Goal: Information Seeking & Learning: Find specific page/section

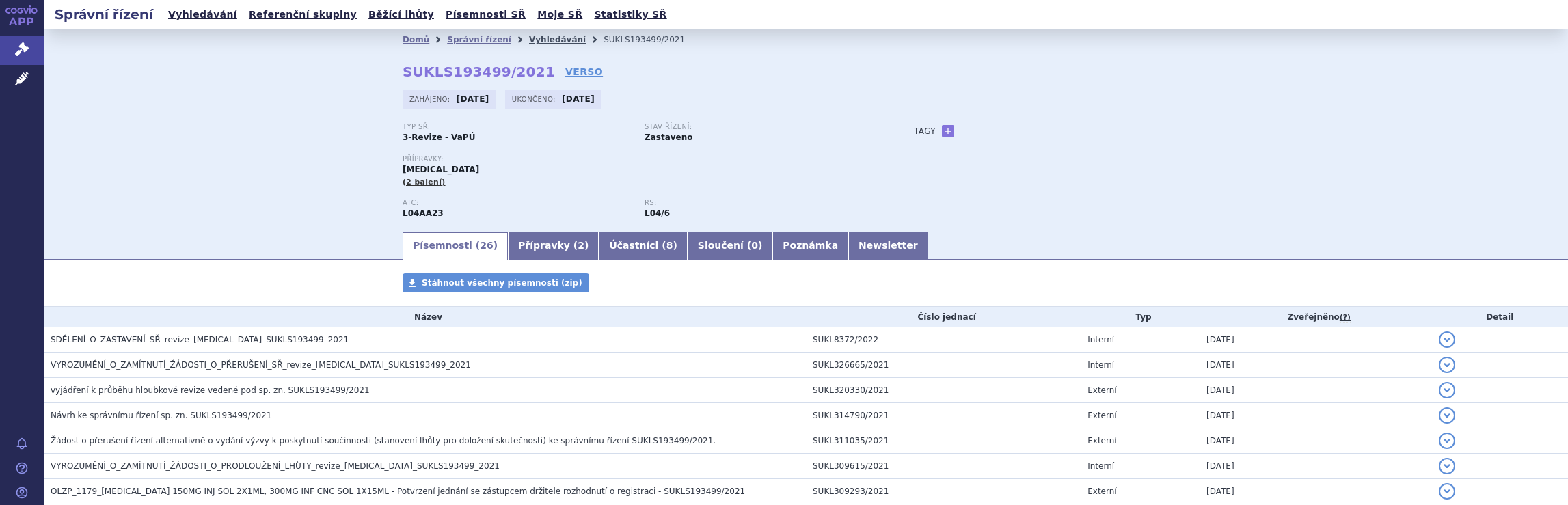
click at [535, 38] on link "Vyhledávání" at bounding box center [557, 39] width 57 height 10
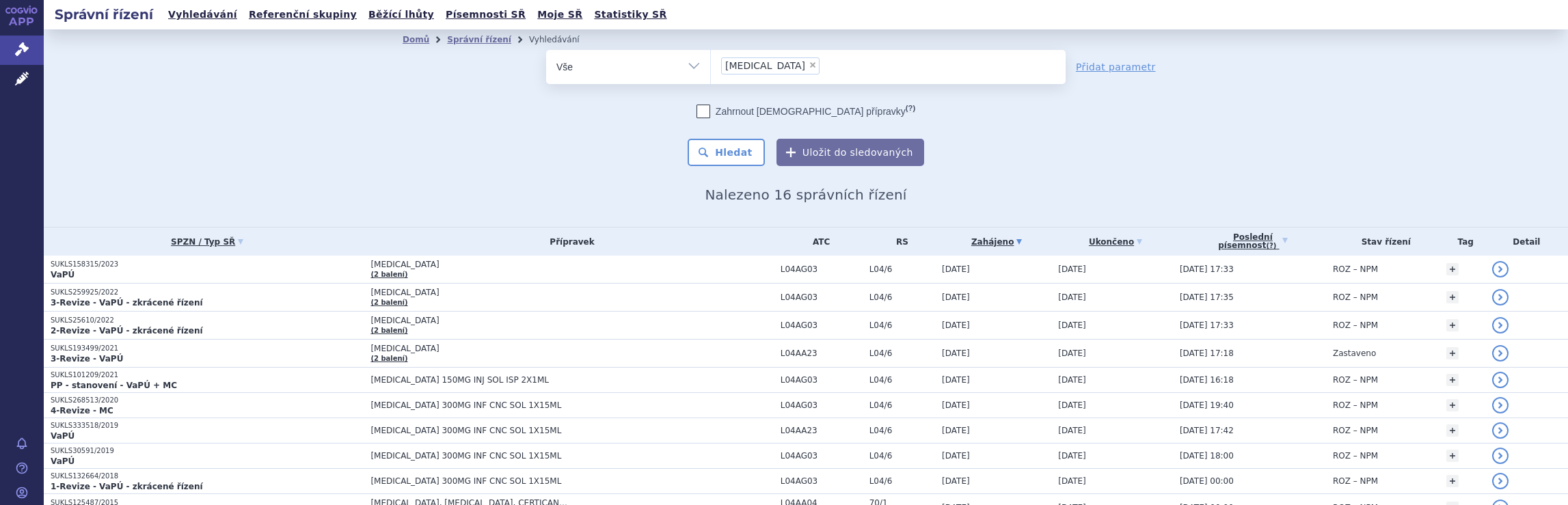
click at [797, 72] on ul "× Tysabri" at bounding box center [888, 65] width 355 height 30
click at [711, 72] on select "Tysabri" at bounding box center [710, 66] width 1 height 34
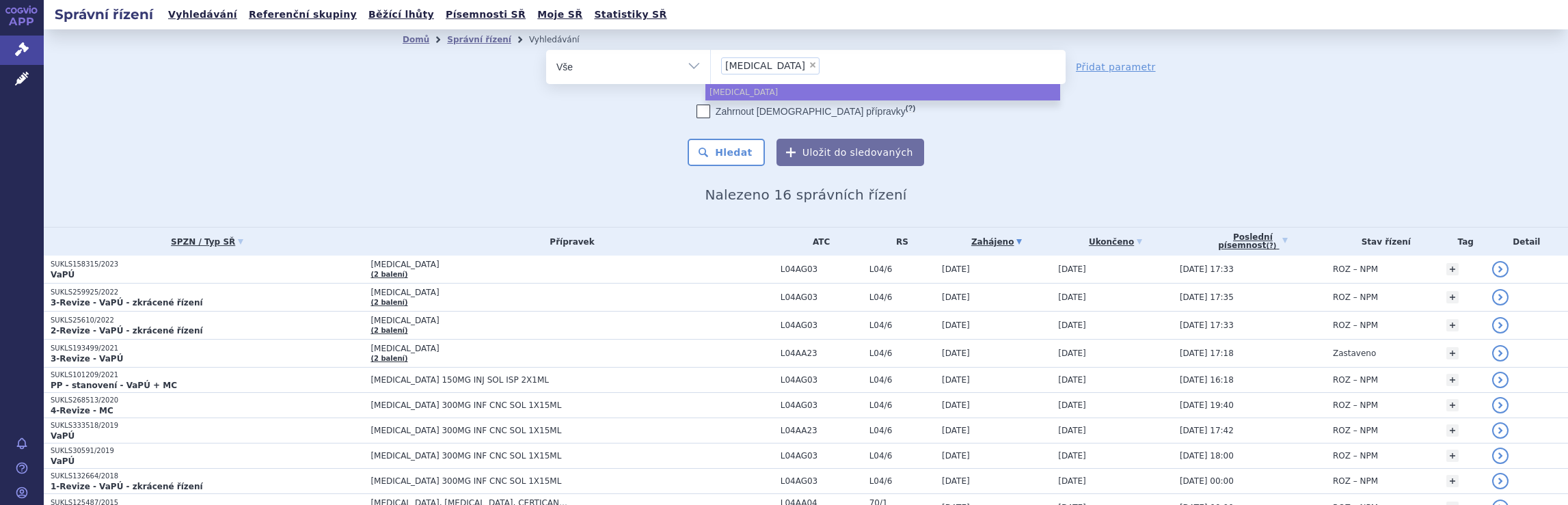
select select
type input "Tysabri"
type input "T"
type input "na"
type input "nata"
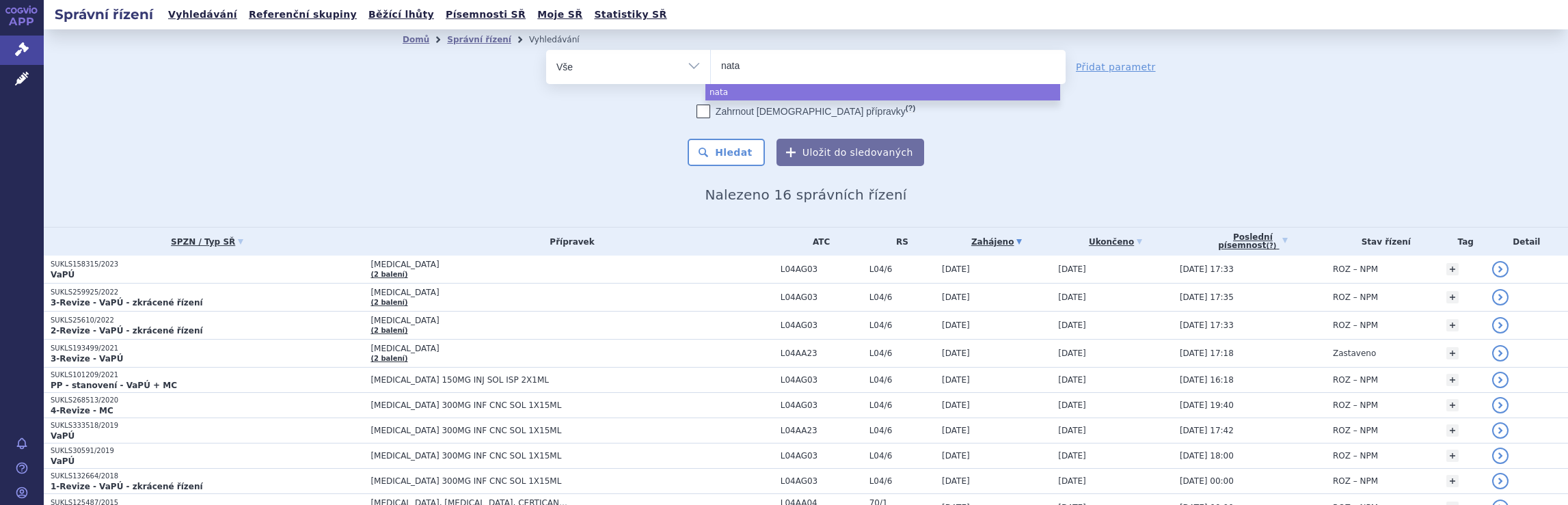
type input "natal"
type input "nataliz"
type input "natalizu"
type input "natalizum"
type input "natalizuma"
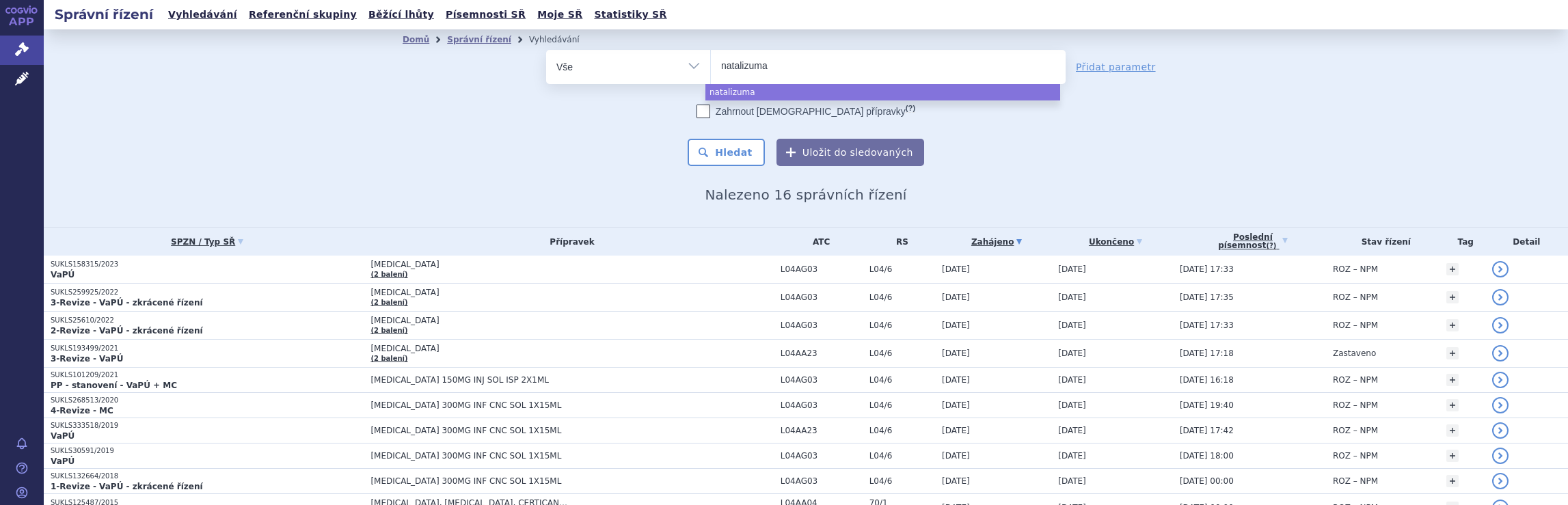
type input "natalizumab"
select select "natalizumab"
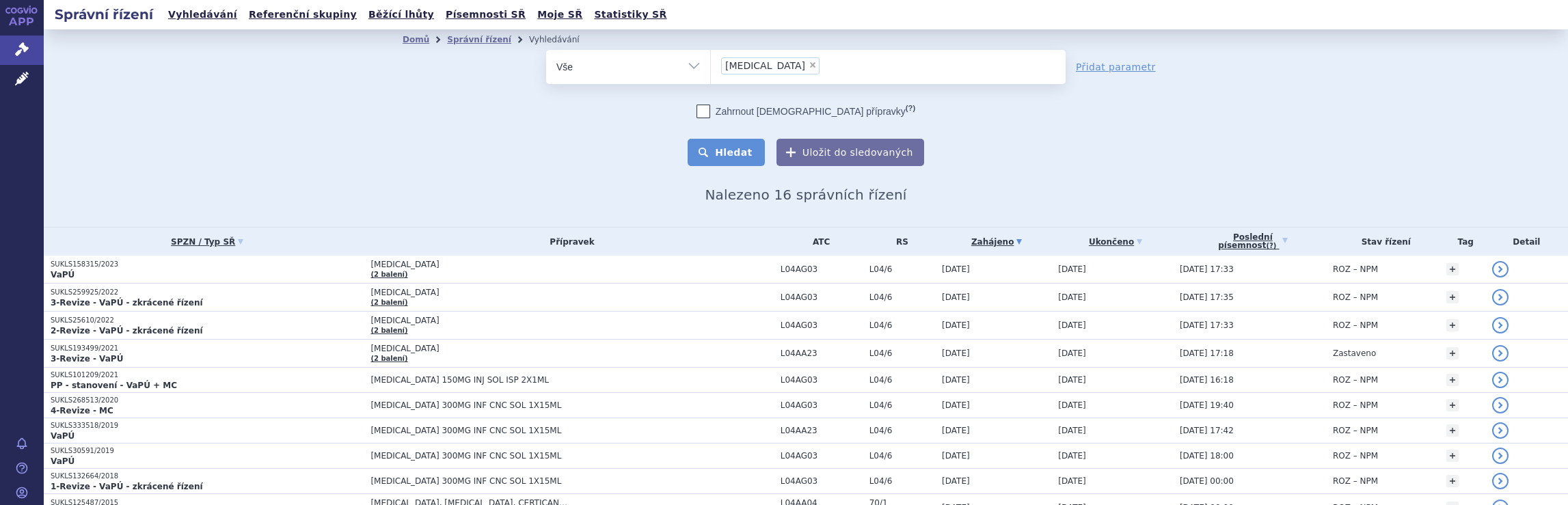
click at [724, 156] on button "Hledat" at bounding box center [726, 152] width 77 height 27
click at [813, 72] on ul "× natalizumab" at bounding box center [888, 65] width 355 height 30
click at [711, 72] on select "natalizumab" at bounding box center [710, 66] width 1 height 34
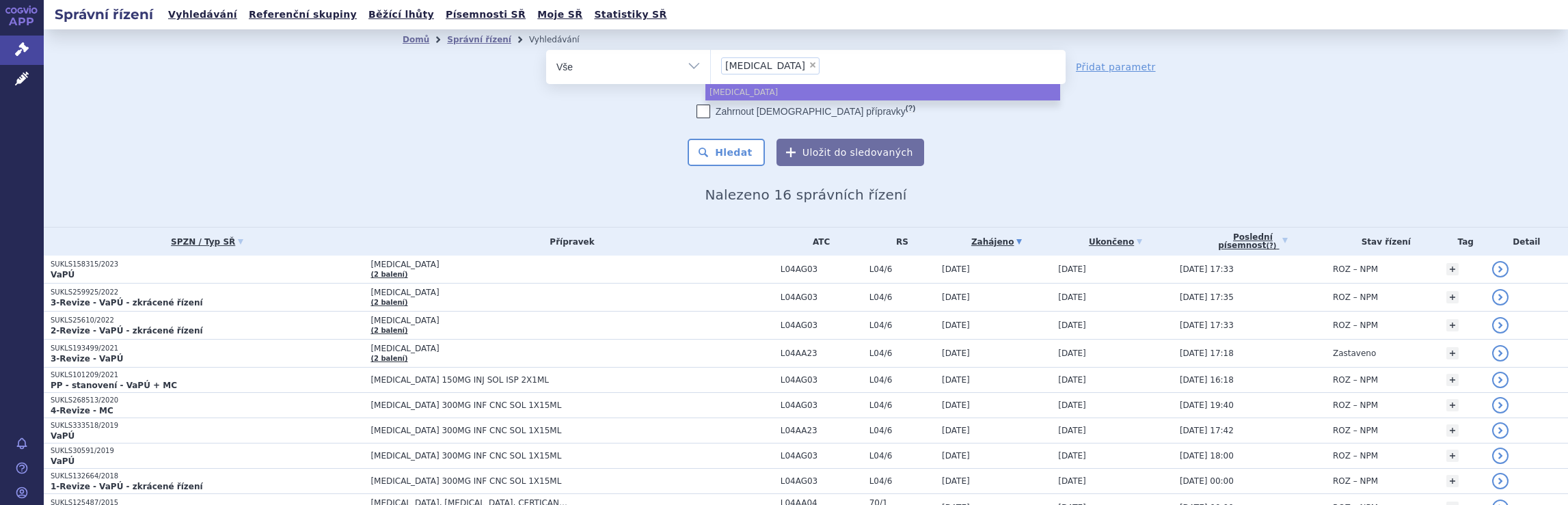
select select
type input "natalizumab"
type input "natalizum"
type input "na"
type input "n"
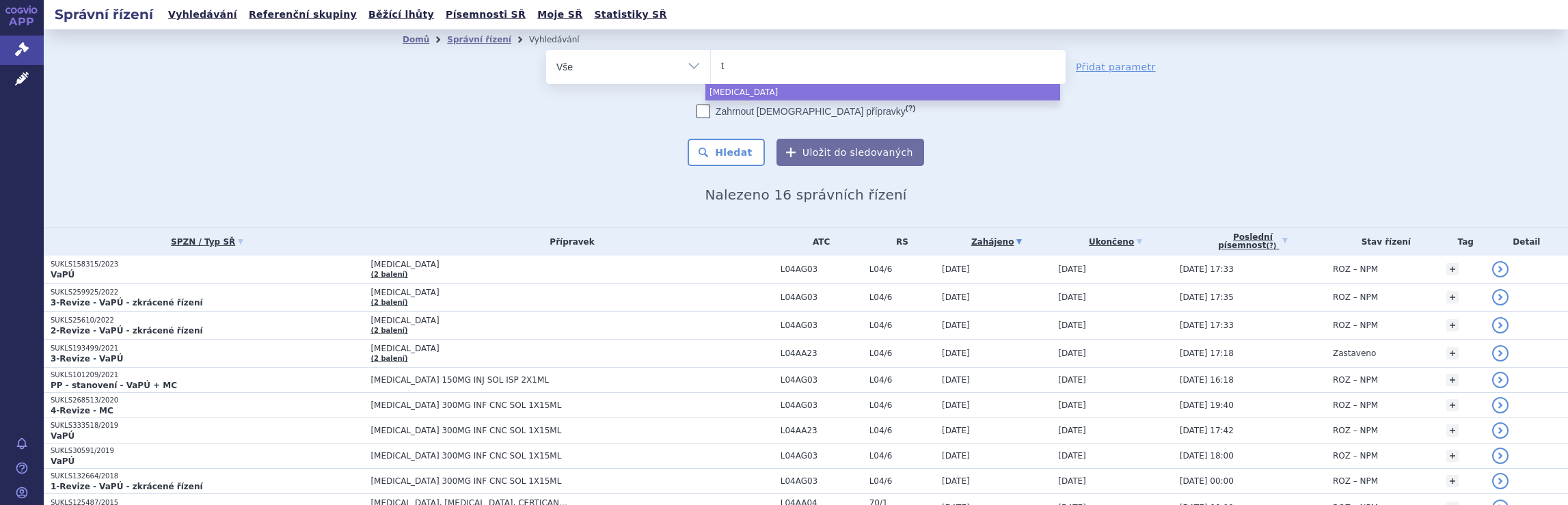
type input "ty"
type input "tyr"
type input "tyru"
type input "tyruk"
type input "tyruko"
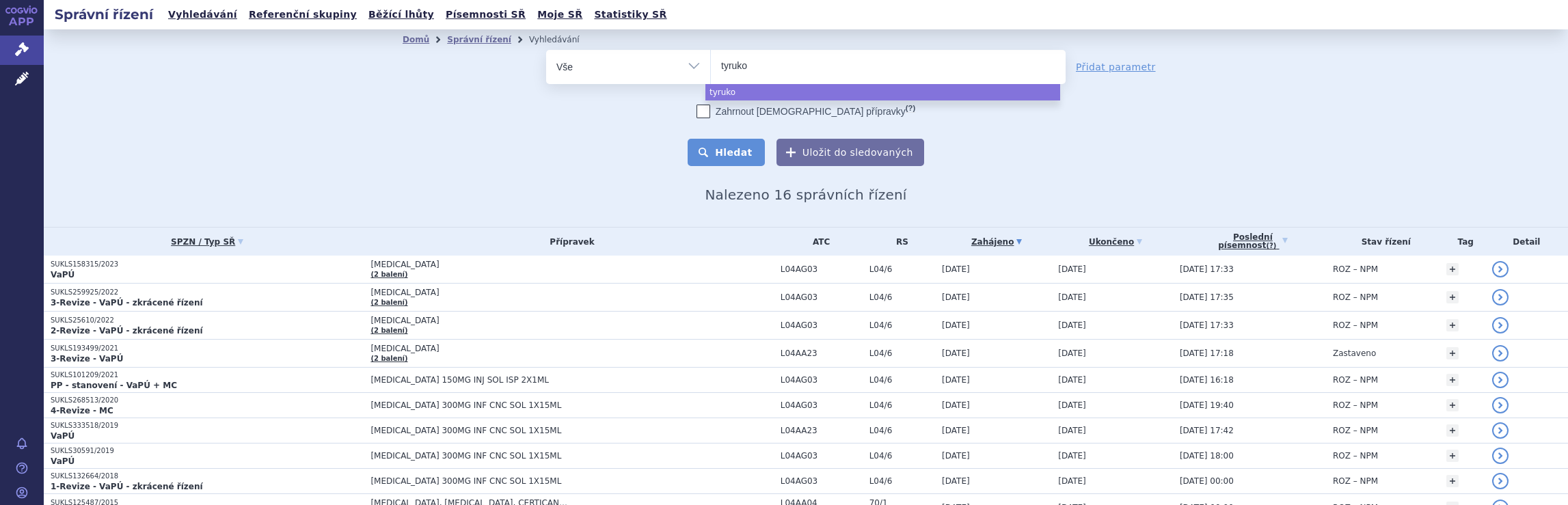
select select "tyruko"
click at [727, 155] on button "Hledat" at bounding box center [726, 152] width 77 height 27
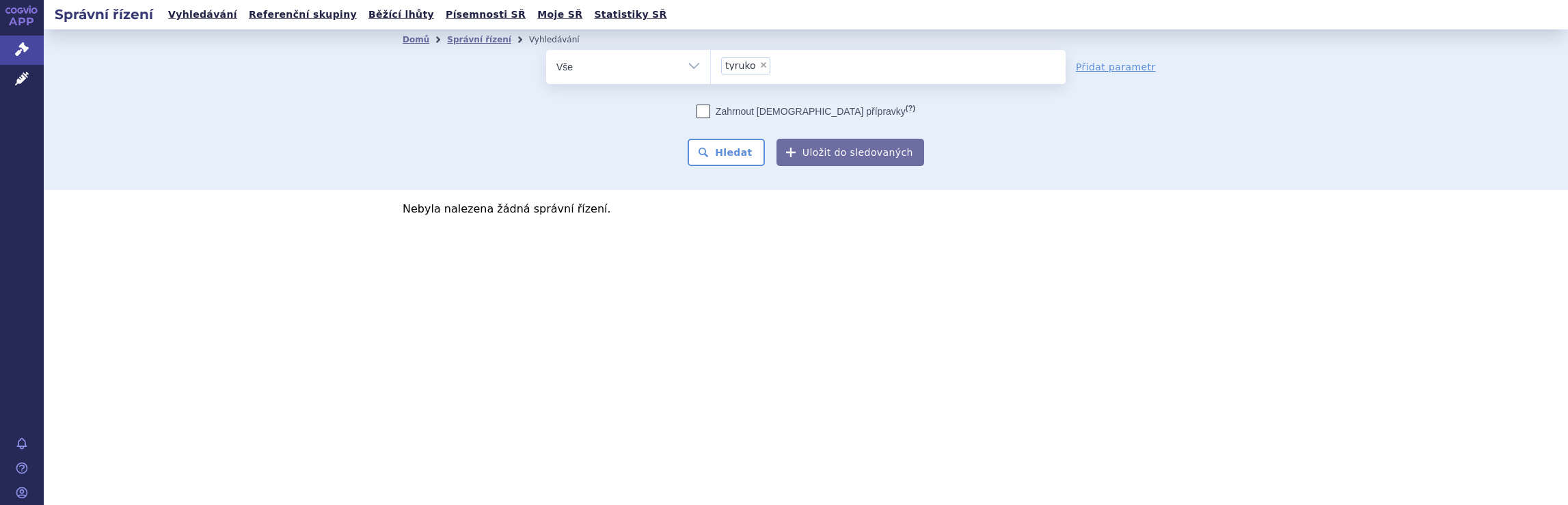
click at [801, 66] on ul "× tyruko" at bounding box center [888, 65] width 355 height 30
click at [711, 66] on select "tyruko" at bounding box center [710, 66] width 1 height 34
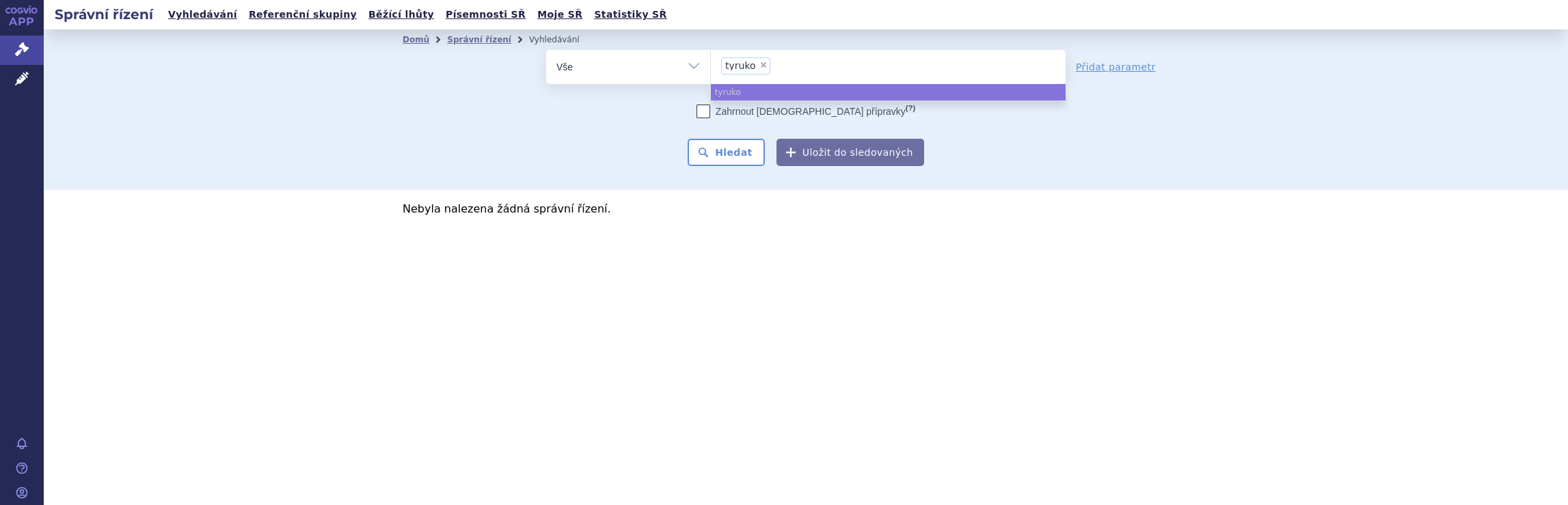
select select
type input "tyruko"
type input "ty"
type input "t"
type input "dim"
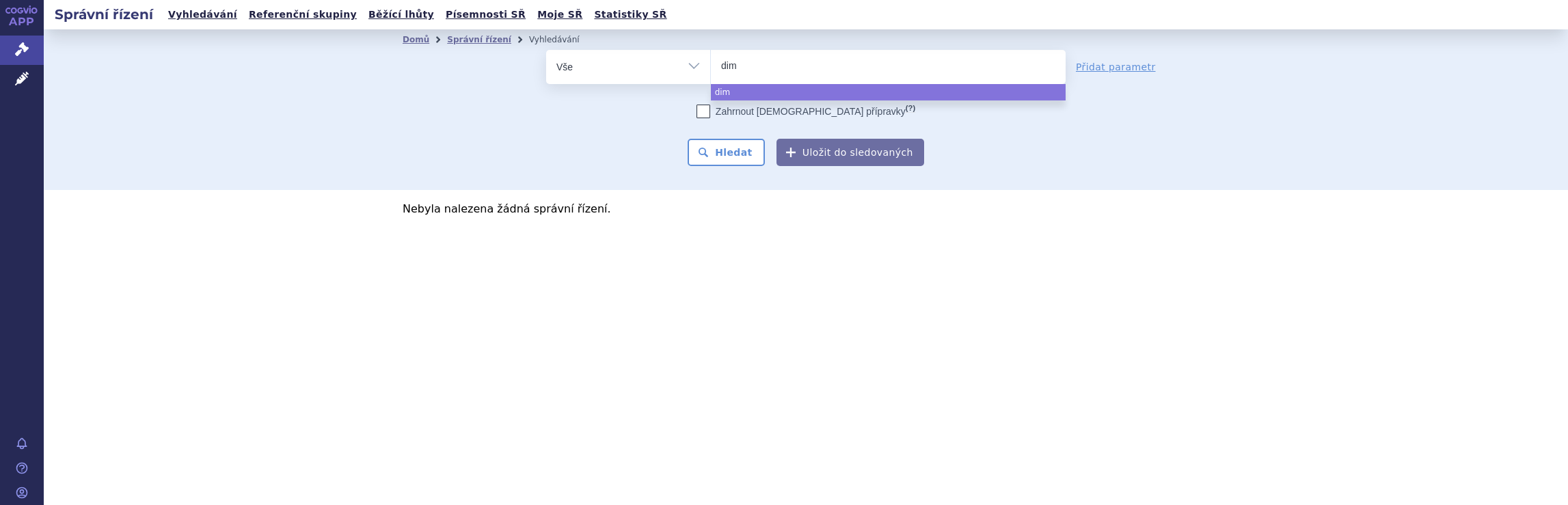
type input "dime"
type input "dimet"
type input "dimethy"
type input "dimethyl"
select select "dimethyl"
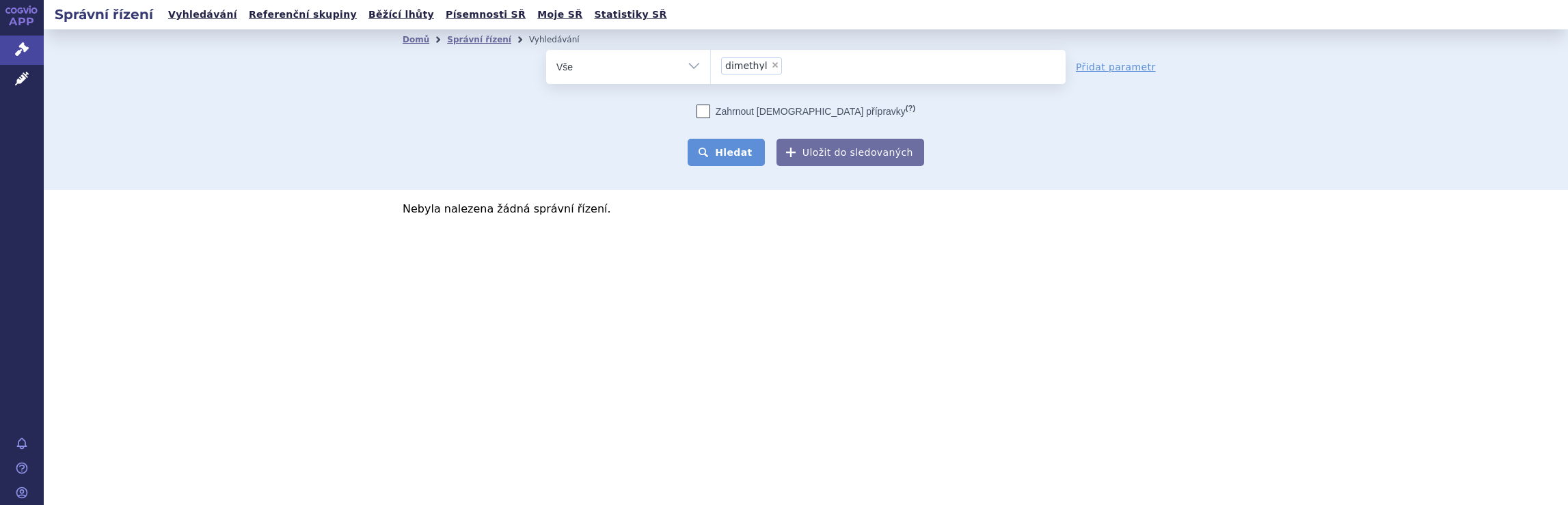
click at [740, 152] on button "Hledat" at bounding box center [726, 152] width 77 height 27
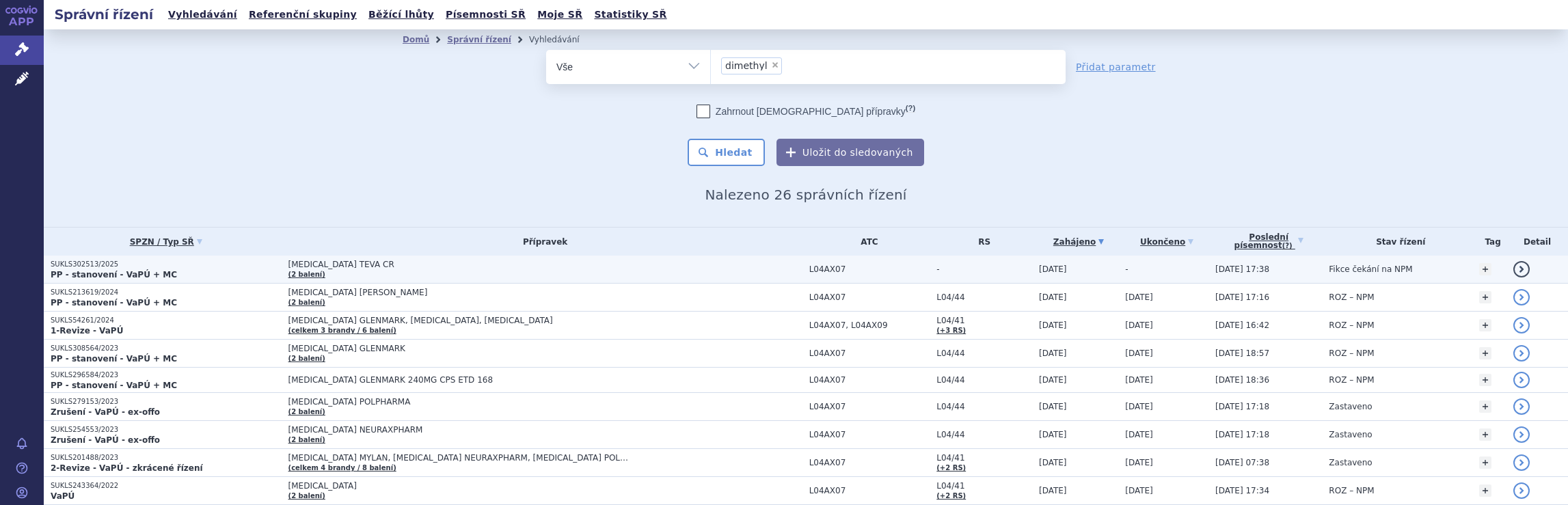
click at [706, 268] on span "[MEDICAL_DATA] TEVA CR (2 balení)" at bounding box center [546, 269] width 514 height 19
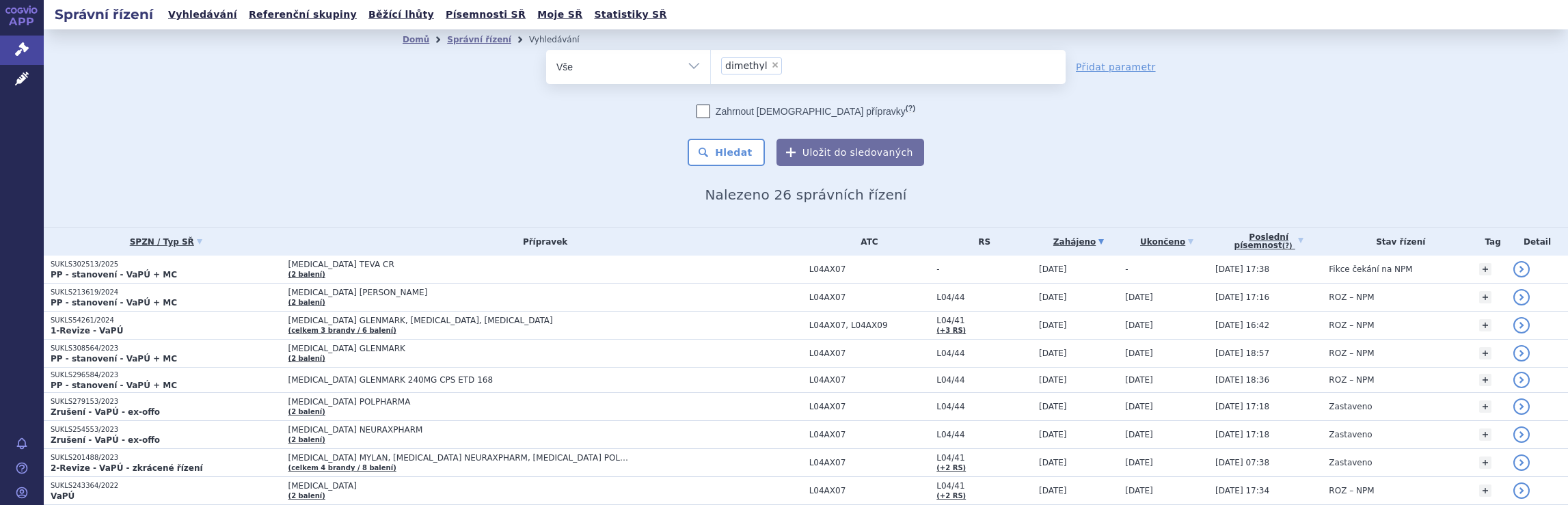
click at [830, 75] on ul "× dimethyl" at bounding box center [888, 65] width 355 height 30
click at [711, 75] on select "dimethyl" at bounding box center [710, 66] width 1 height 34
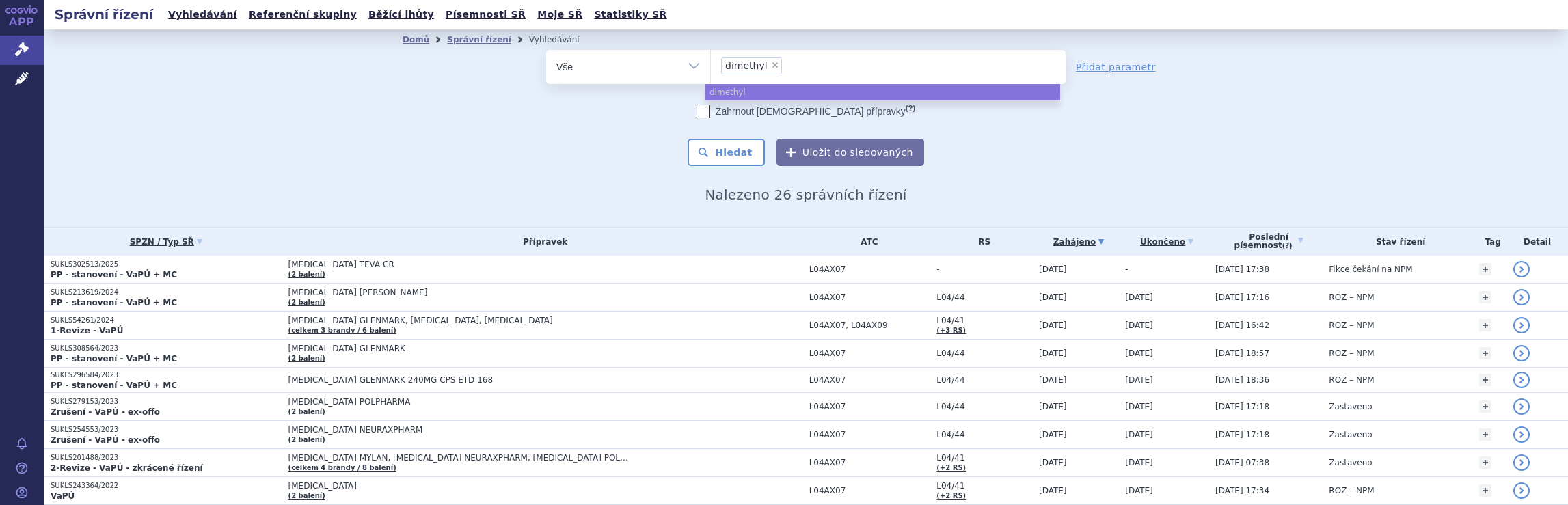
select select
type input "dimethyl"
type input "dimet"
type input "d"
type input "sky"
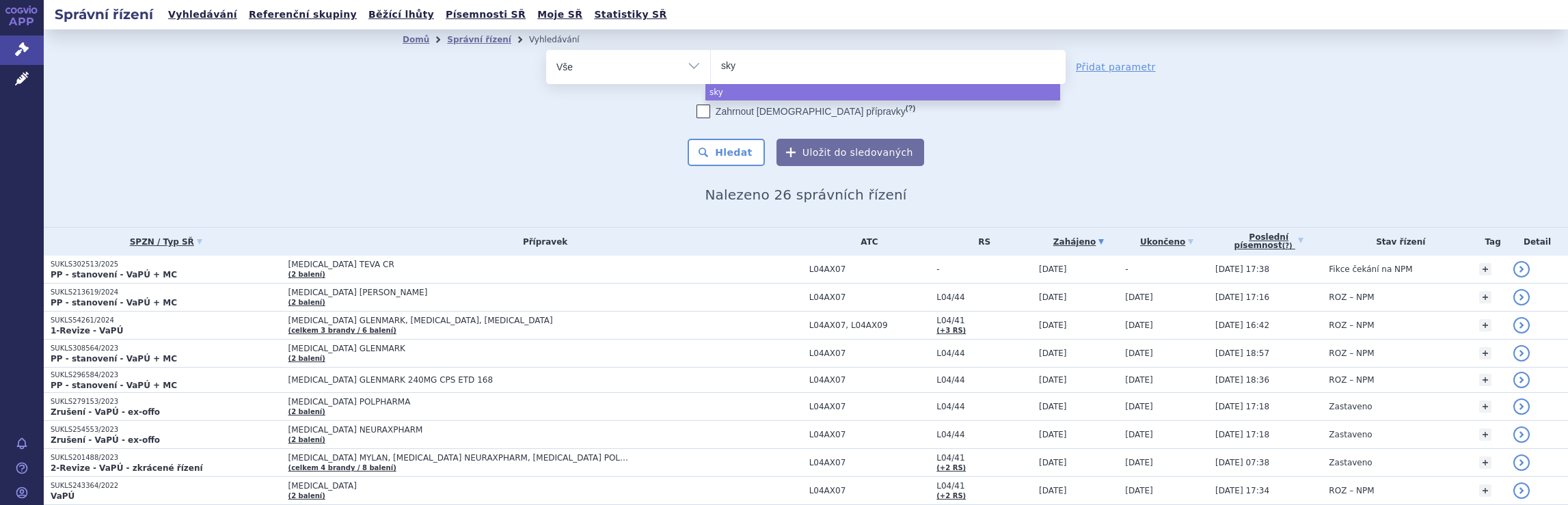
type input "skyc"
type input "skycl"
type input "skycla"
type input "skyclary"
type input "skyclarys"
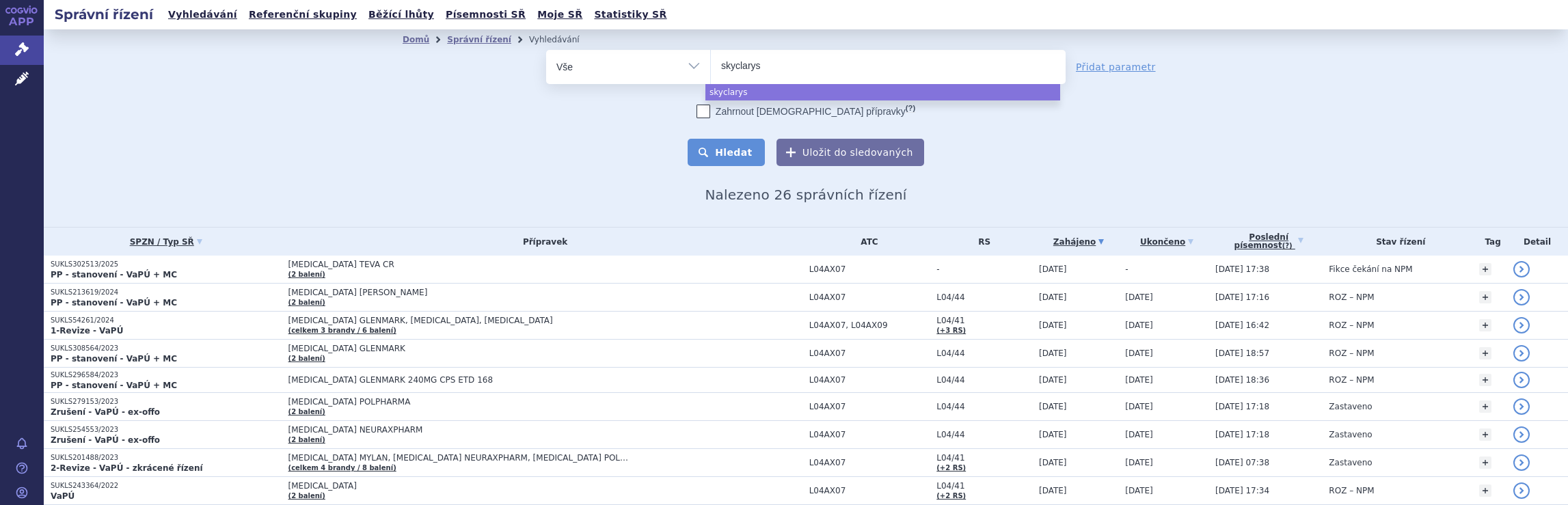
select select "skyclarys"
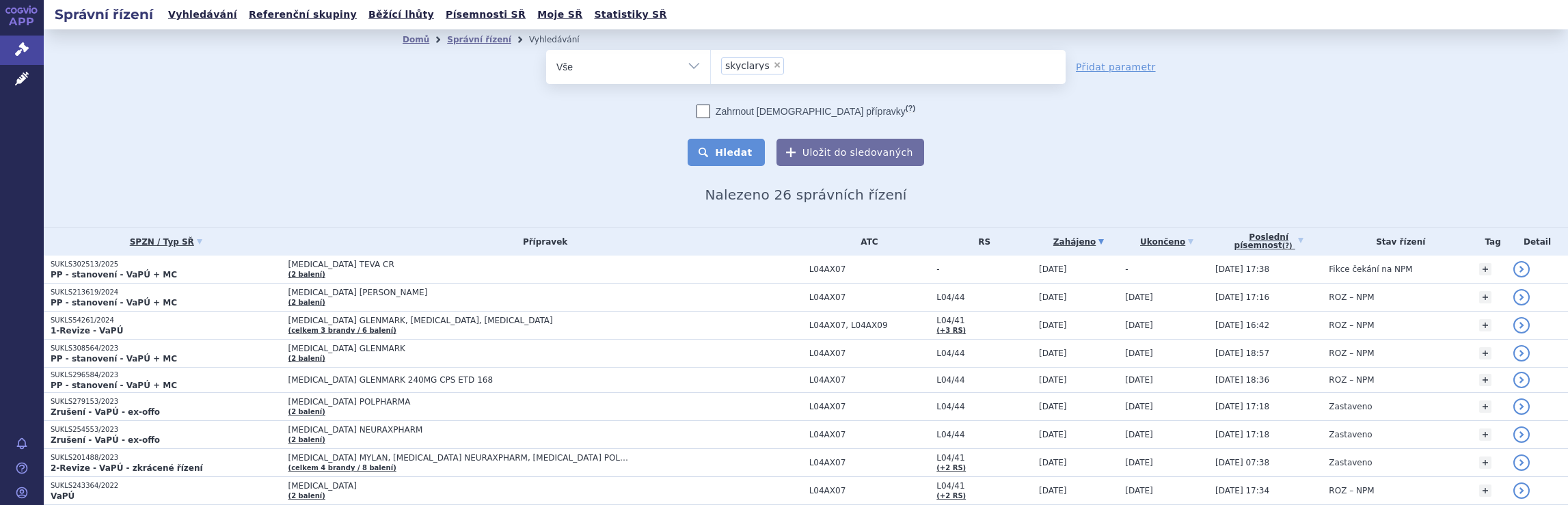
click at [730, 153] on button "Hledat" at bounding box center [726, 152] width 77 height 27
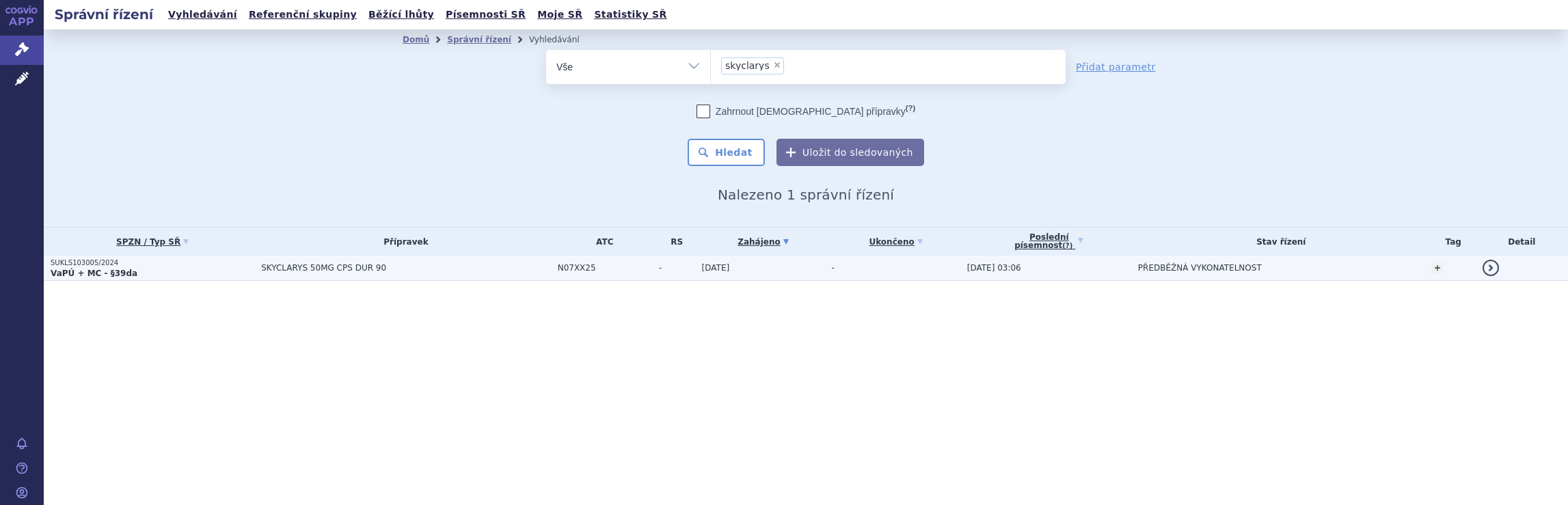
click at [479, 268] on span "SKYCLARYS 50MG CPS DUR 90" at bounding box center [406, 268] width 289 height 10
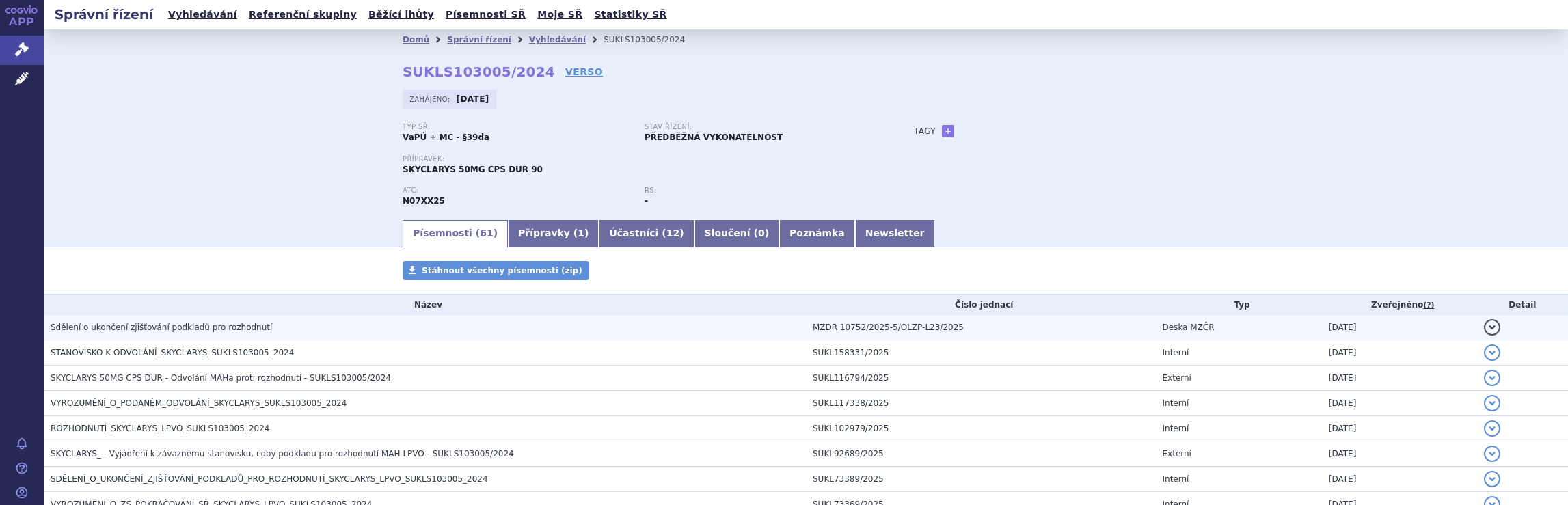
click at [506, 329] on h3 "Sdělení o ukončení zjišťování podkladů pro rozhodnutí" at bounding box center [428, 327] width 755 height 14
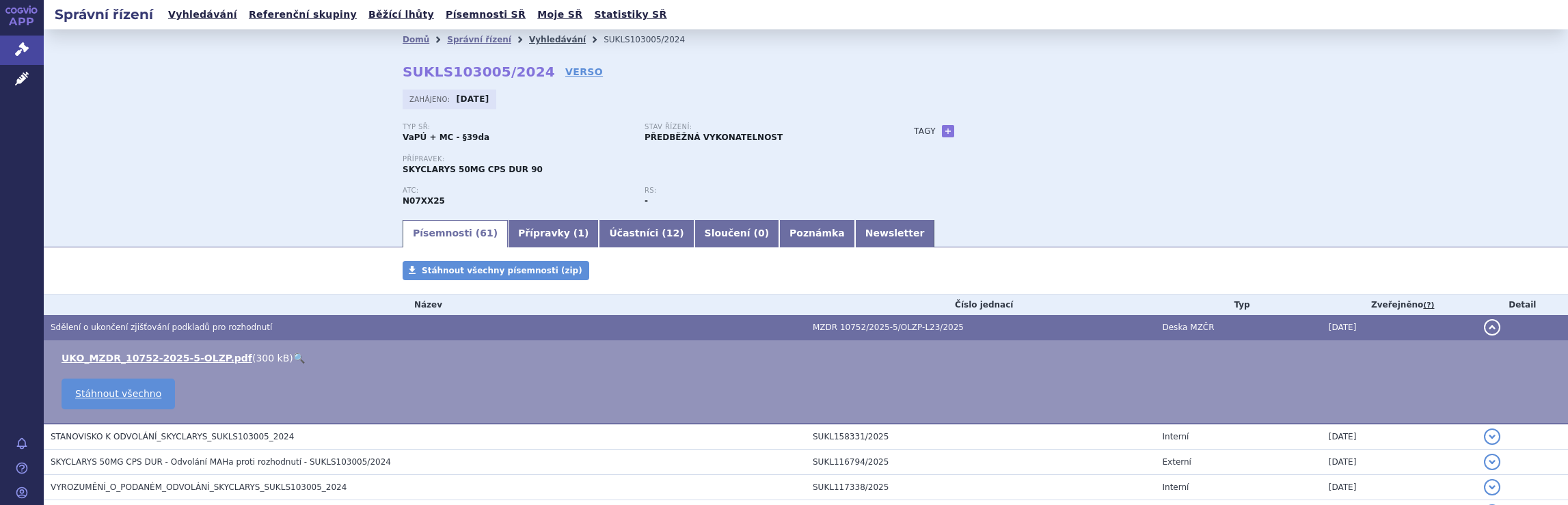
click at [529, 41] on link "Vyhledávání" at bounding box center [557, 39] width 57 height 10
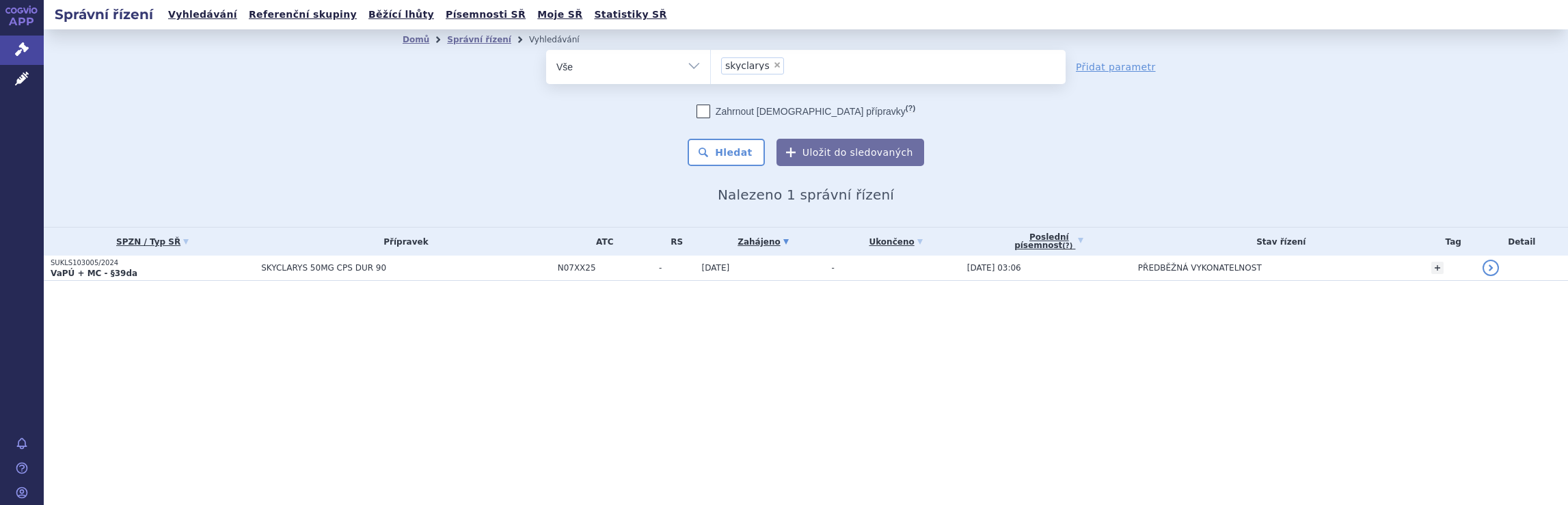
click at [820, 63] on ul "× skyclarys" at bounding box center [888, 65] width 355 height 30
click at [711, 63] on select "skyclarys" at bounding box center [710, 66] width 1 height 34
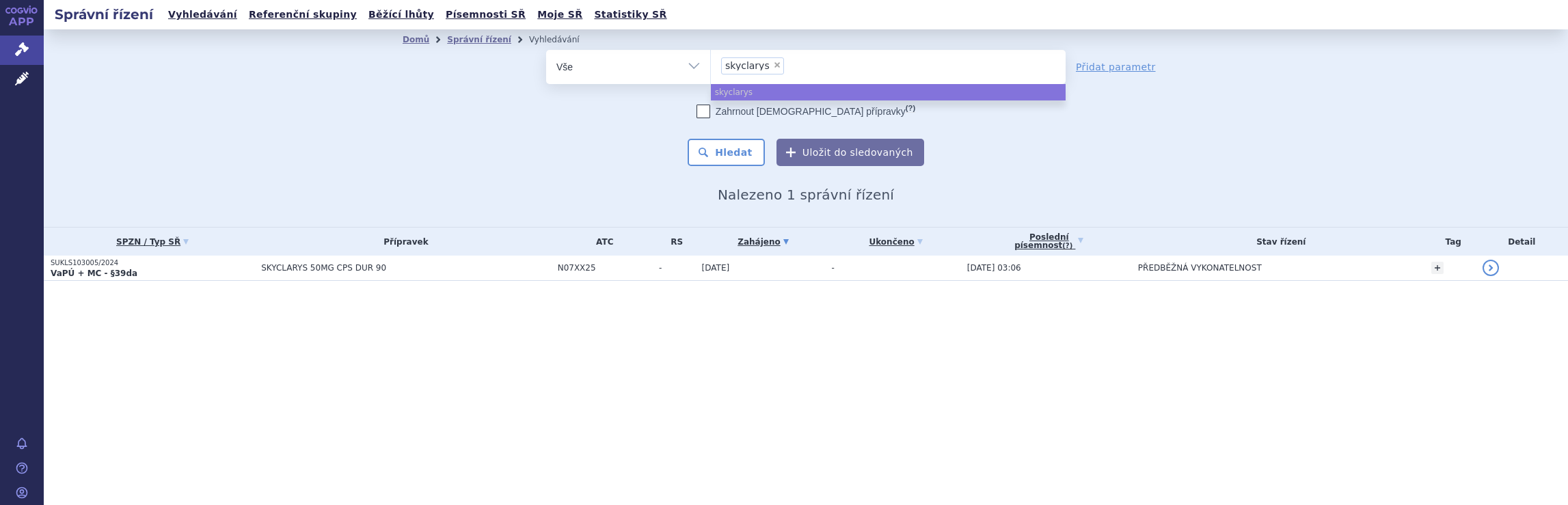
select select
type input "skyclarys"
type input "skycla"
type input "s"
type input "qa"
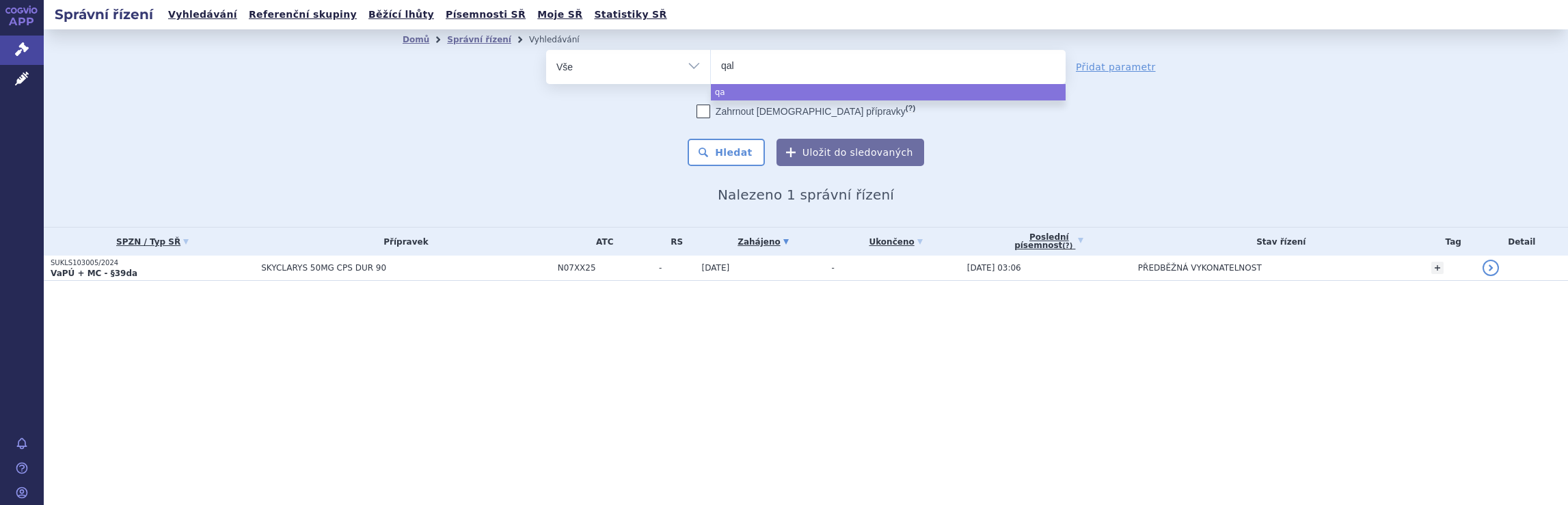
type input "qals"
type input "qalso"
type input "qalsod"
type input "qalsody"
select select "qalsody"
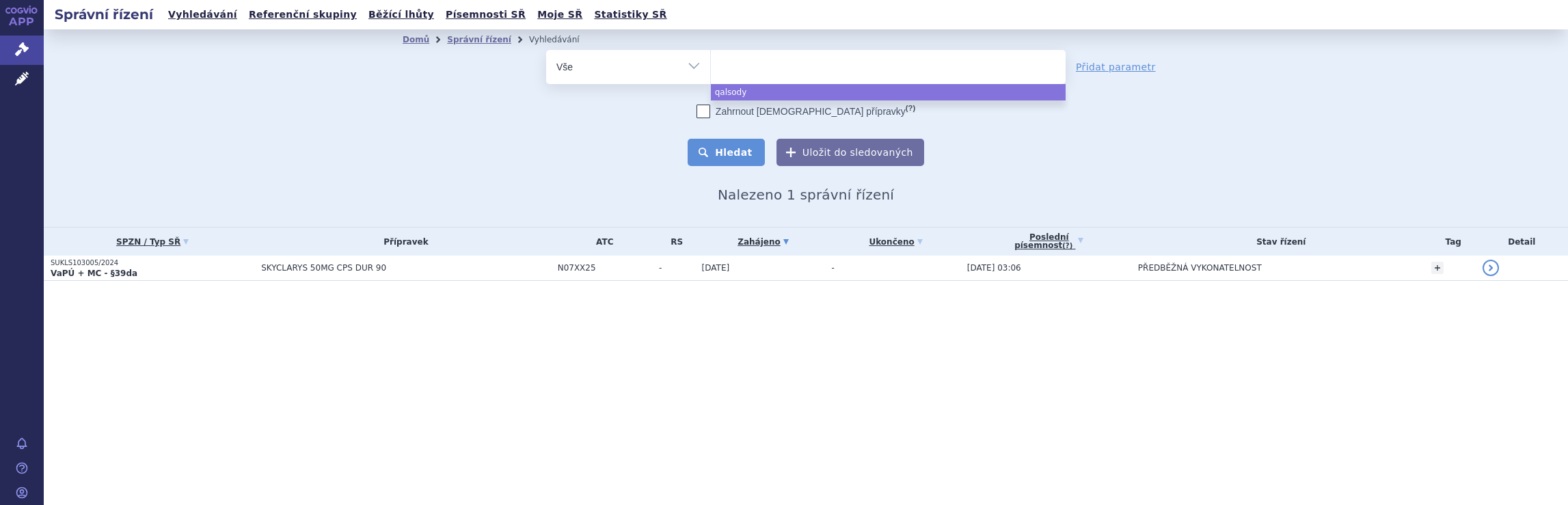
click at [746, 152] on button "Hledat" at bounding box center [726, 152] width 77 height 27
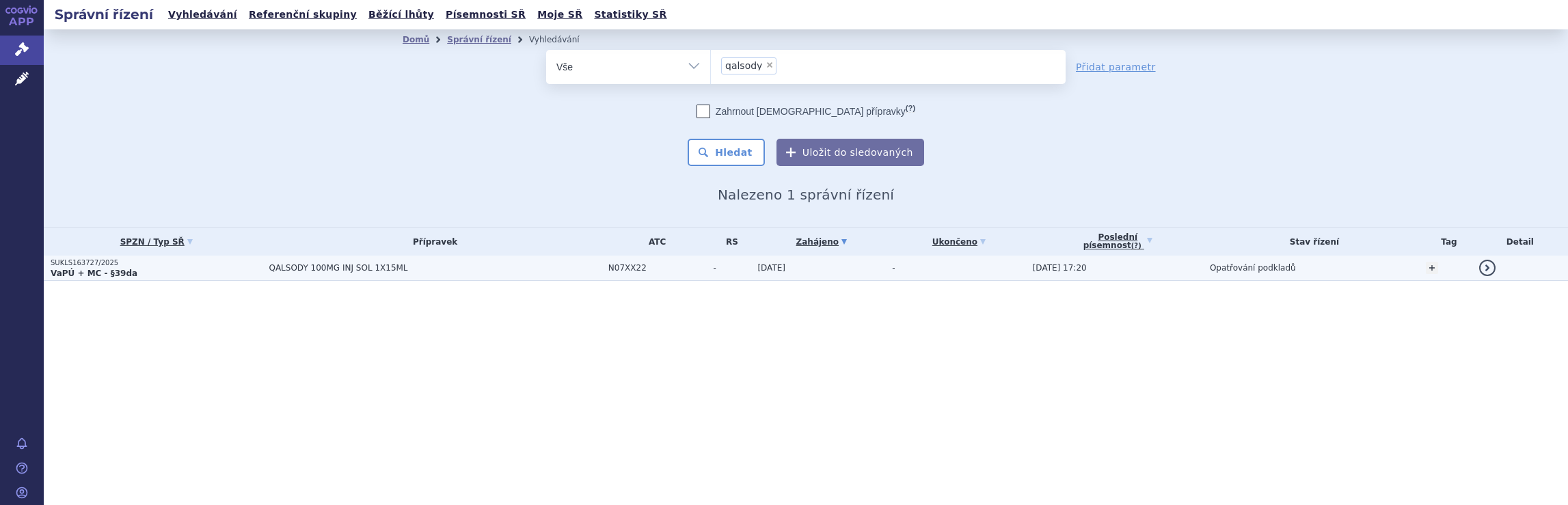
click at [549, 266] on span "QALSODY 100MG INJ SOL 1X15ML" at bounding box center [434, 268] width 332 height 10
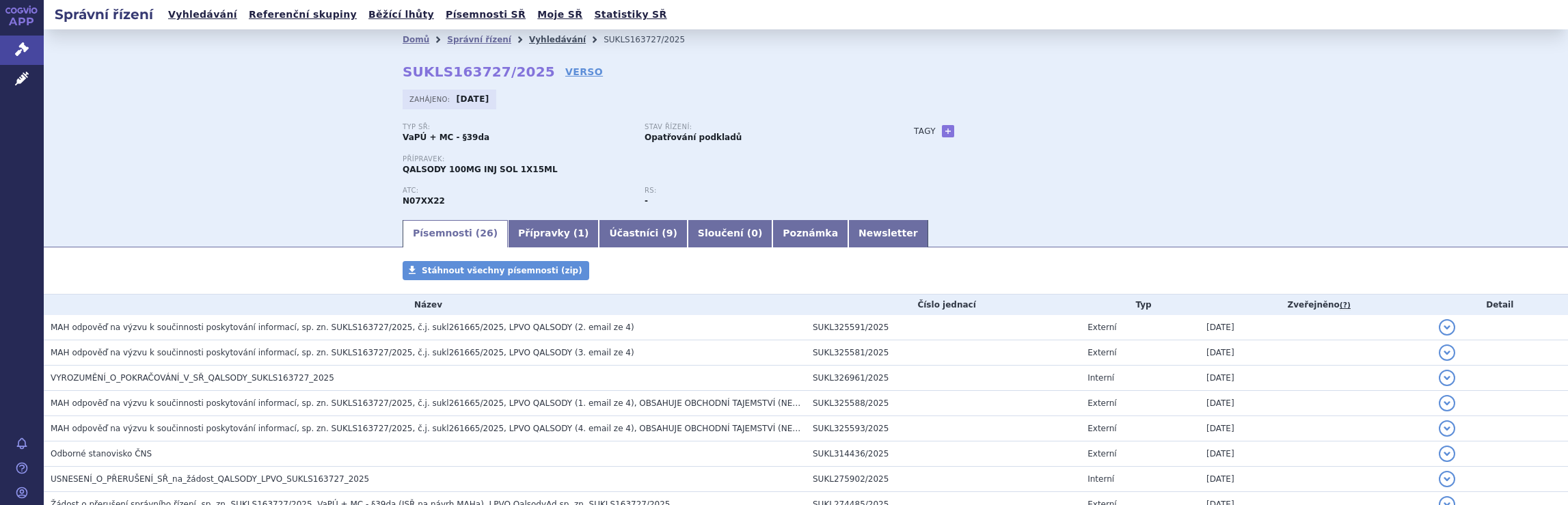
click at [536, 41] on link "Vyhledávání" at bounding box center [557, 39] width 57 height 10
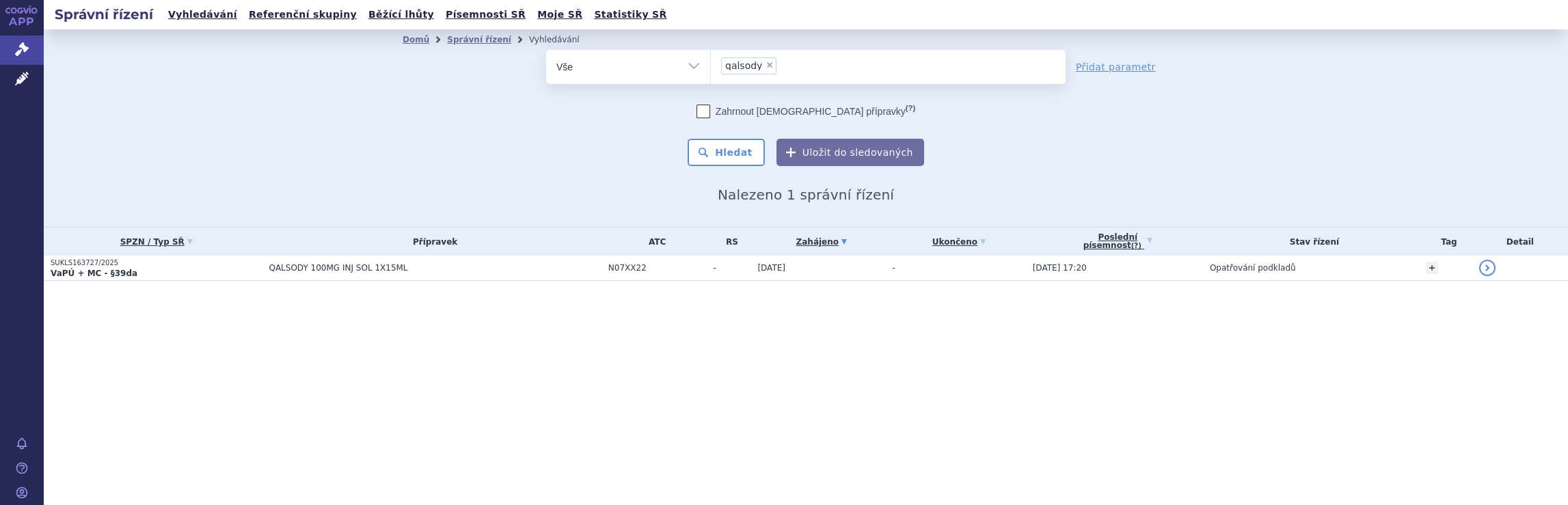
click at [798, 70] on ul "× qalsody" at bounding box center [888, 65] width 355 height 30
click at [711, 70] on select "qalsody" at bounding box center [710, 66] width 1 height 34
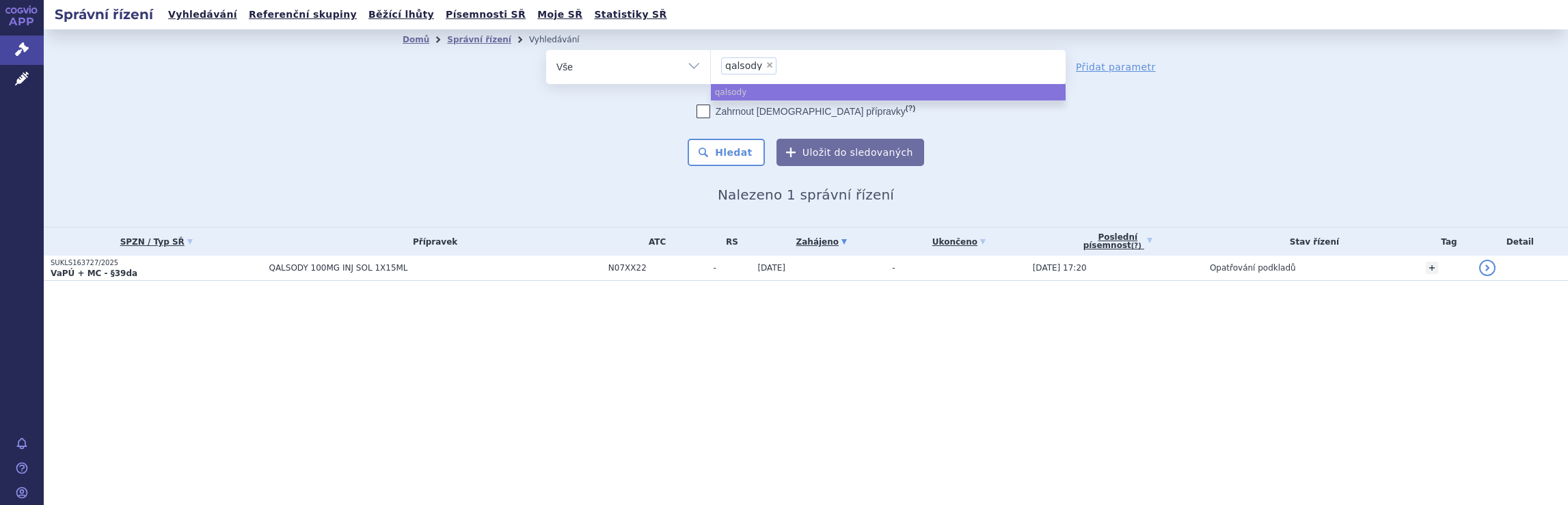
select select
type input "qalsody"
type input "qa"
type input "q"
type input "sp"
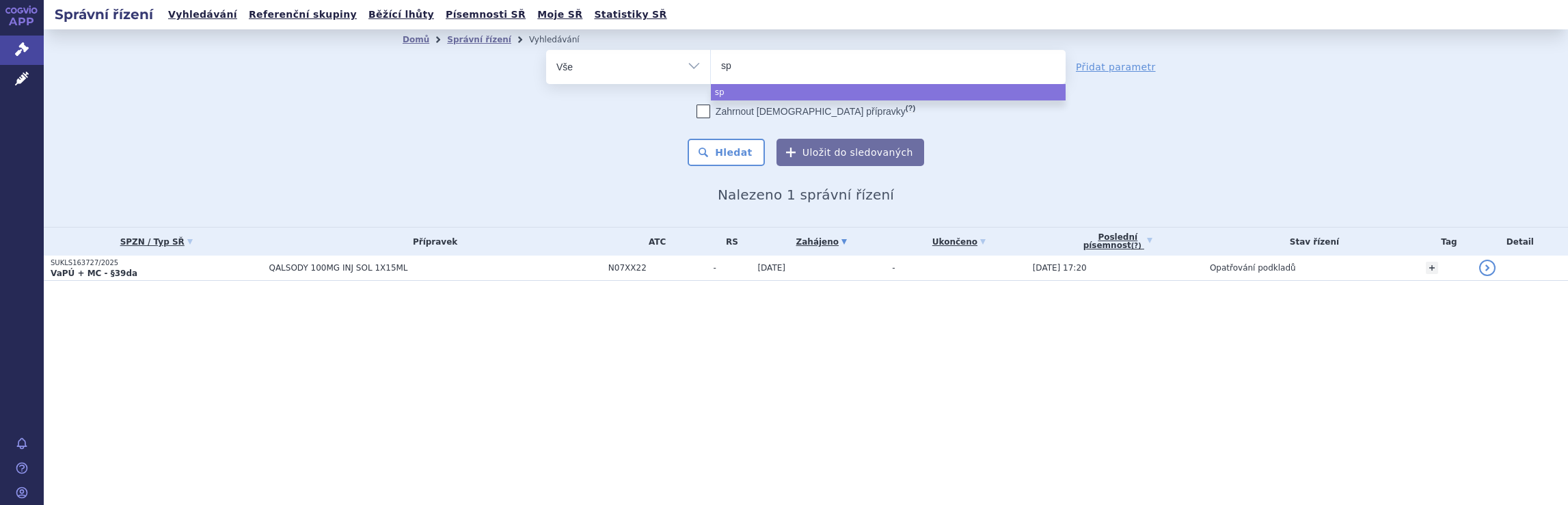
type input "spi"
type input "spin"
type input "spinra"
type input "spinraza"
select select "spinraza"
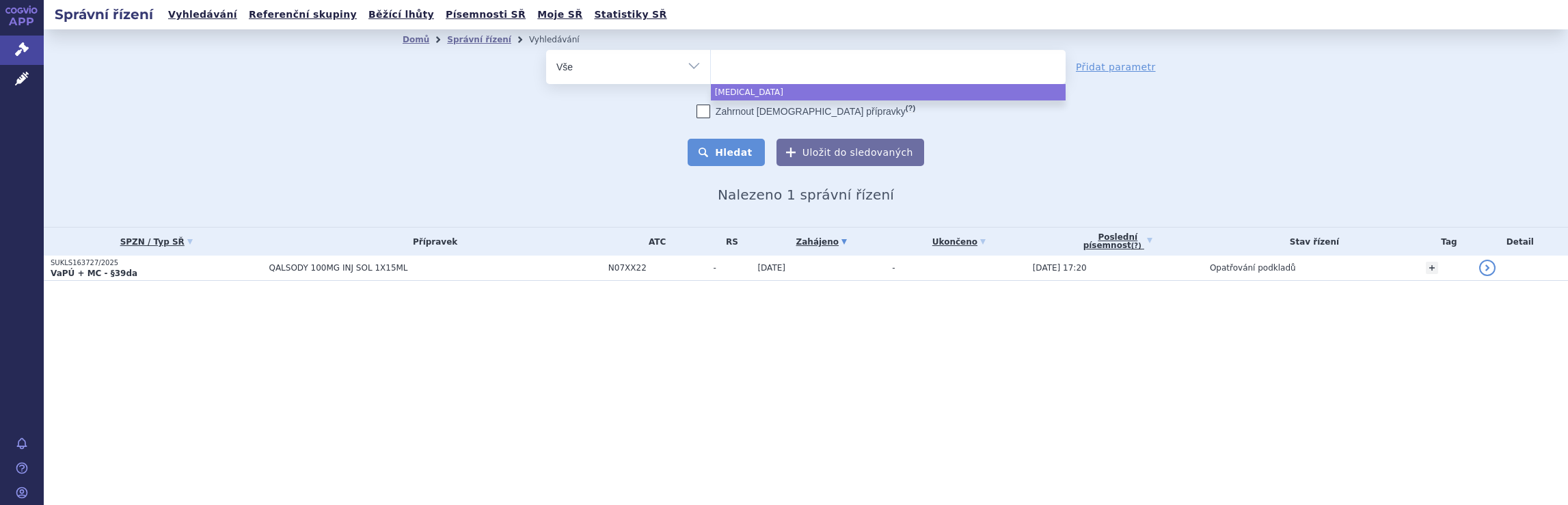
click at [740, 151] on button "Hledat" at bounding box center [726, 152] width 77 height 27
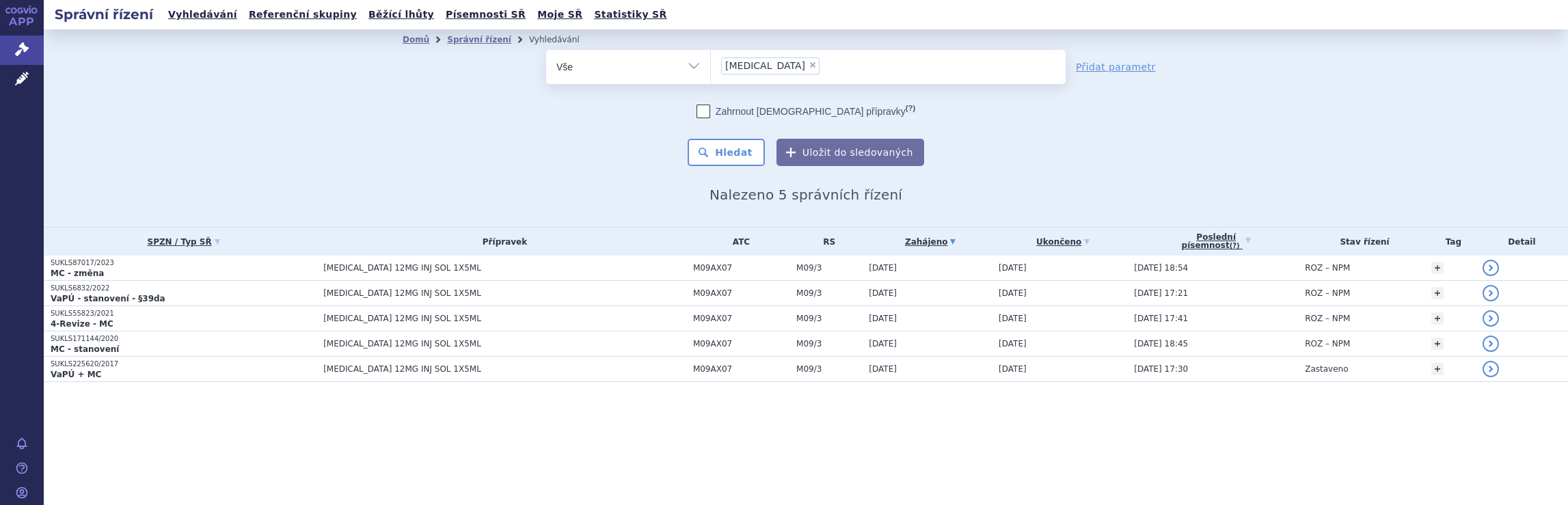
click at [833, 75] on ul "× spinraza" at bounding box center [888, 65] width 355 height 30
click at [711, 75] on select "[MEDICAL_DATA]" at bounding box center [710, 66] width 1 height 34
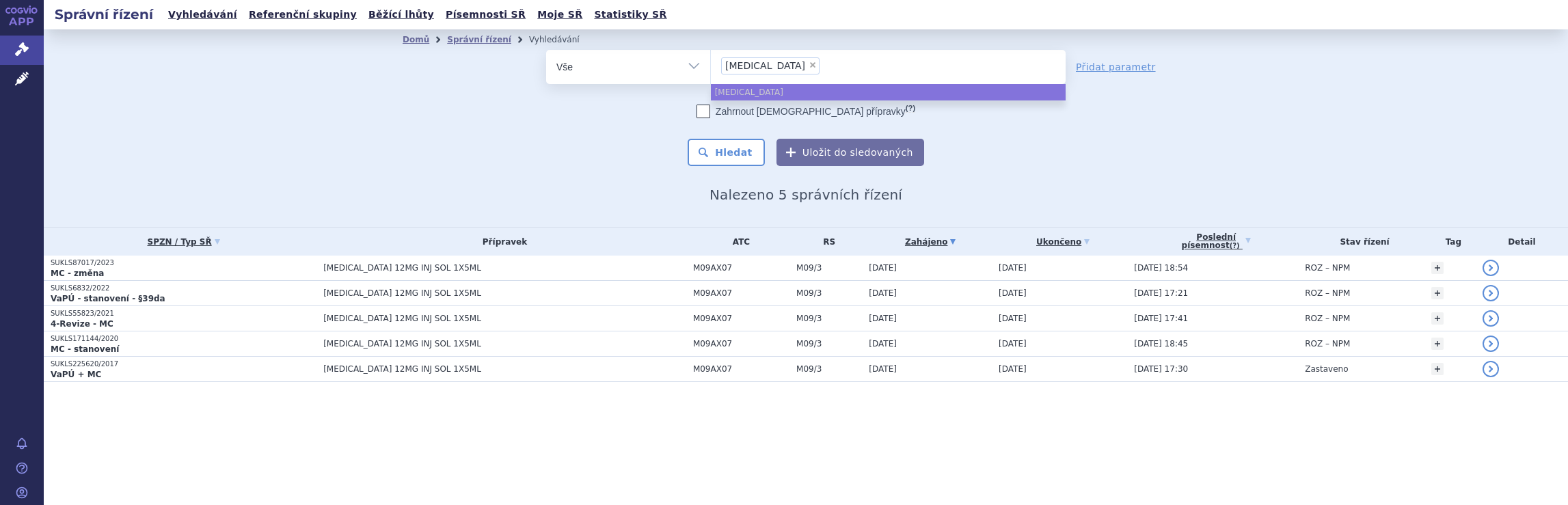
select select
type input "spinraza"
type input "spi"
type input "s"
type input "av"
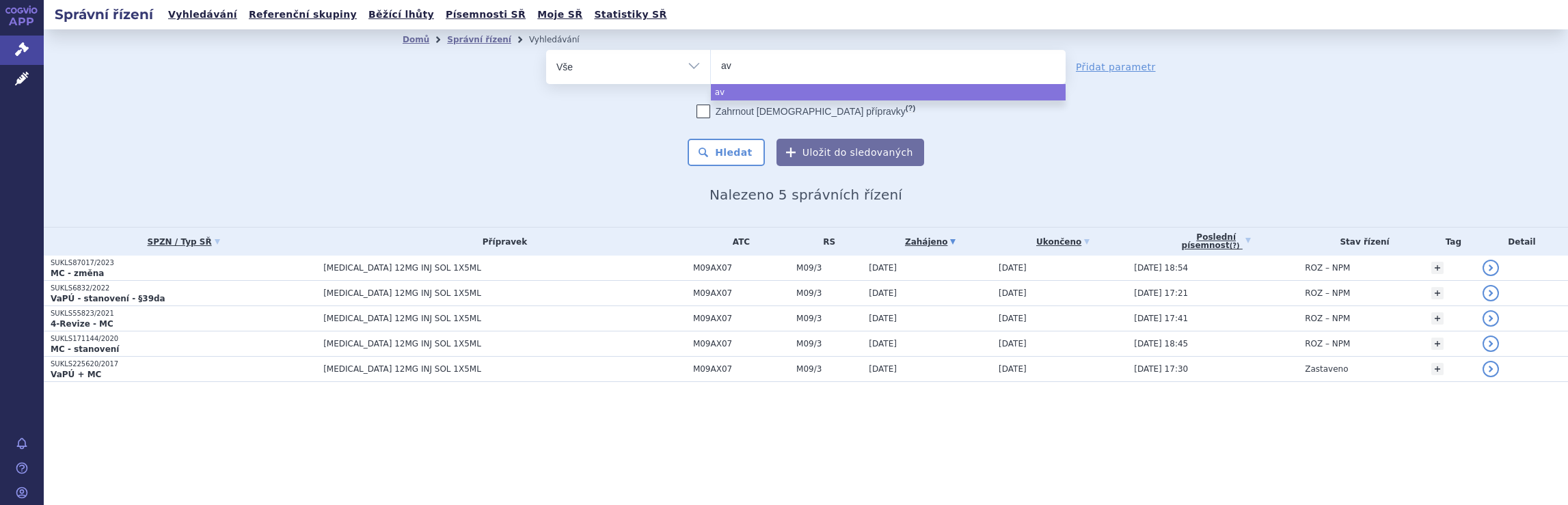
type input "avo"
type input "avone"
type input "avonex"
select select "avonex"
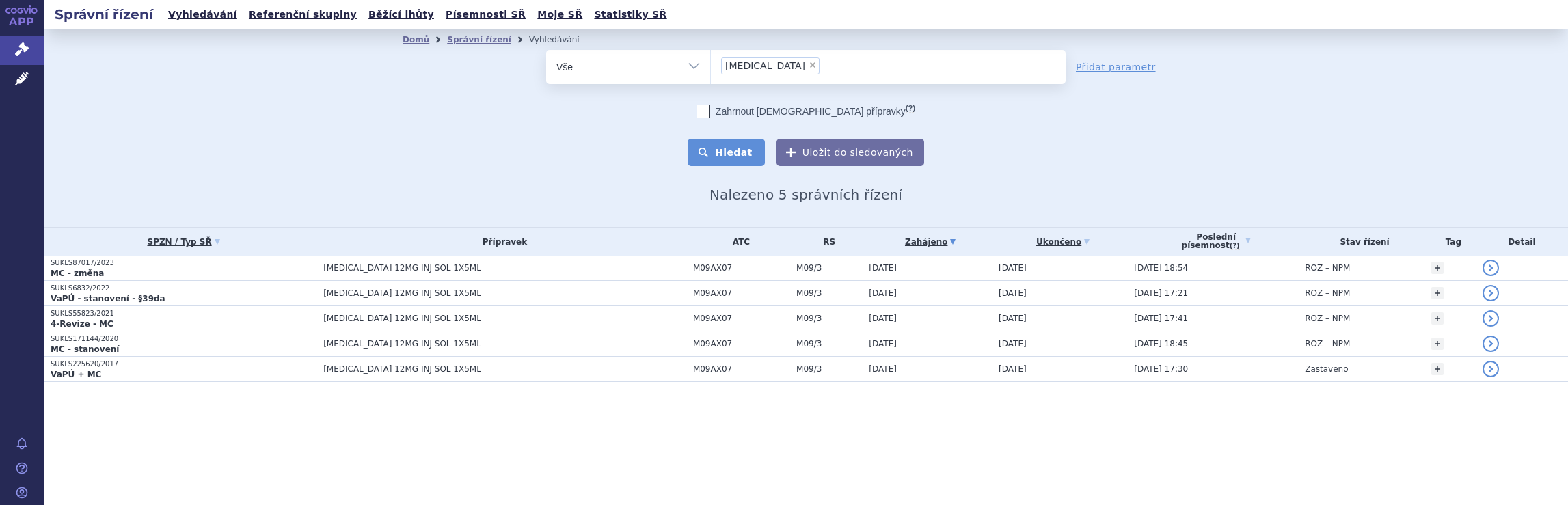
click at [744, 151] on button "Hledat" at bounding box center [726, 152] width 77 height 27
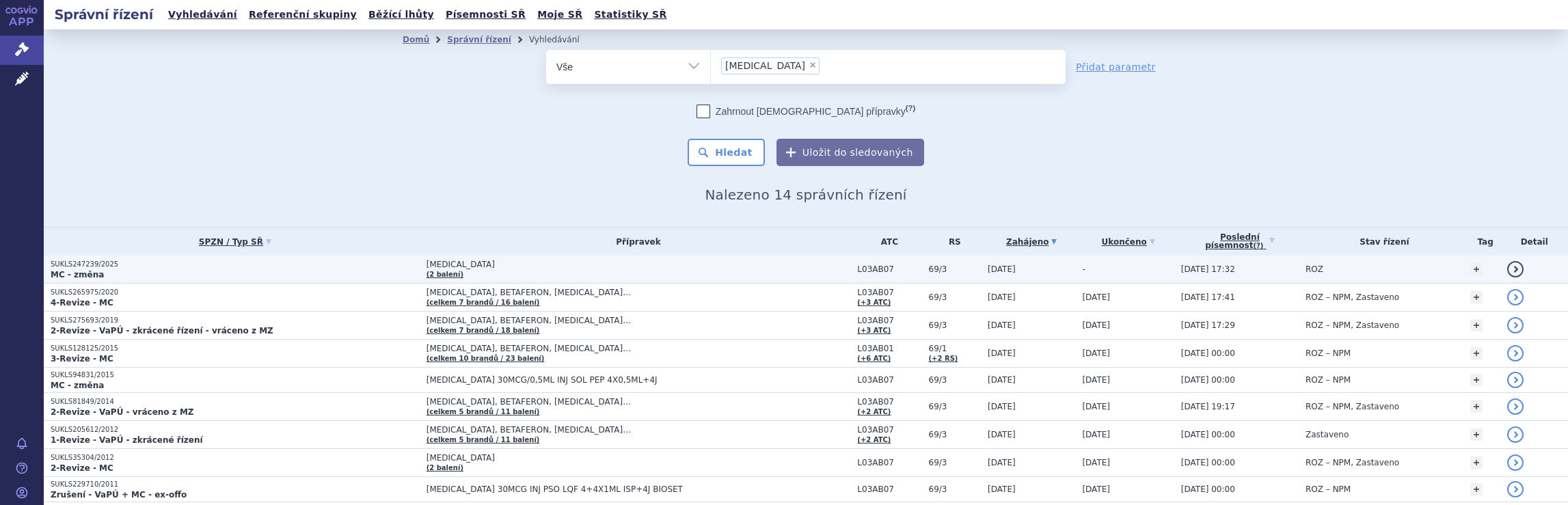
click at [753, 268] on span "[MEDICAL_DATA]" at bounding box center [597, 265] width 341 height 10
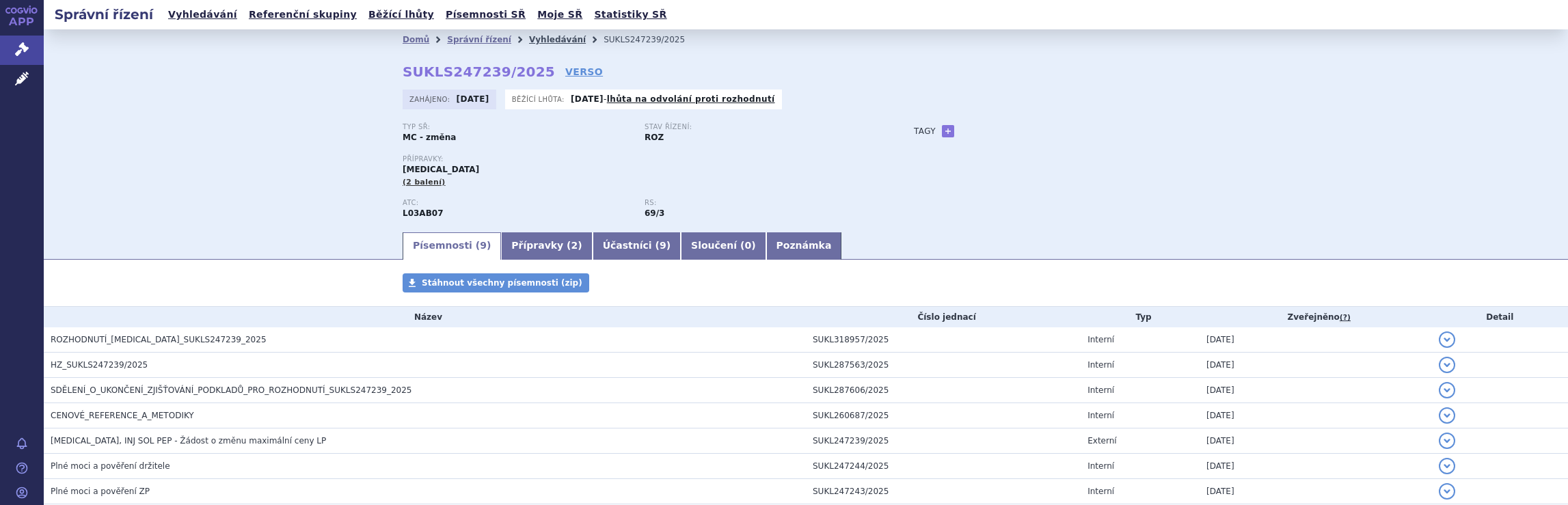
click at [533, 44] on link "Vyhledávání" at bounding box center [557, 39] width 57 height 10
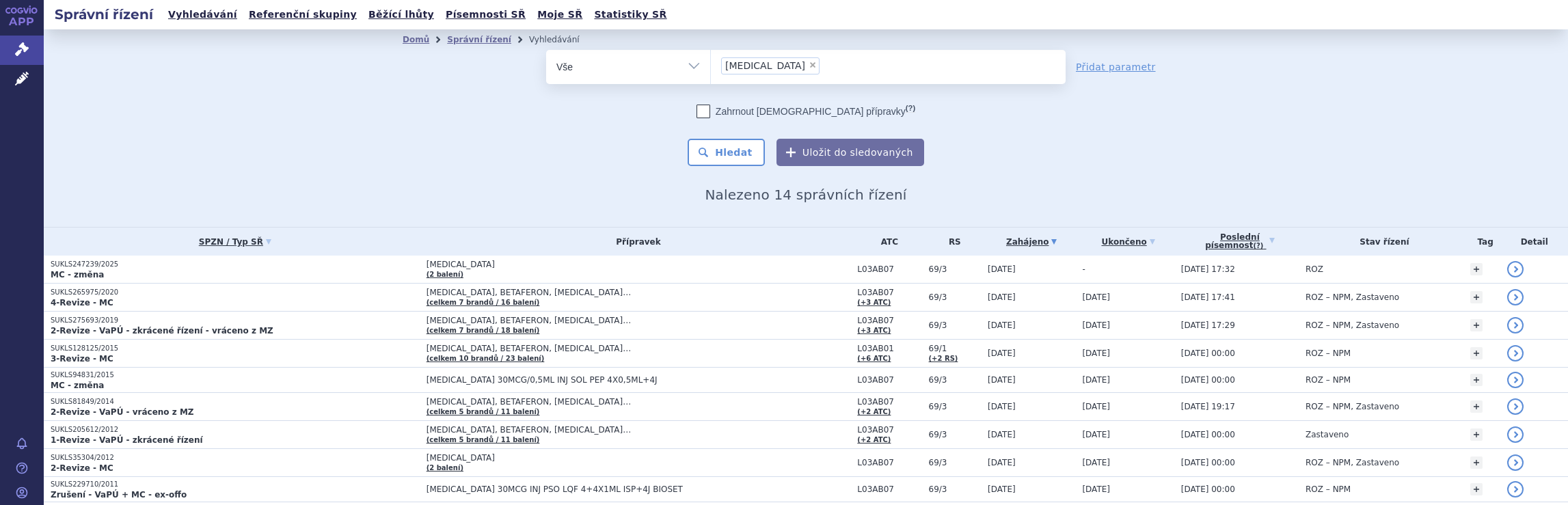
click at [830, 83] on span "× avonex" at bounding box center [888, 66] width 355 height 34
click at [711, 83] on select "avonex" at bounding box center [710, 66] width 1 height 34
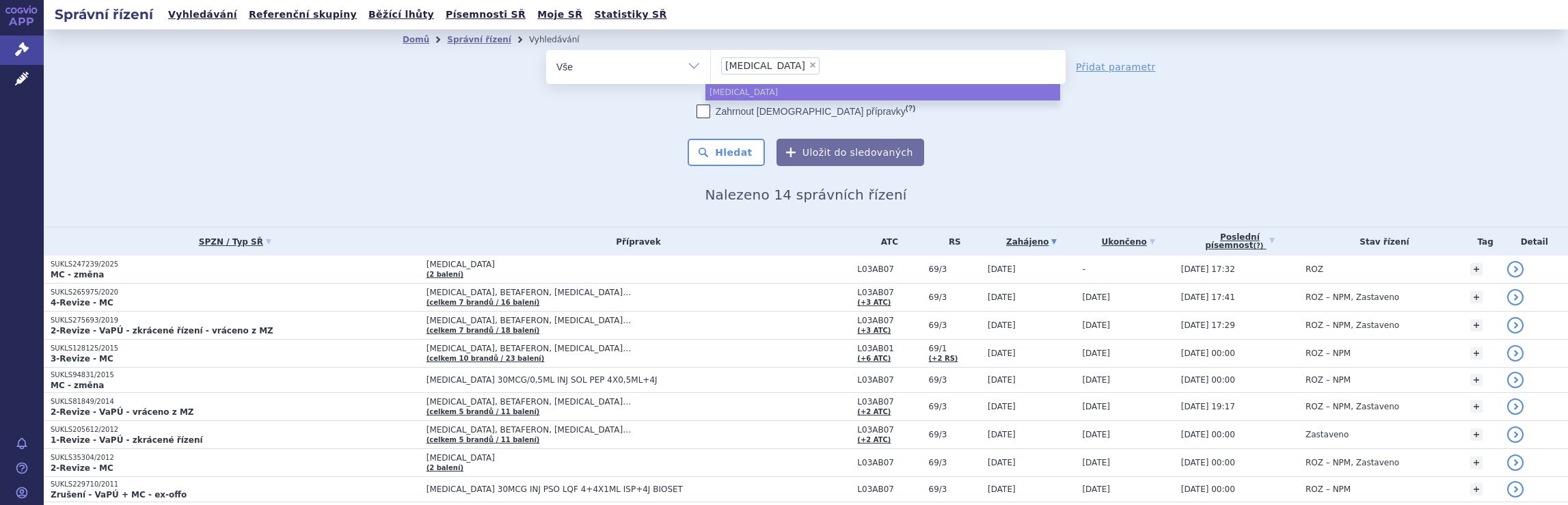
select select
type input "avonex"
type input "a"
type input "pl"
type input "ple"
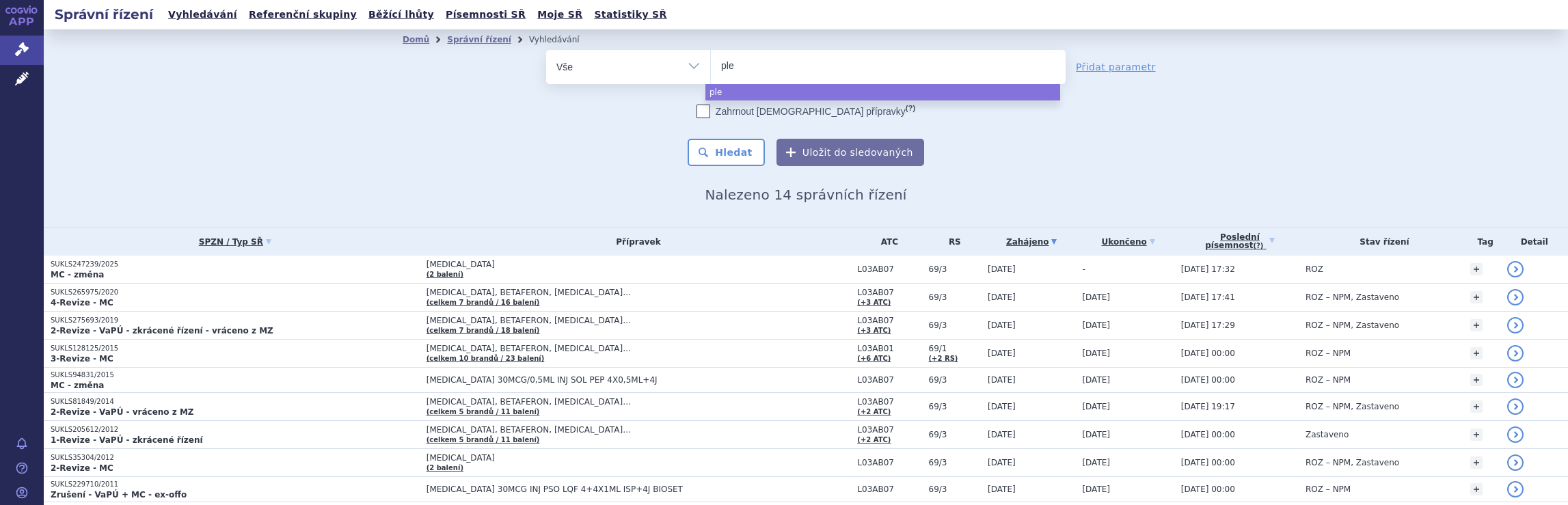
type input "pleg"
type input "plegr"
type input "plegri"
type input "plegrid"
type input "plegridy"
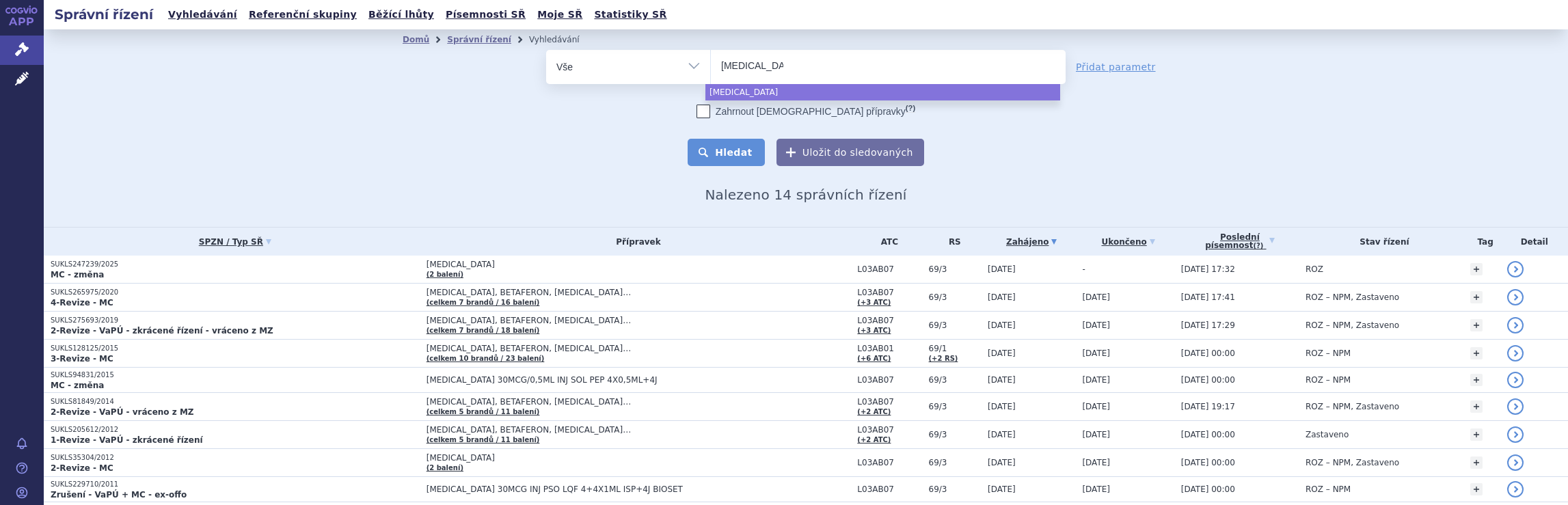
select select "plegridy"
click at [736, 157] on button "Hledat" at bounding box center [726, 152] width 77 height 27
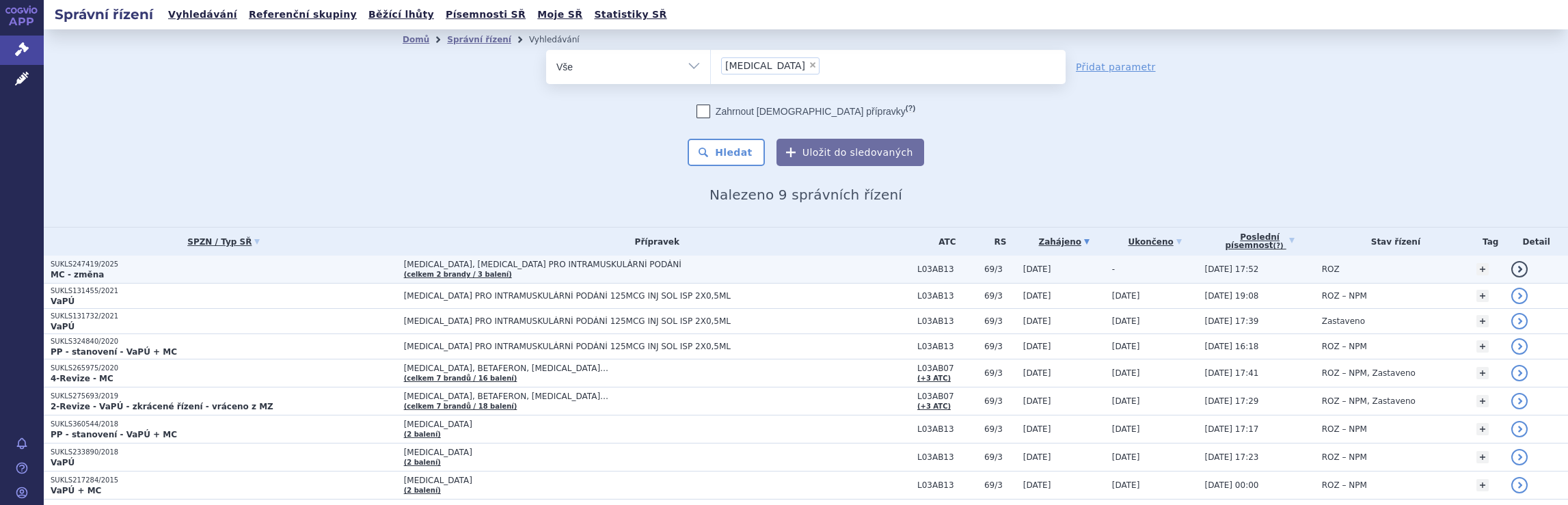
click at [779, 263] on span "PLEGRIDY, PLEGRIDY PRO INTRAMUSKULÁRNÍ PODÁNÍ (celkem 2 brandy / 3 balení)" at bounding box center [657, 269] width 507 height 19
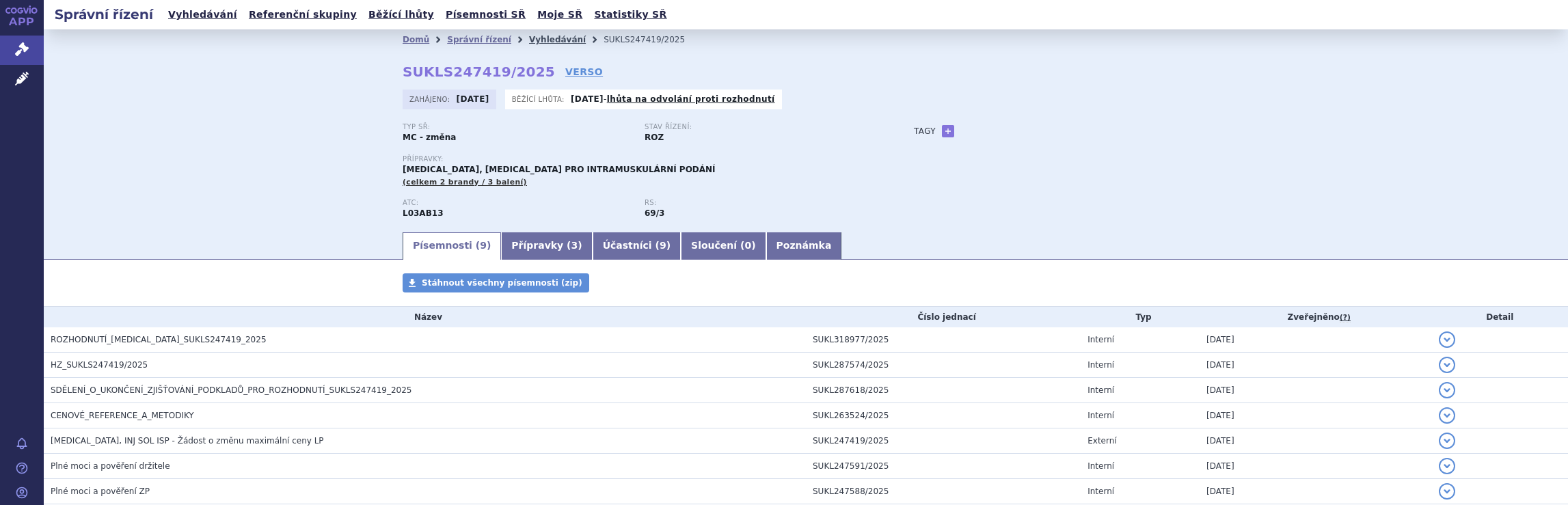
click at [529, 41] on link "Vyhledávání" at bounding box center [557, 39] width 57 height 10
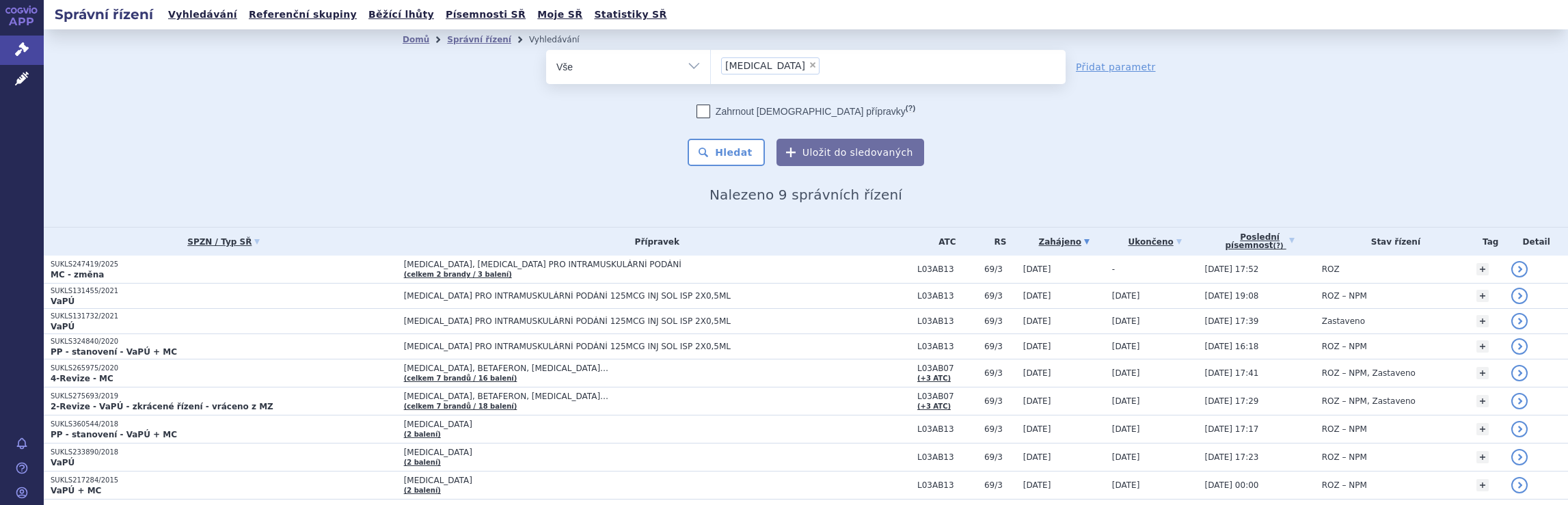
click at [818, 67] on ul "× plegridy" at bounding box center [888, 65] width 355 height 30
click at [711, 67] on select "plegridy" at bounding box center [710, 66] width 1 height 34
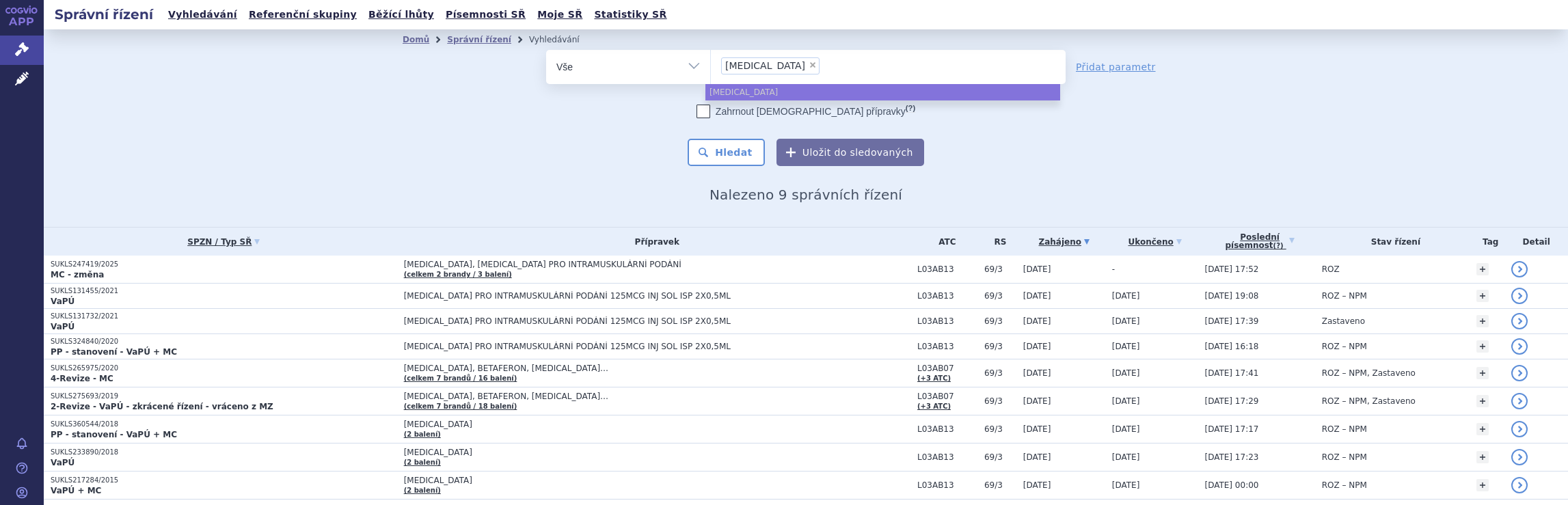
select select
type input "plegridy"
type input "plegri"
type input "p"
type input "ro"
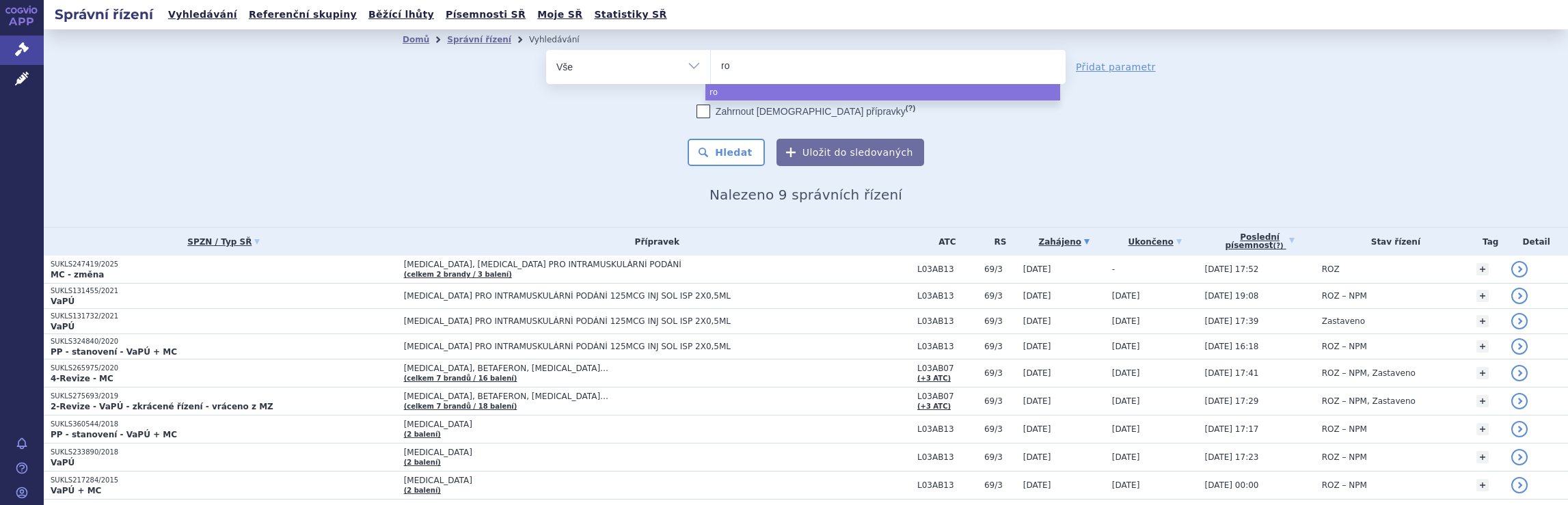
type input "roc"
type input "roche"
select select "roche"
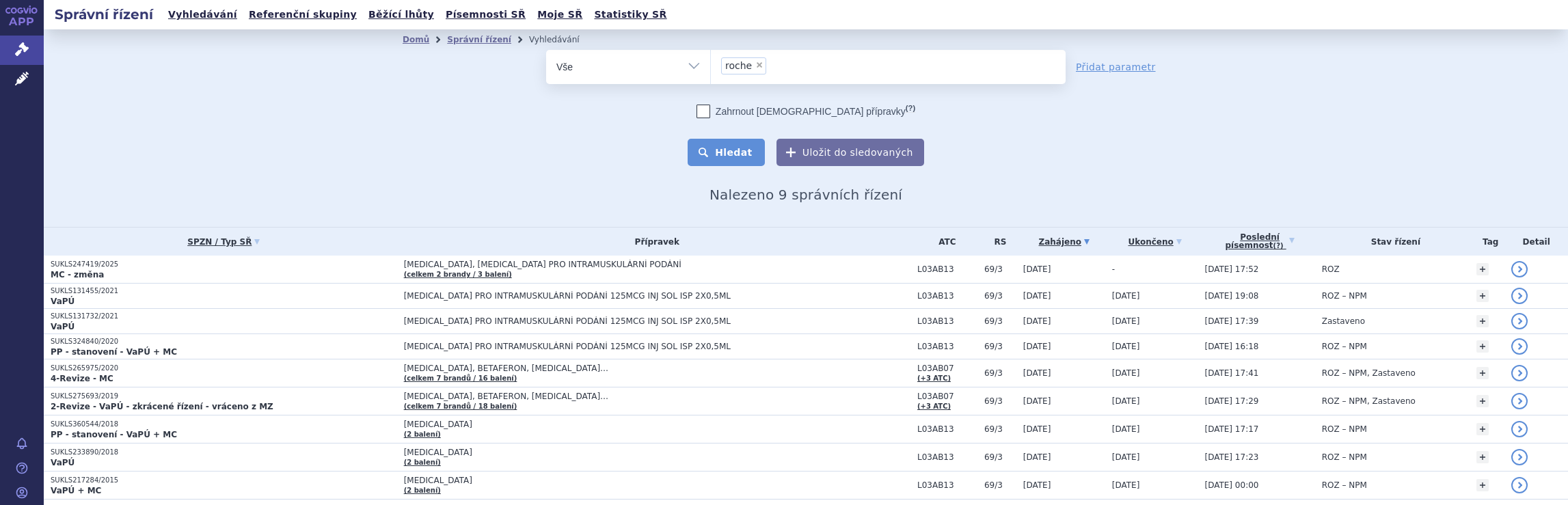
click at [733, 150] on button "Hledat" at bounding box center [726, 152] width 77 height 27
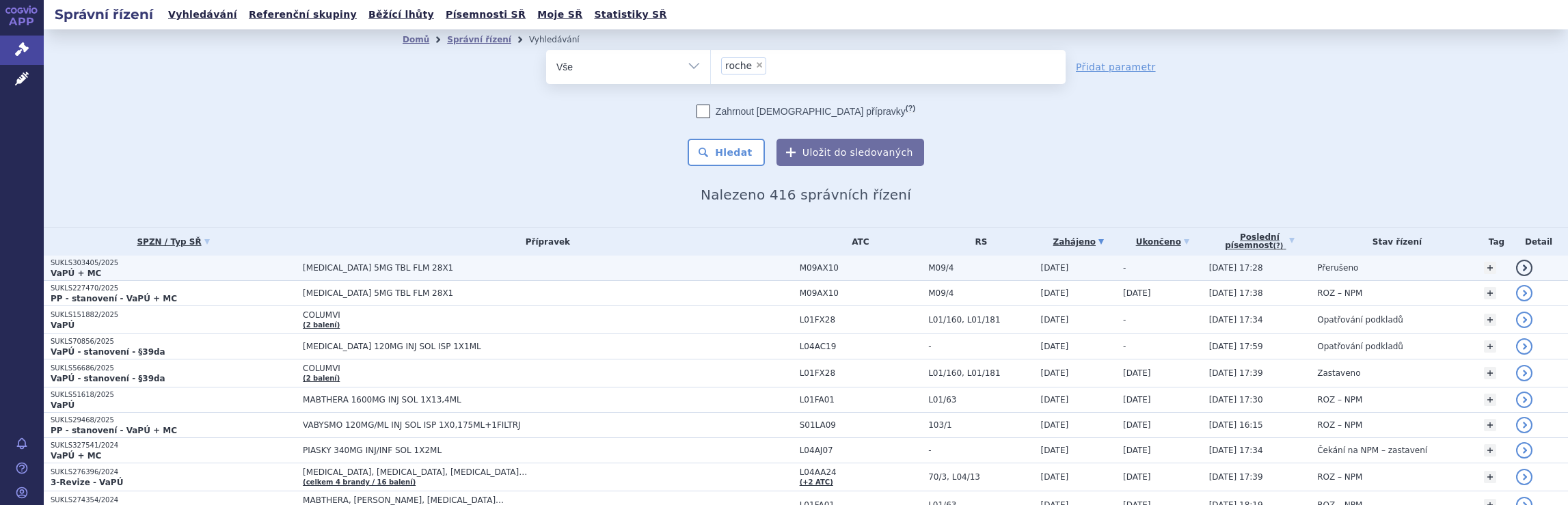
click at [568, 266] on span "[MEDICAL_DATA] 5MG TBL FLM 28X1" at bounding box center [473, 268] width 341 height 10
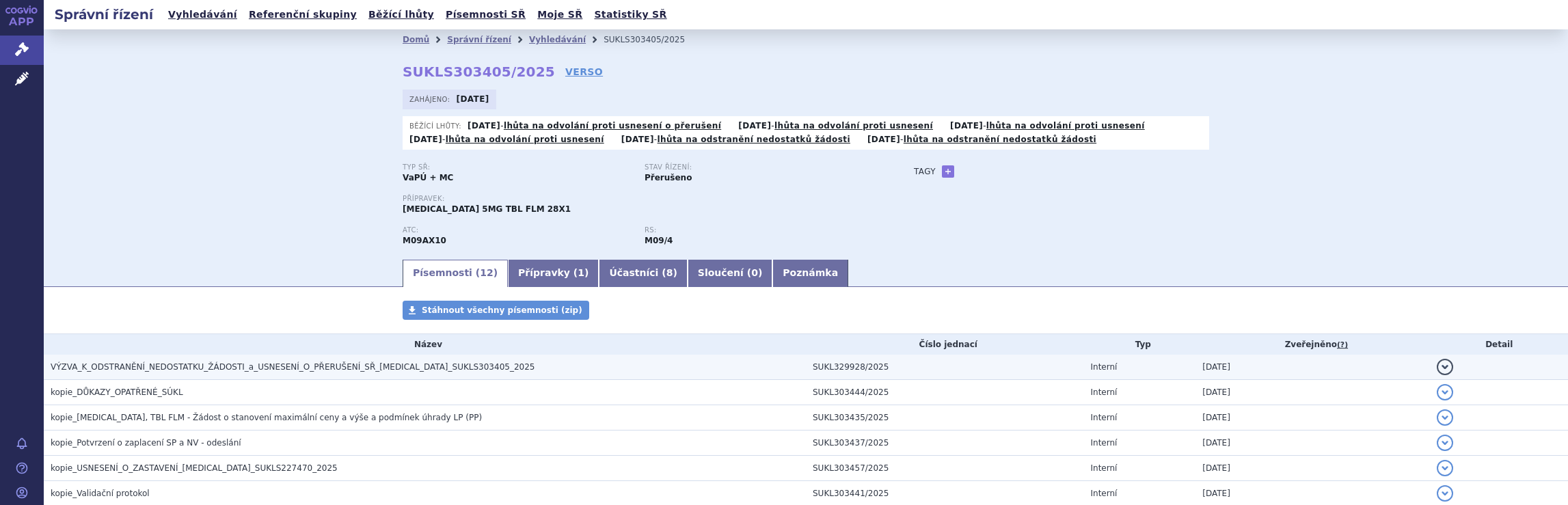
click at [246, 366] on span "VÝZVA_K_ODSTRANĚNÍ_NEDOSTATKU_ŽÁDOSTI_a_USNESENÍ_O_PŘERUŠENÍ_SŘ_[MEDICAL_DATA]_…" at bounding box center [292, 367] width 484 height 10
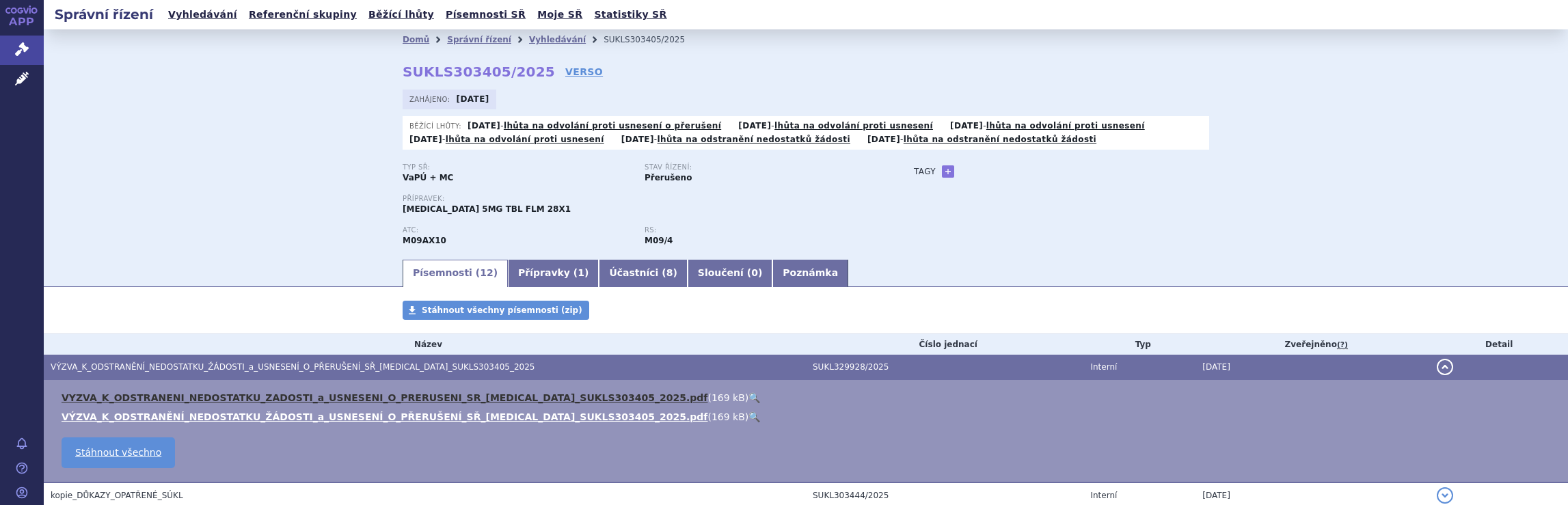
click at [160, 397] on link "VYZVA_K_ODSTRANENI_NEDOSTATKU_ZADOSTI_a_USNESENI_O_PRERUSENI_SR_[MEDICAL_DATA]_…" at bounding box center [384, 398] width 646 height 11
click at [532, 38] on link "Vyhledávání" at bounding box center [557, 39] width 57 height 10
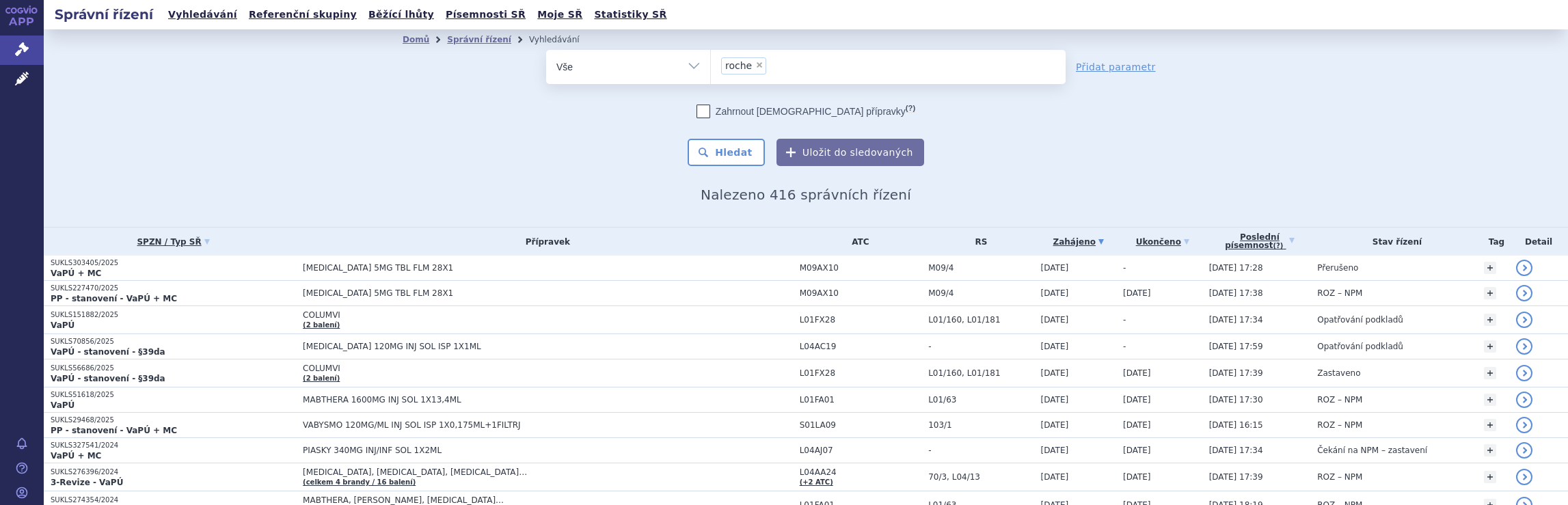
click at [828, 71] on ul "× roche" at bounding box center [888, 65] width 355 height 30
click at [711, 71] on select "roche" at bounding box center [710, 66] width 1 height 34
select select
type input "roche"
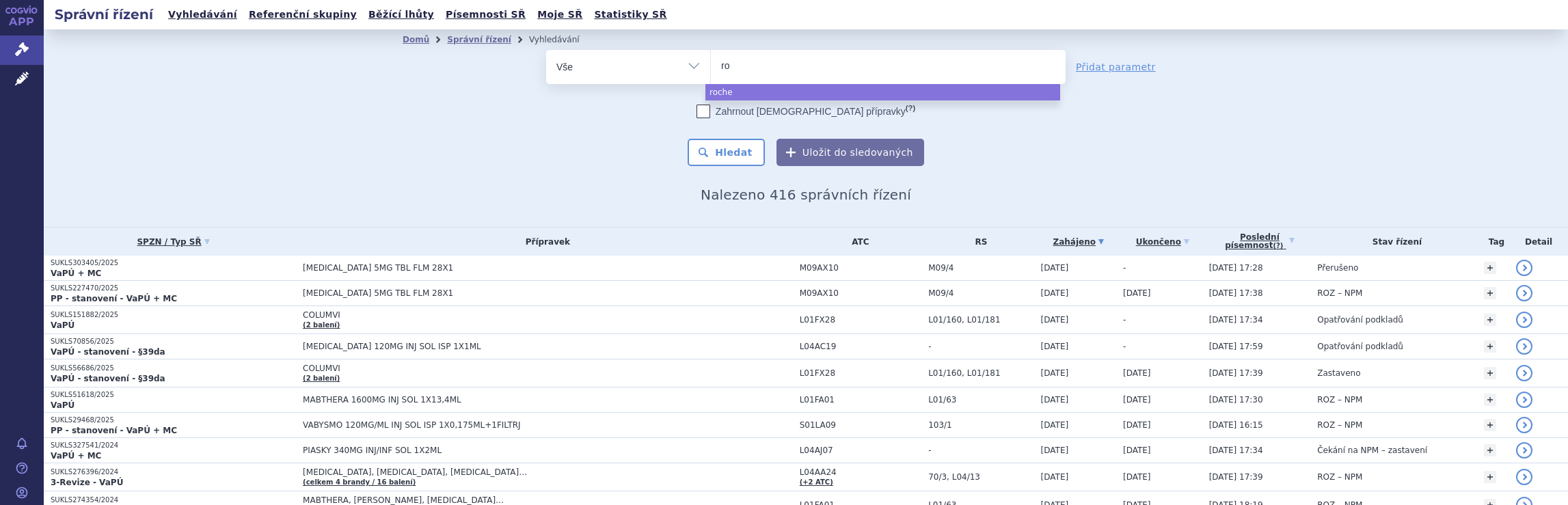
type input "r"
type input "no"
type input "nova"
type input "novar"
type input "novart"
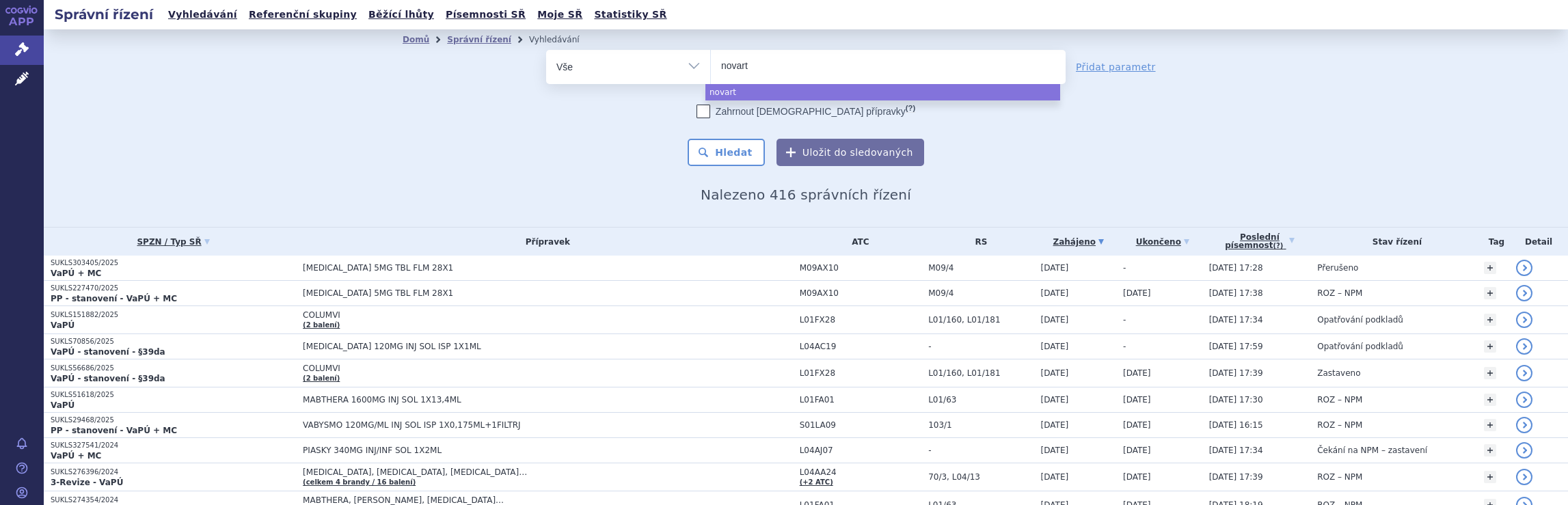
type input "novarti"
type input "novartis"
select select "novartis"
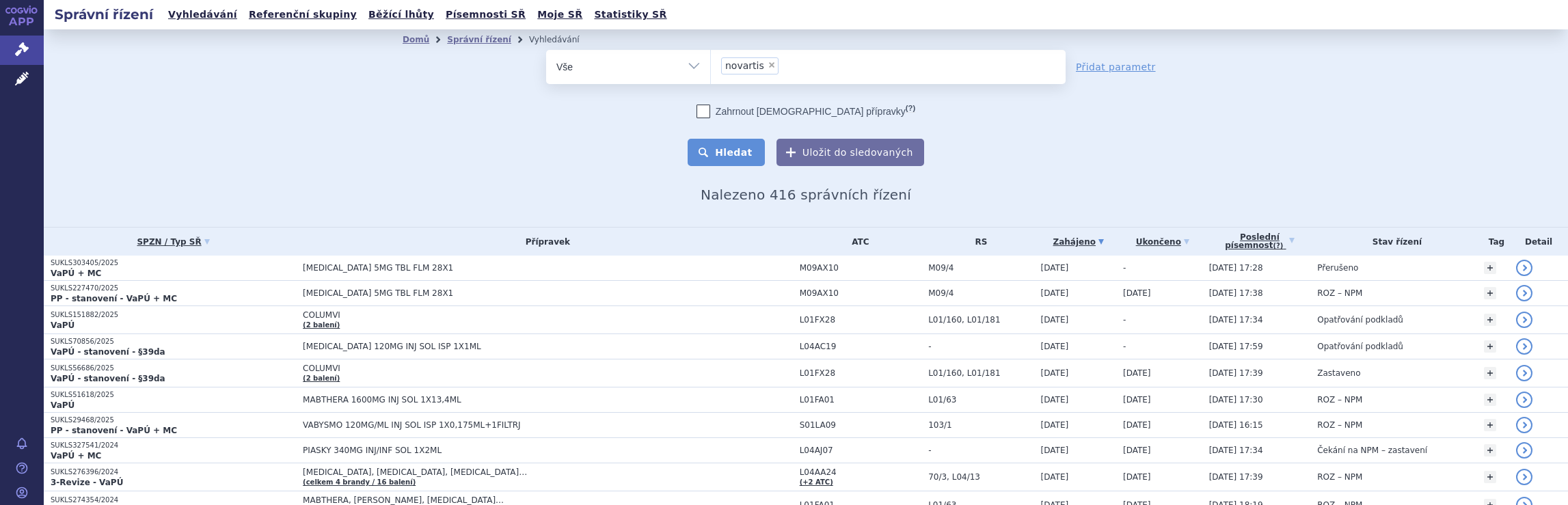
click at [729, 152] on button "Hledat" at bounding box center [726, 152] width 77 height 27
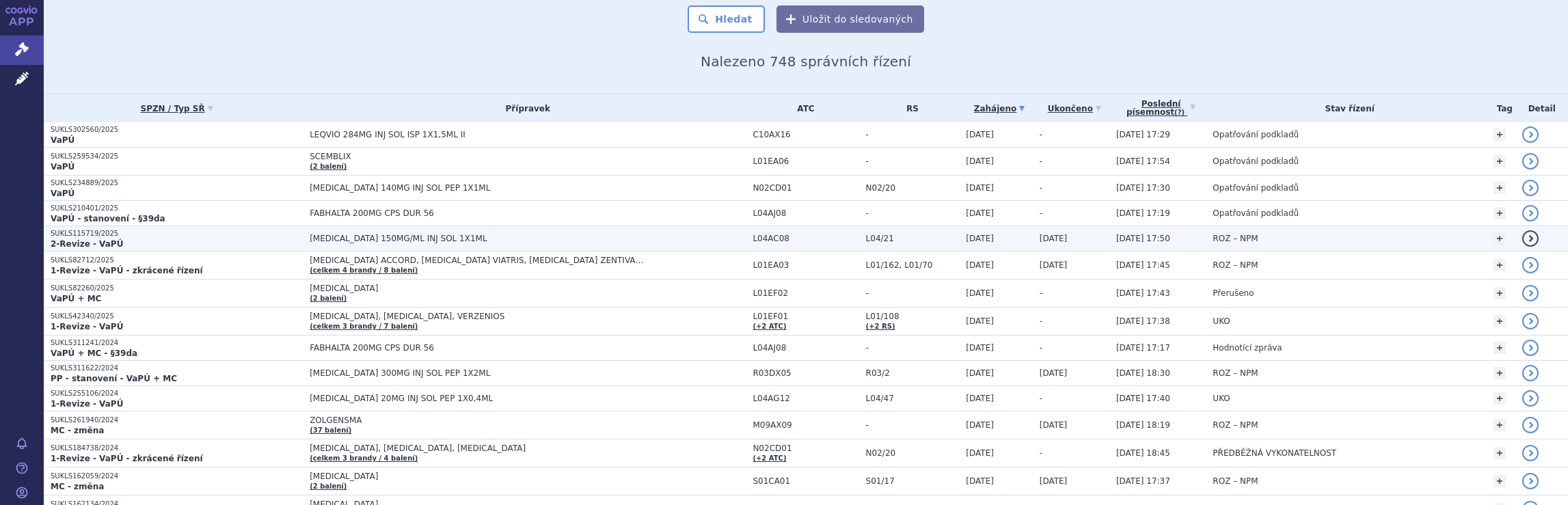
scroll to position [136, 0]
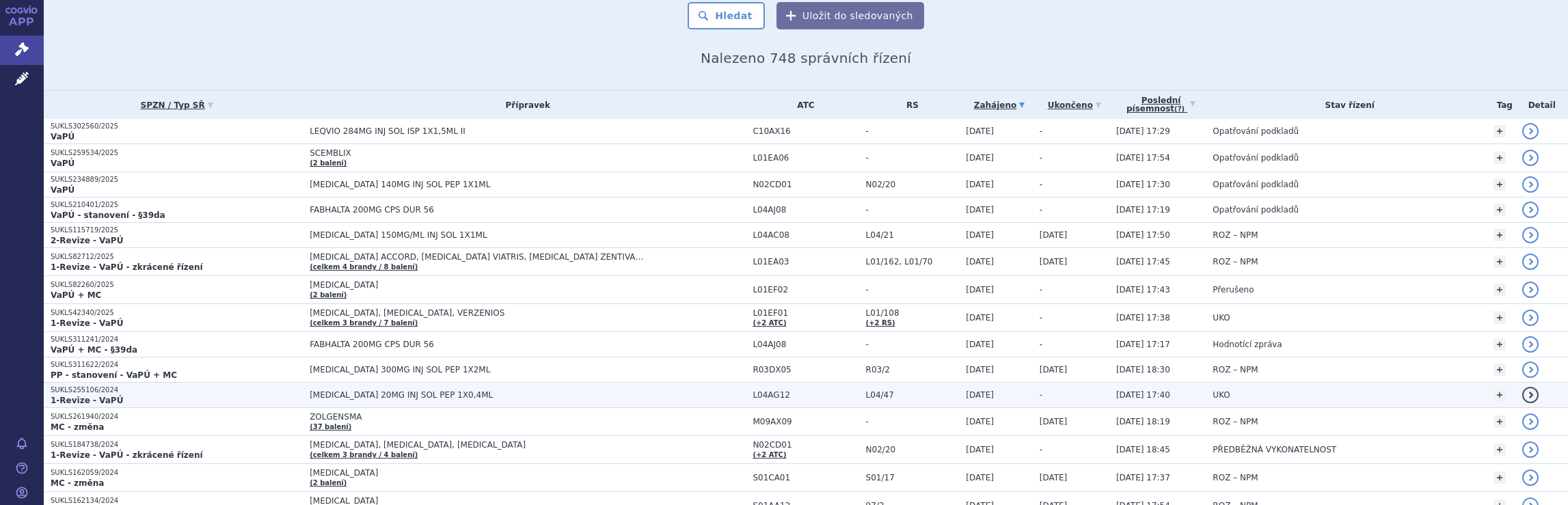
click at [657, 393] on span "[MEDICAL_DATA] 20MG INJ SOL PEP 1X0,4ML" at bounding box center [528, 395] width 436 height 10
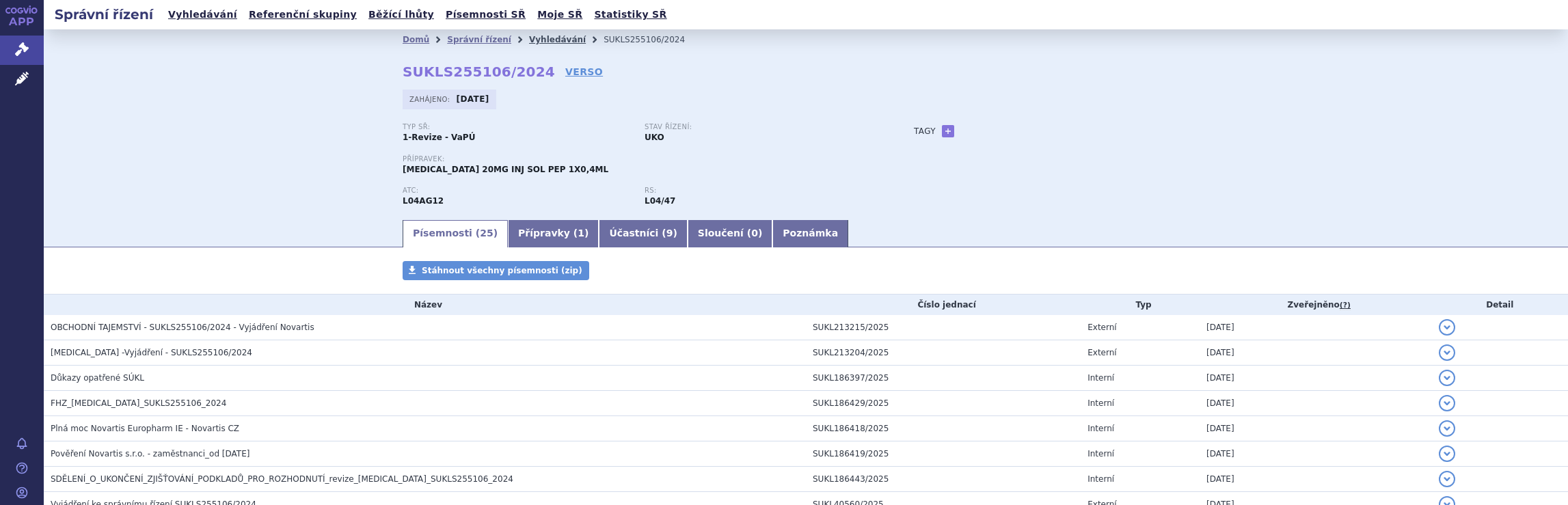
click at [529, 39] on link "Vyhledávání" at bounding box center [557, 39] width 57 height 10
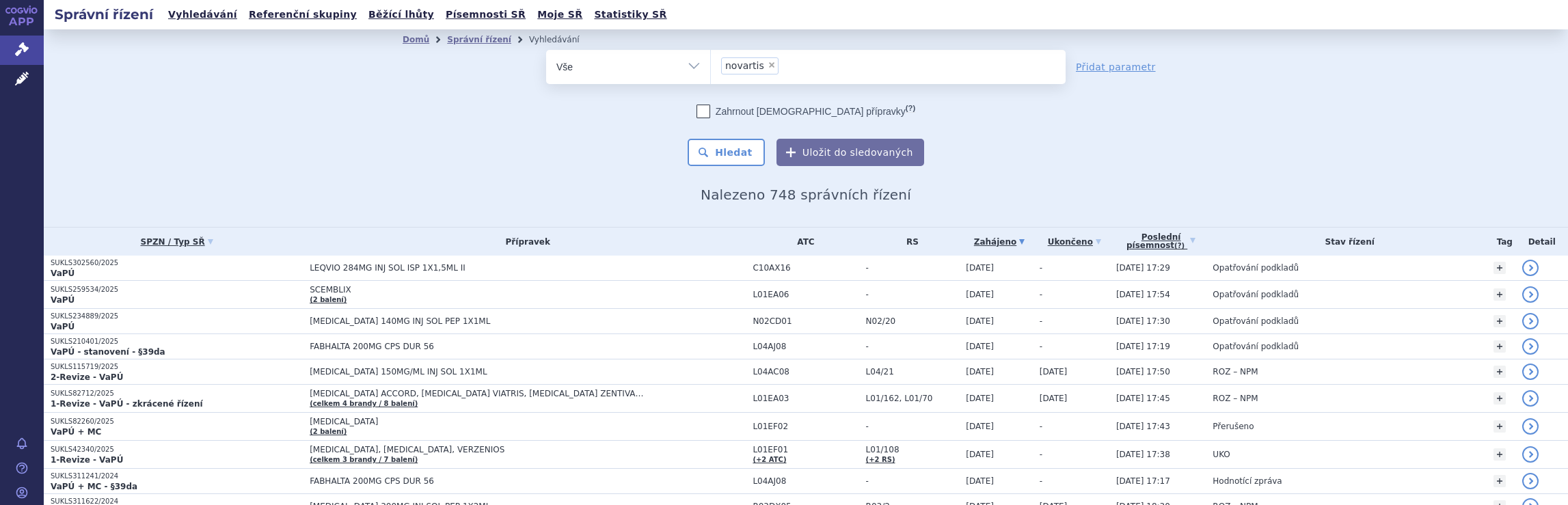
click at [804, 70] on ul "× novartis" at bounding box center [888, 65] width 355 height 30
click at [711, 70] on select "novartis" at bounding box center [710, 66] width 1 height 34
select select
type input "novartis"
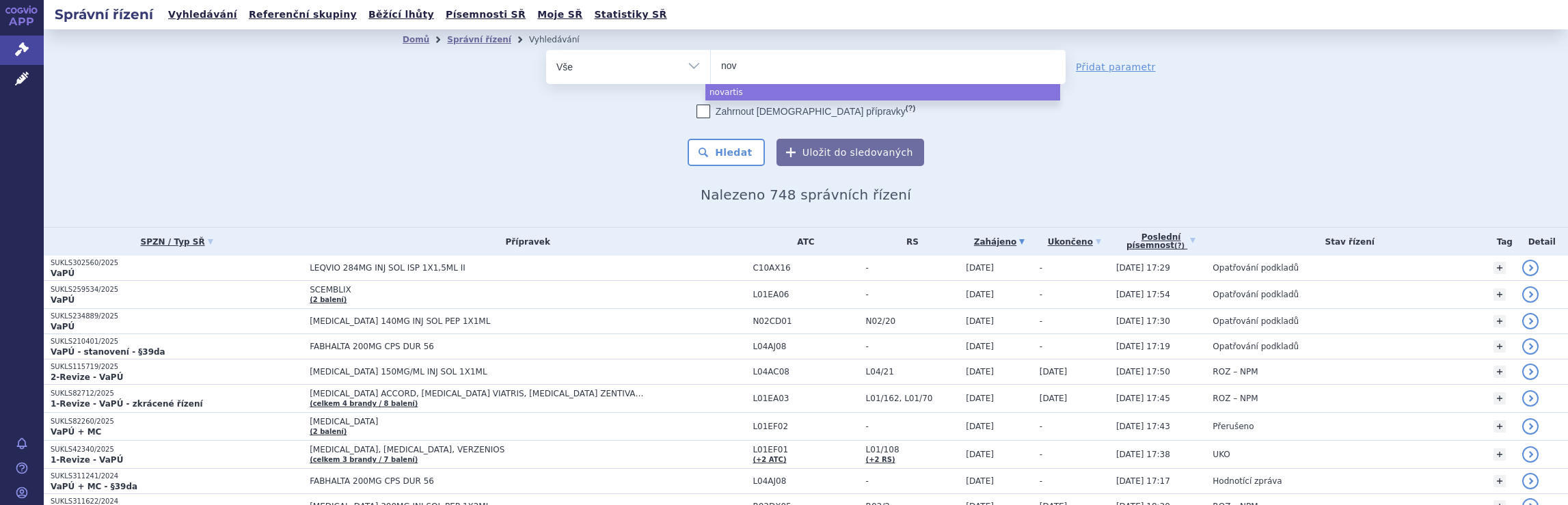
type input "no"
type input "n"
type input "me"
type input "mer"
type input "merc"
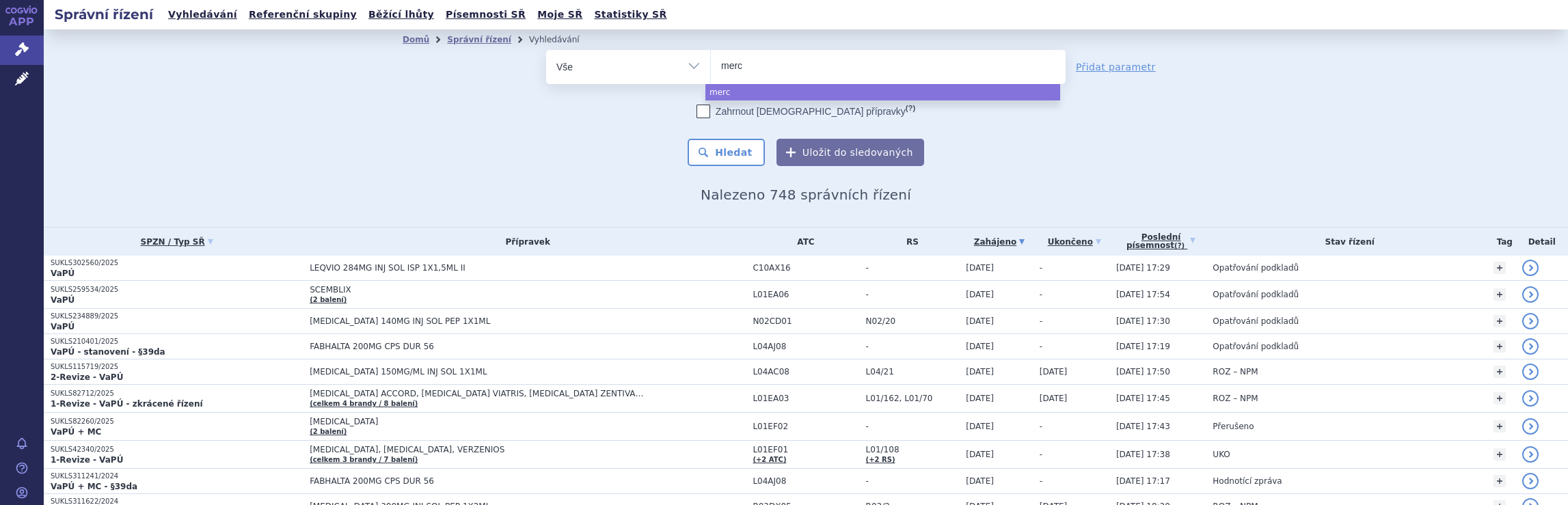
type input "merck"
type input "merck s"
type input "merck spo"
type input "merck spol"
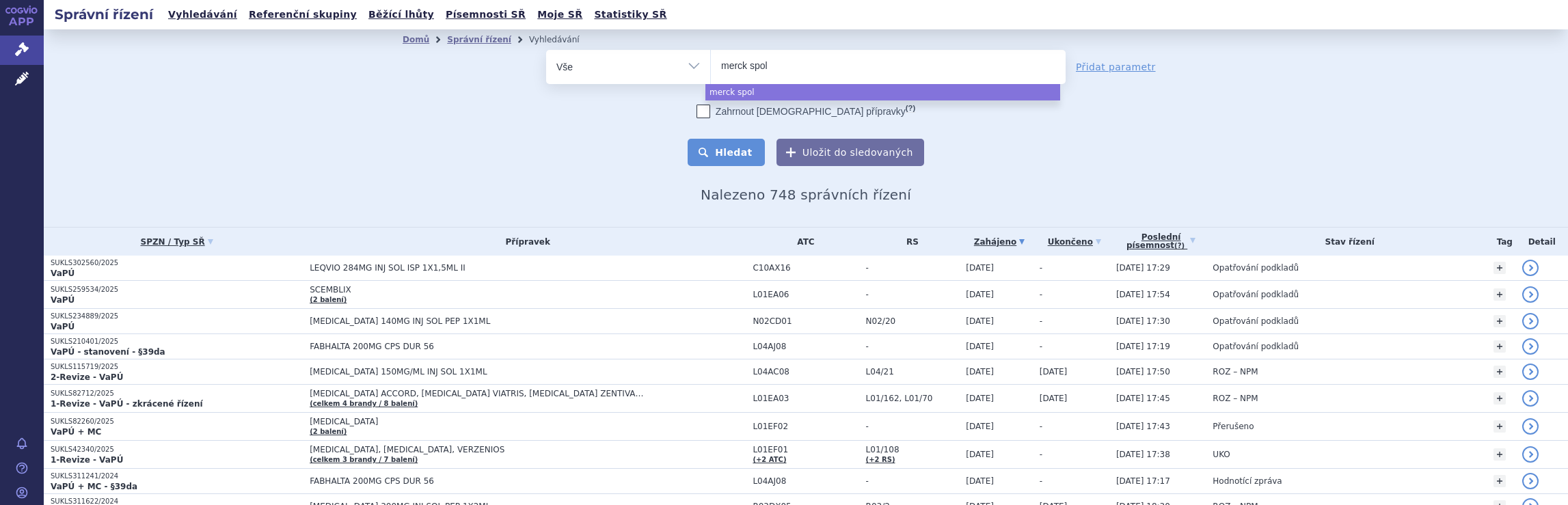
select select "merck spol"
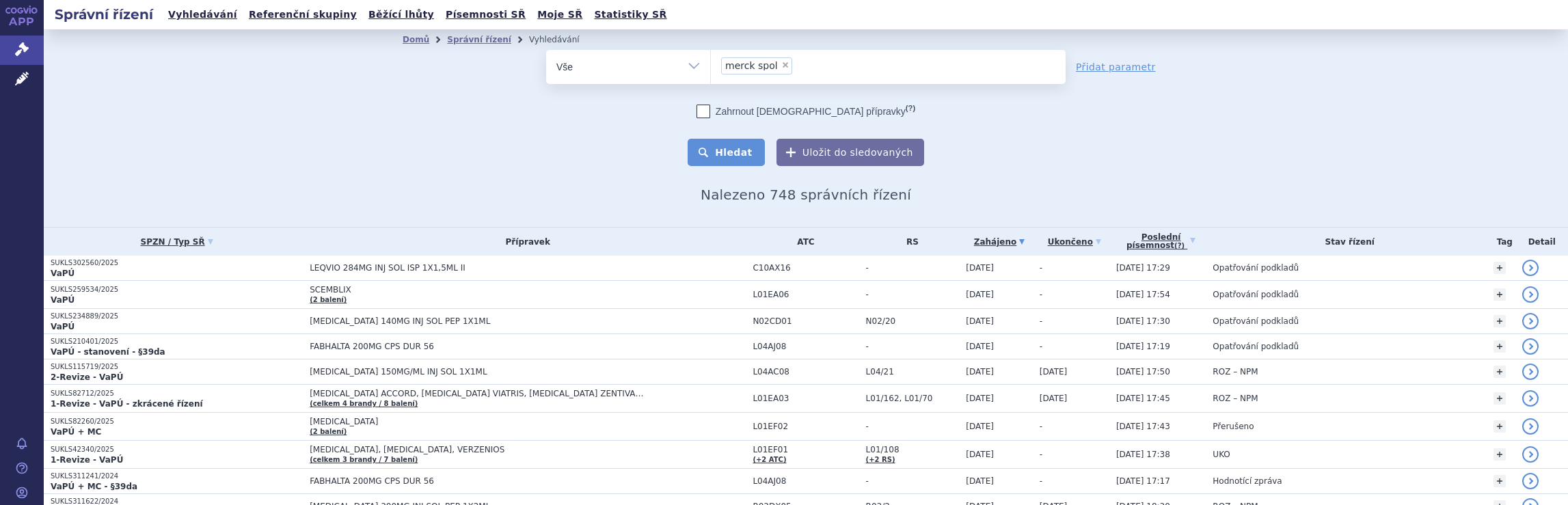
click at [735, 145] on button "Hledat" at bounding box center [726, 152] width 77 height 27
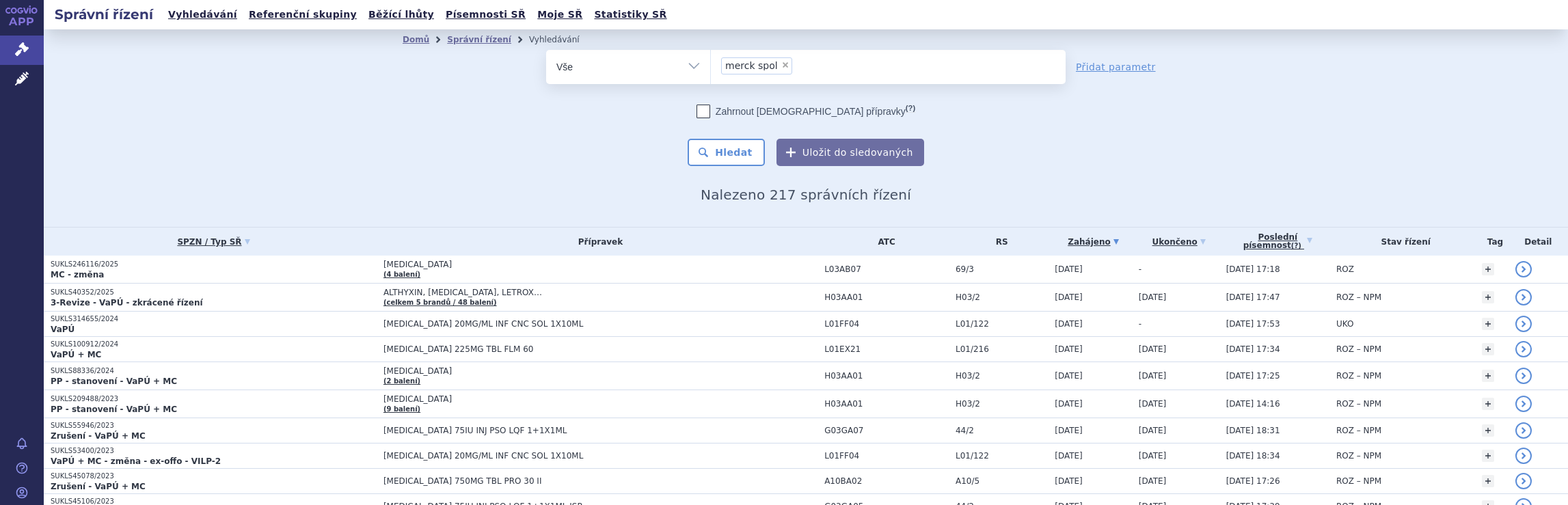
click at [849, 77] on ul "× merck spol" at bounding box center [888, 65] width 355 height 30
click at [711, 77] on select "merck spol" at bounding box center [710, 66] width 1 height 34
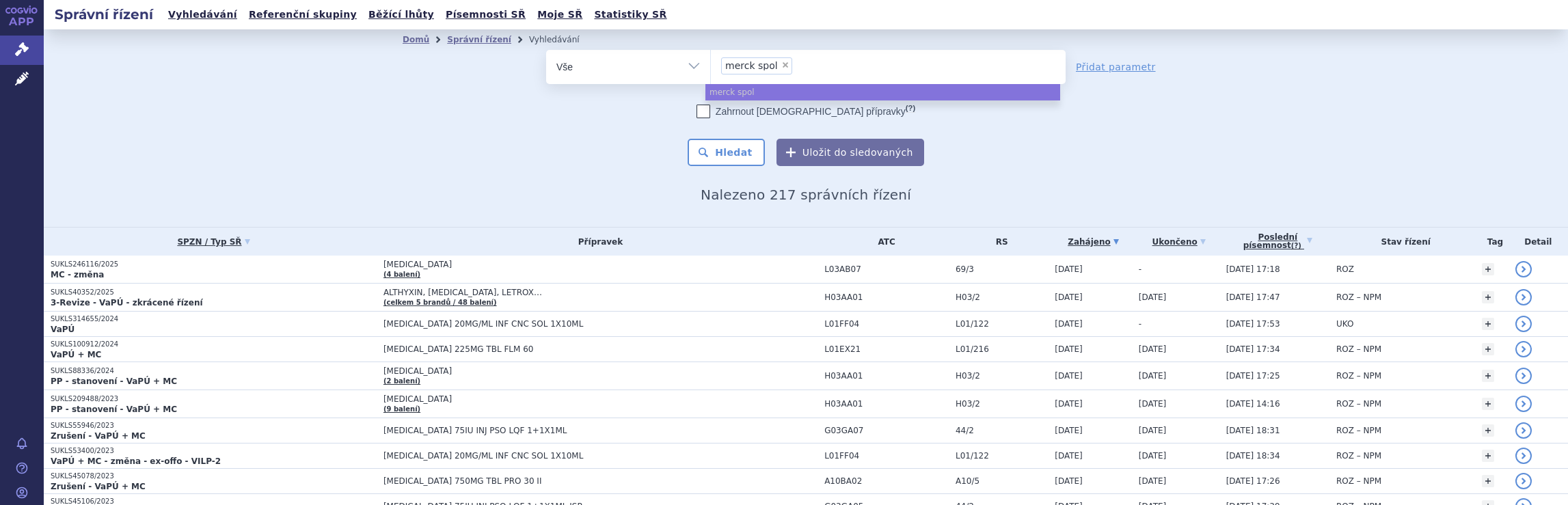
select select
type input "merck spol"
type input "merck sp"
type input "m"
type input "ja"
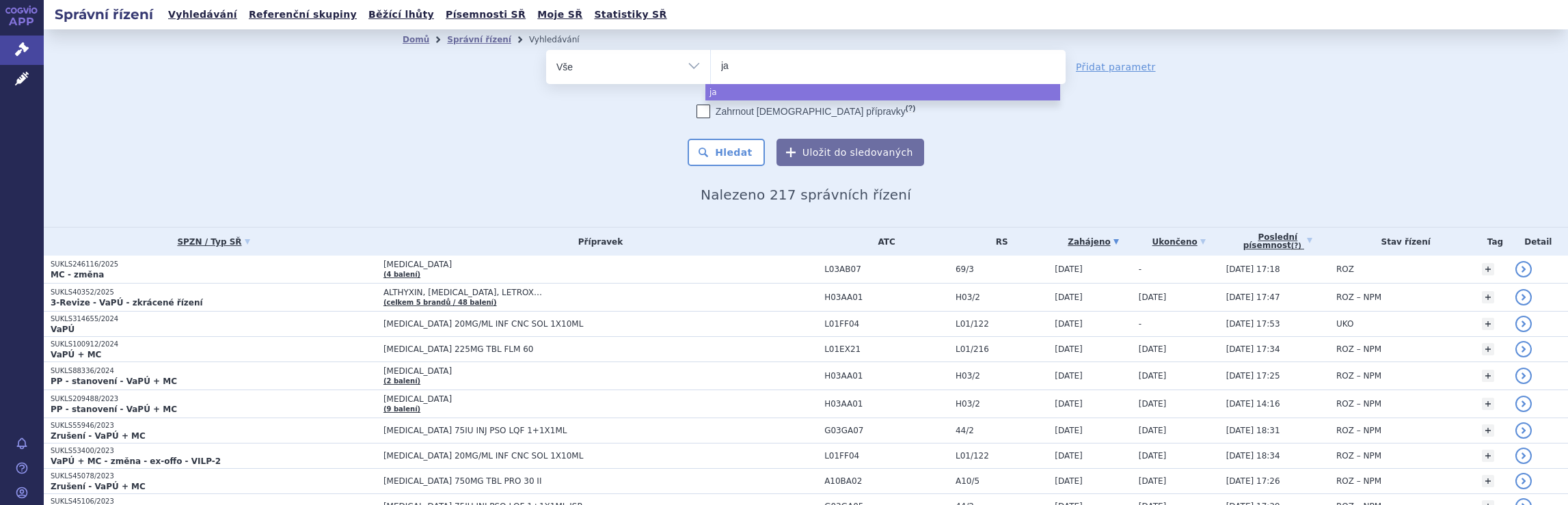
type input "jan"
type input "jans"
type input "jansse"
type input "[PERSON_NAME]"
select select "[PERSON_NAME]"
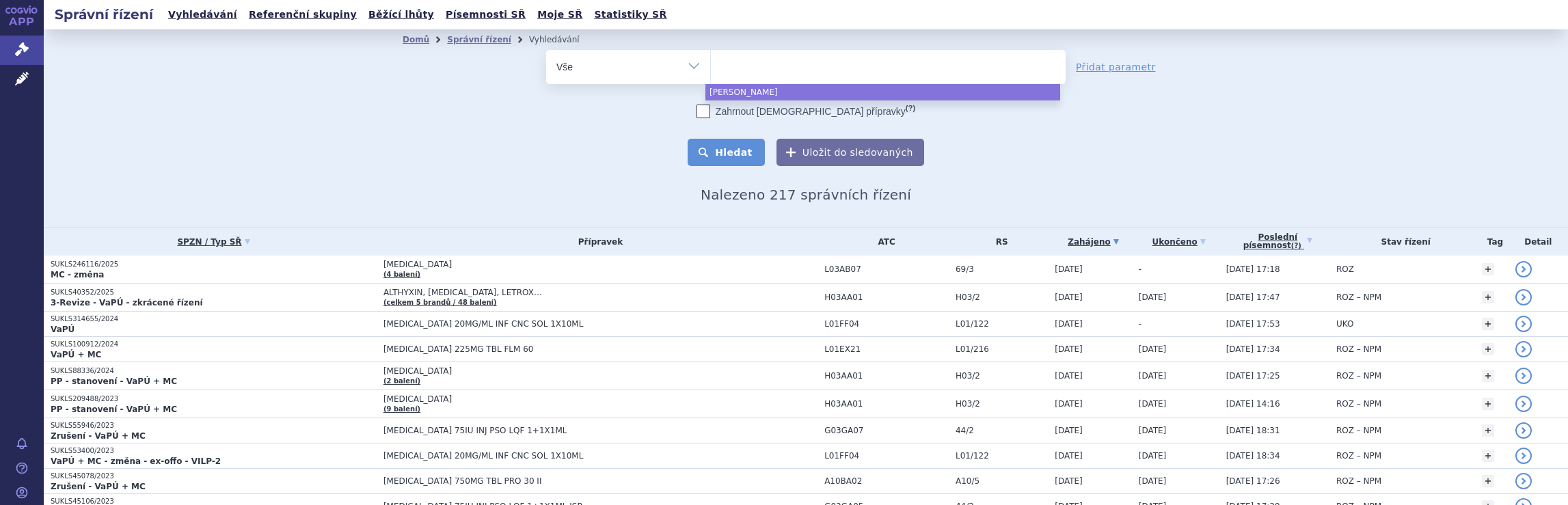
click at [737, 152] on button "Hledat" at bounding box center [726, 152] width 77 height 27
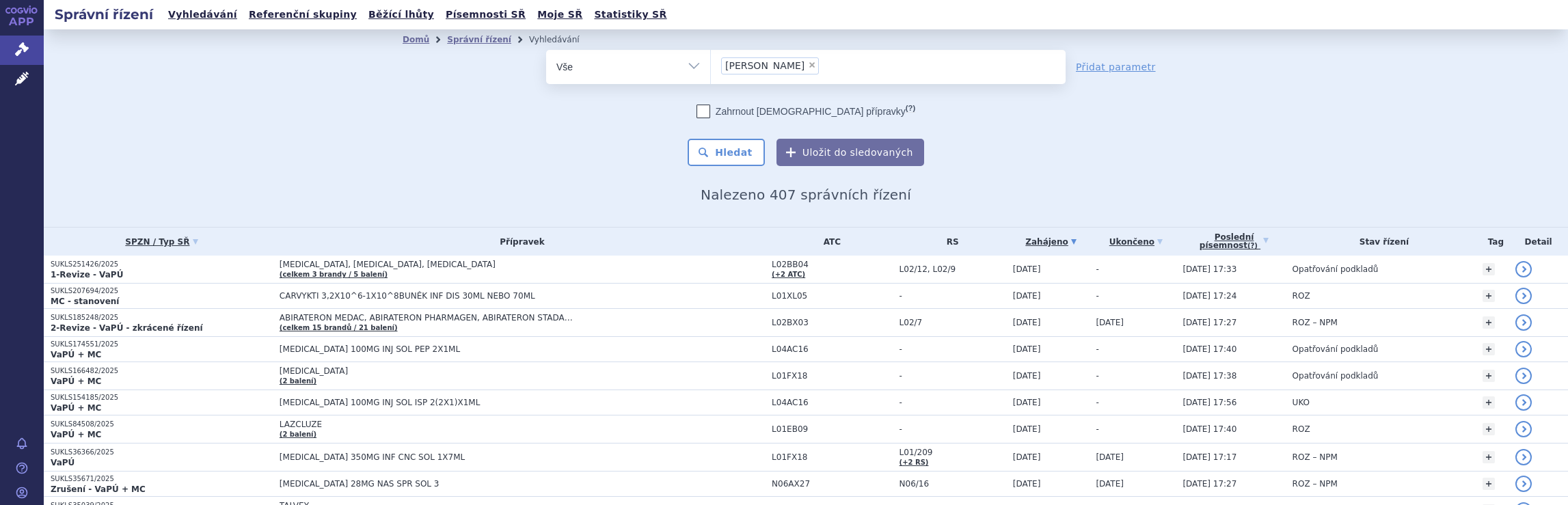
click at [798, 64] on ul "× [PERSON_NAME]" at bounding box center [888, 65] width 355 height 30
click at [711, 64] on select "janssen" at bounding box center [710, 66] width 1 height 34
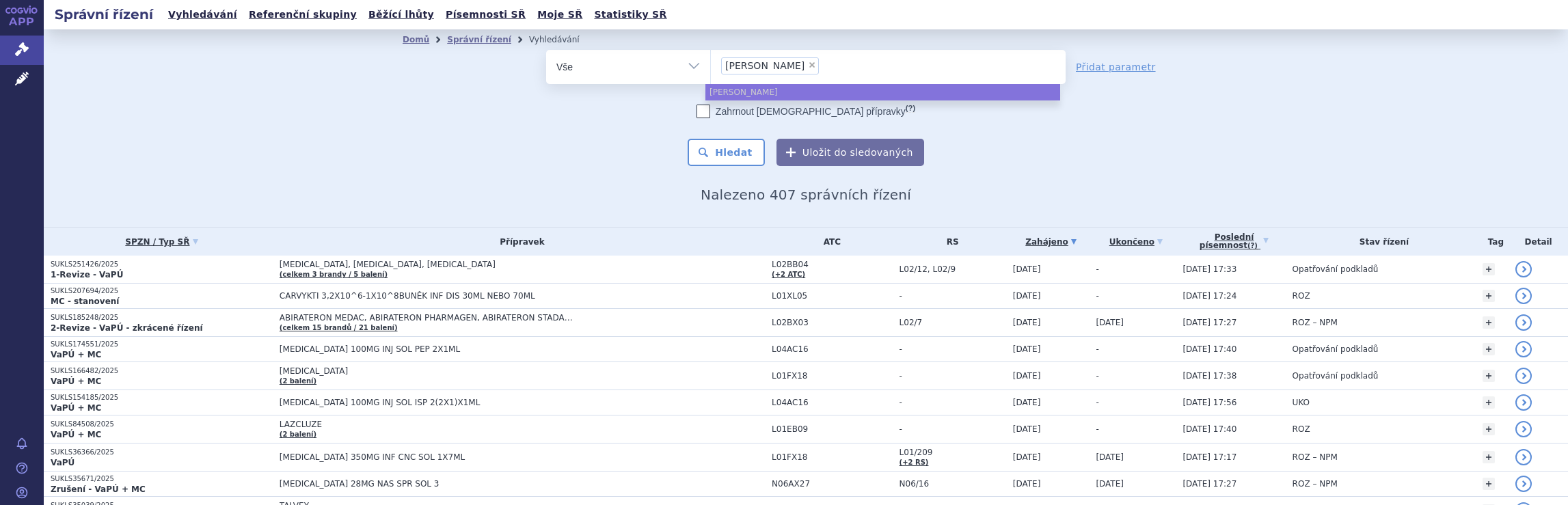
select select
type input "janssen"
type input "janss"
type input "j"
type input "br"
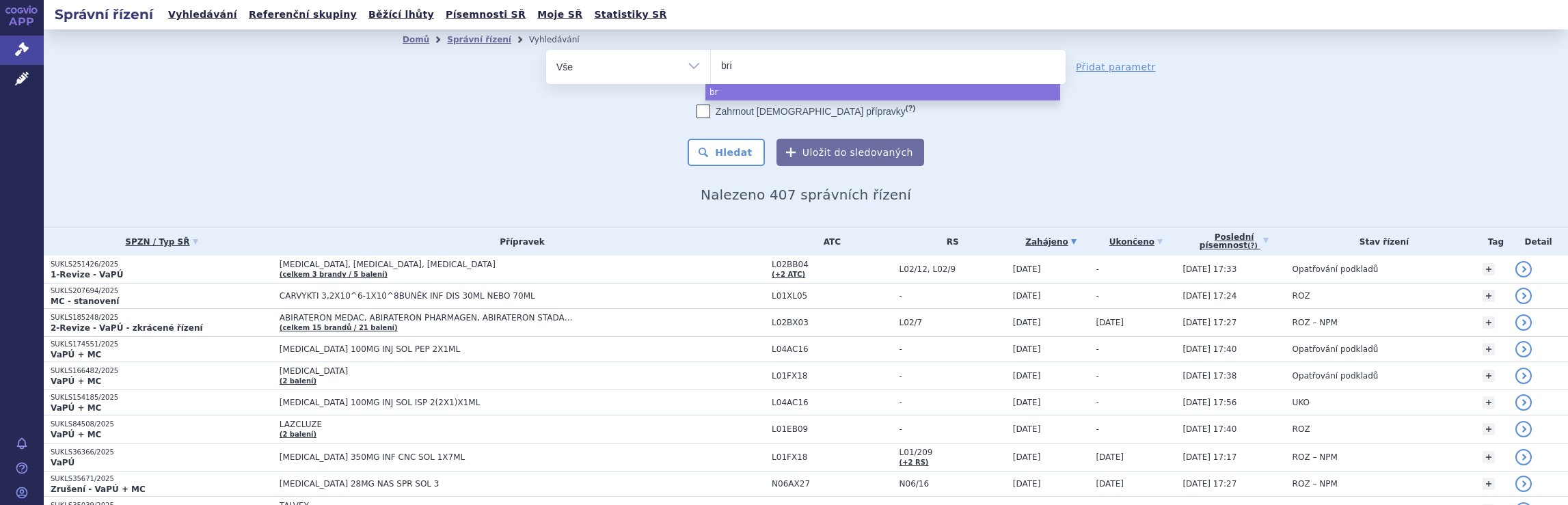
type input "bris"
type input "[PERSON_NAME]"
type input "[GEOGRAPHIC_DATA]"
select select "bristol"
click at [727, 152] on button "Hledat" at bounding box center [726, 152] width 77 height 27
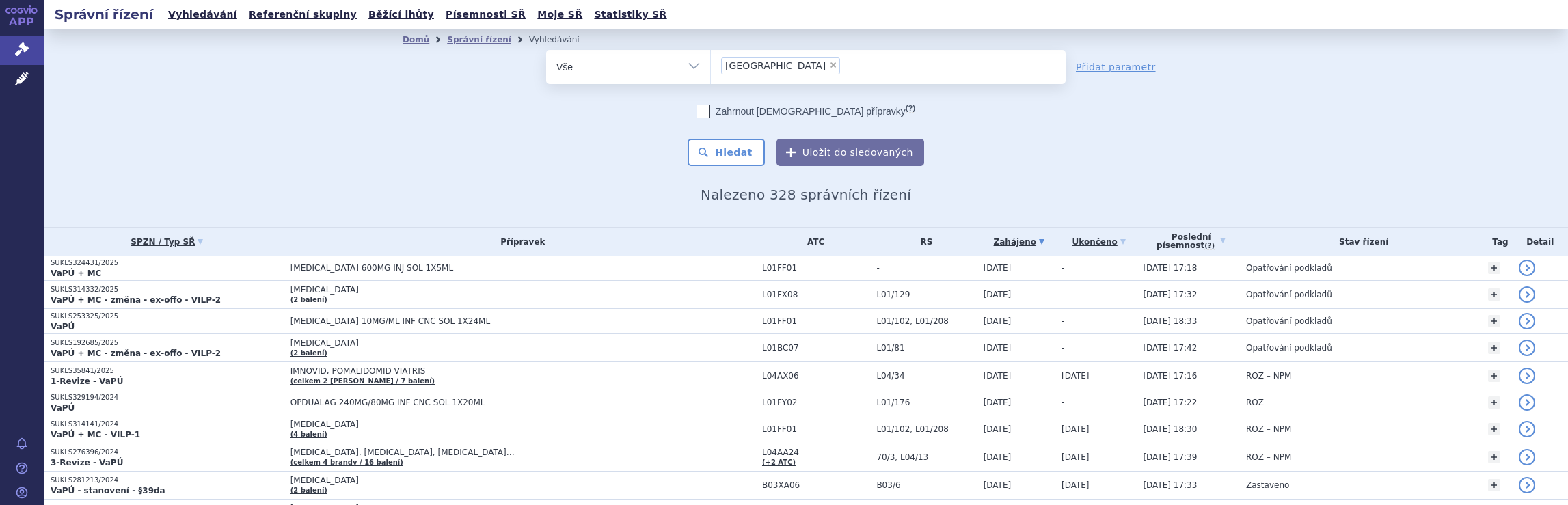
click at [780, 69] on ul "× [GEOGRAPHIC_DATA]" at bounding box center [888, 65] width 355 height 30
click at [711, 69] on select "[GEOGRAPHIC_DATA]" at bounding box center [710, 66] width 1 height 34
select select
type input "[GEOGRAPHIC_DATA]"
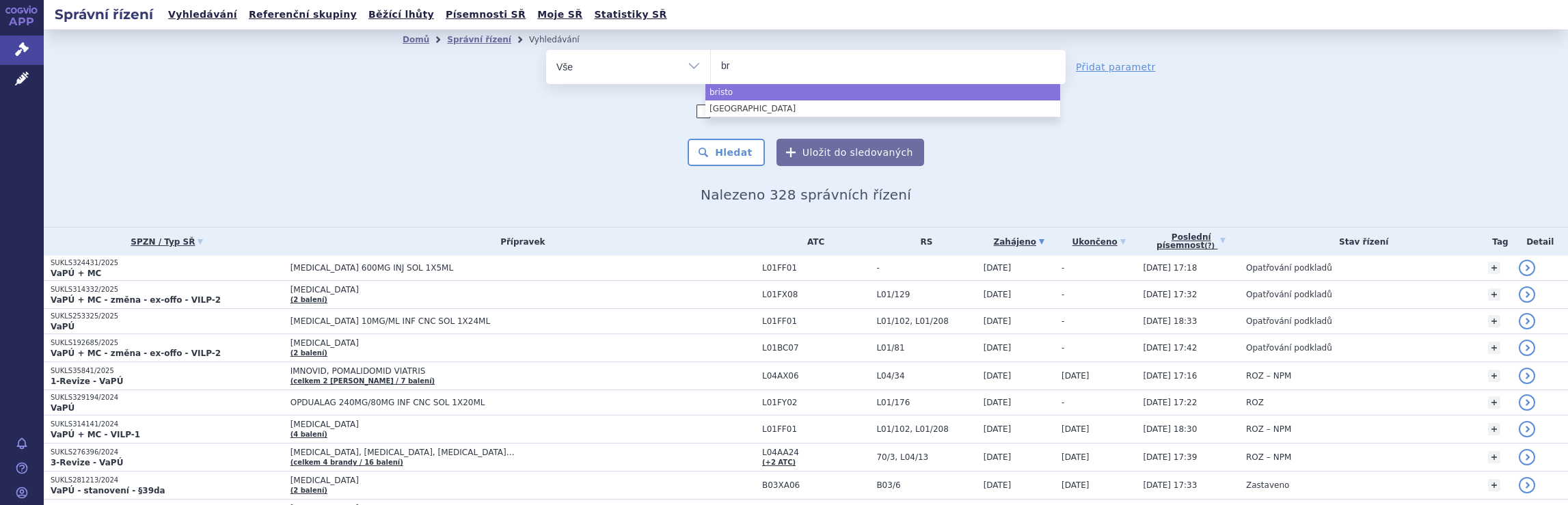
type input "b"
type input "ne"
type input "neu"
type input "neur"
type input "neura"
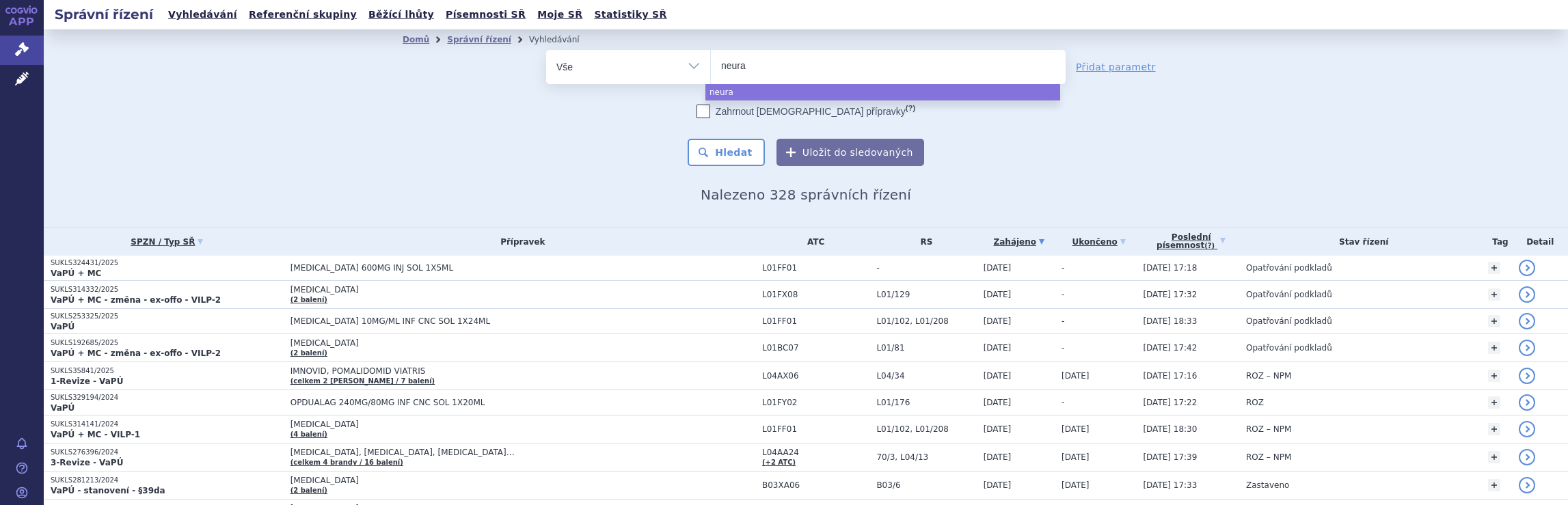
type input "neurax"
type input "neuraxp"
type input "neuraxph"
type input "neuraxpha"
type input "neuraxphar"
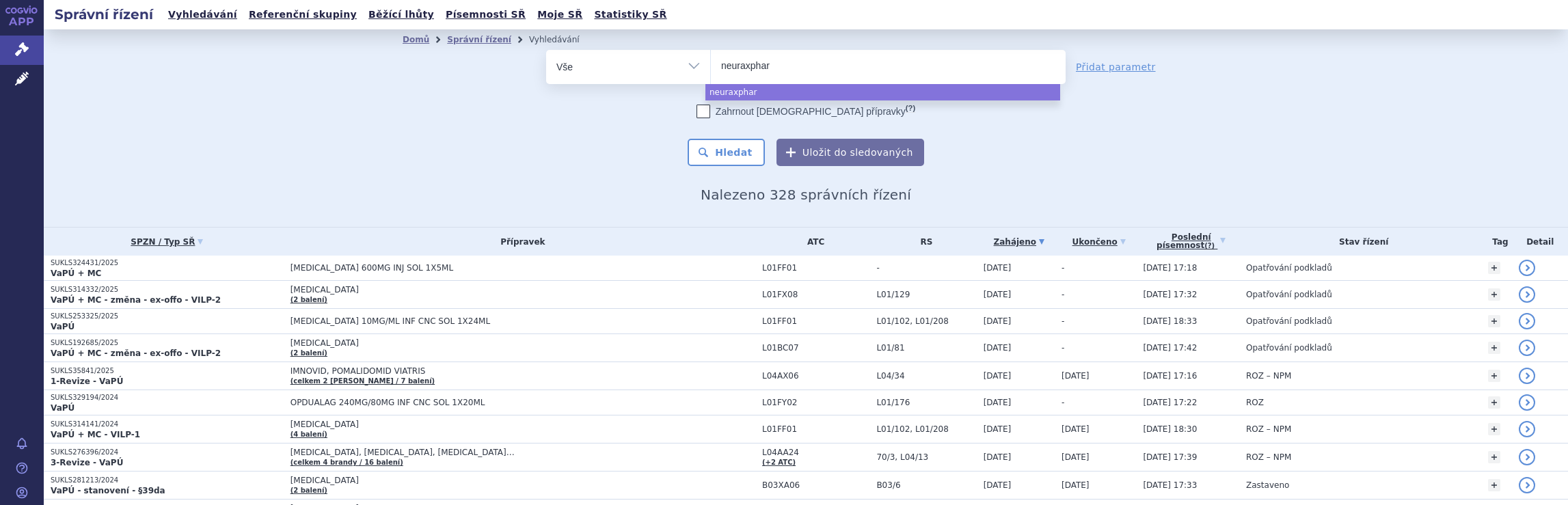
type input "neuraxpharm"
select select "neuraxpharm"
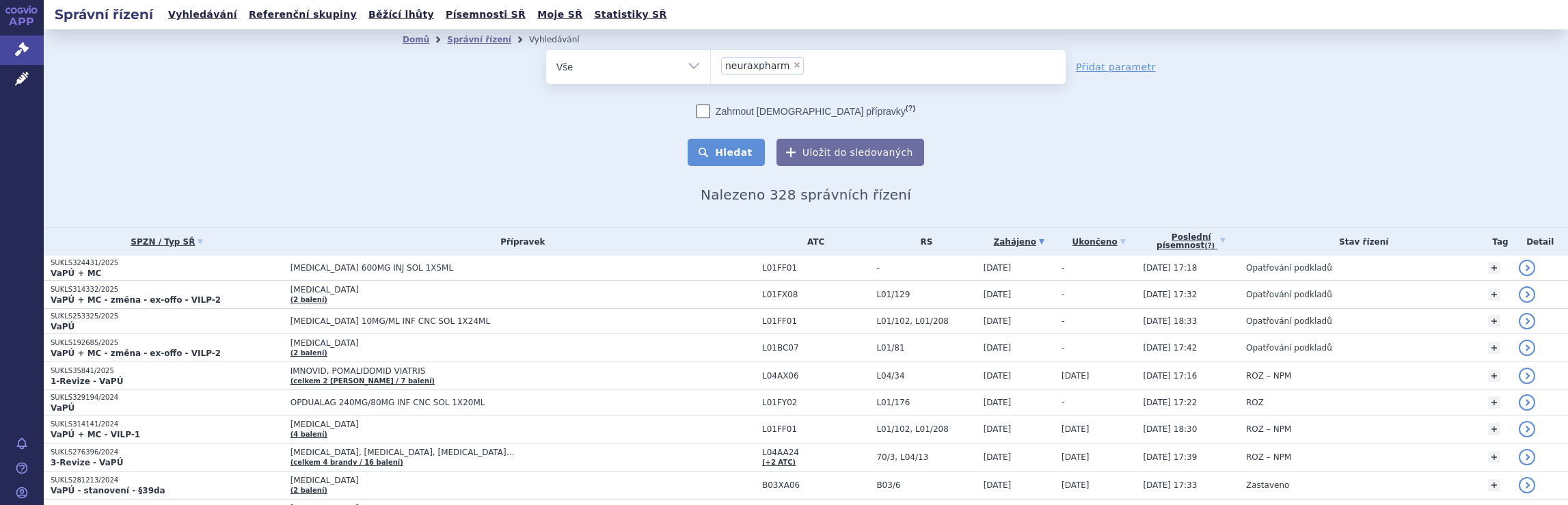
click at [729, 155] on button "Hledat" at bounding box center [726, 152] width 77 height 27
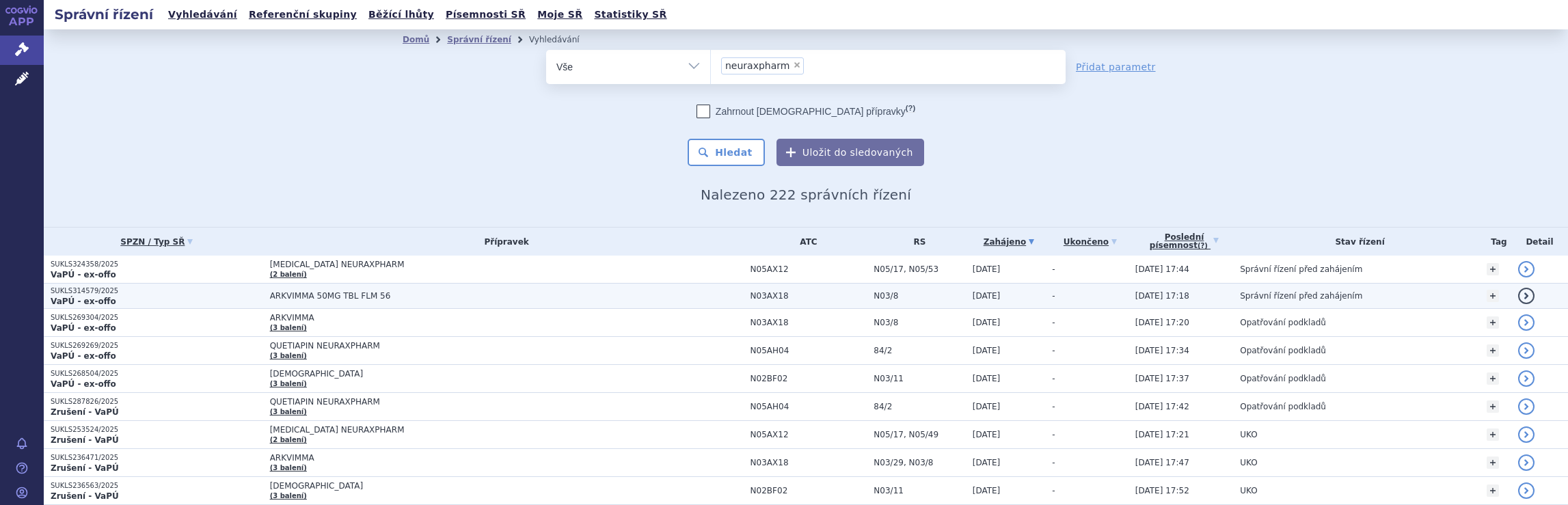
scroll to position [785, 0]
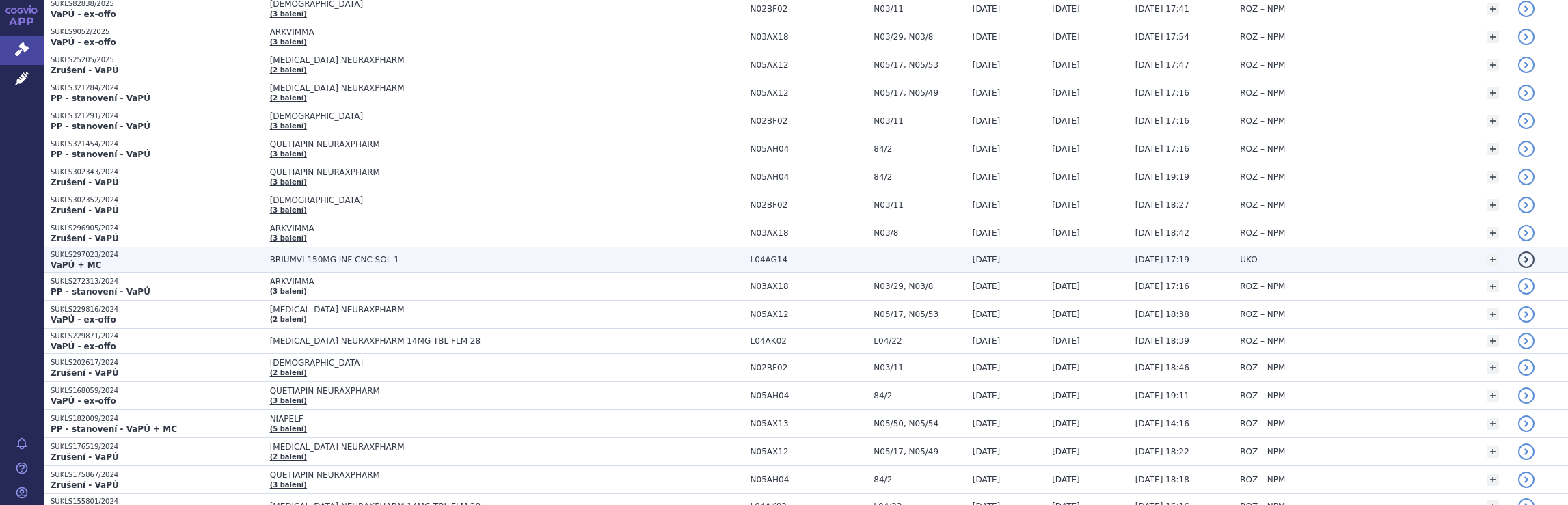
click at [624, 255] on span "BRIUMVI 150MG INF CNC SOL 1" at bounding box center [507, 259] width 474 height 10
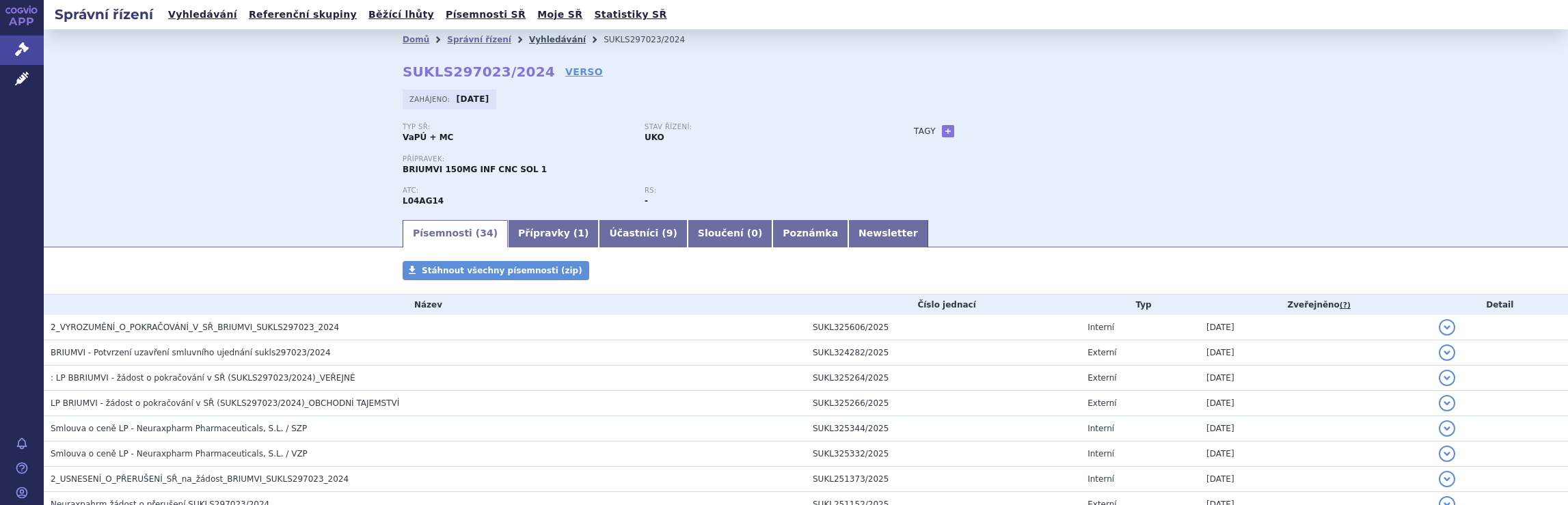
click at [533, 41] on link "Vyhledávání" at bounding box center [557, 39] width 57 height 10
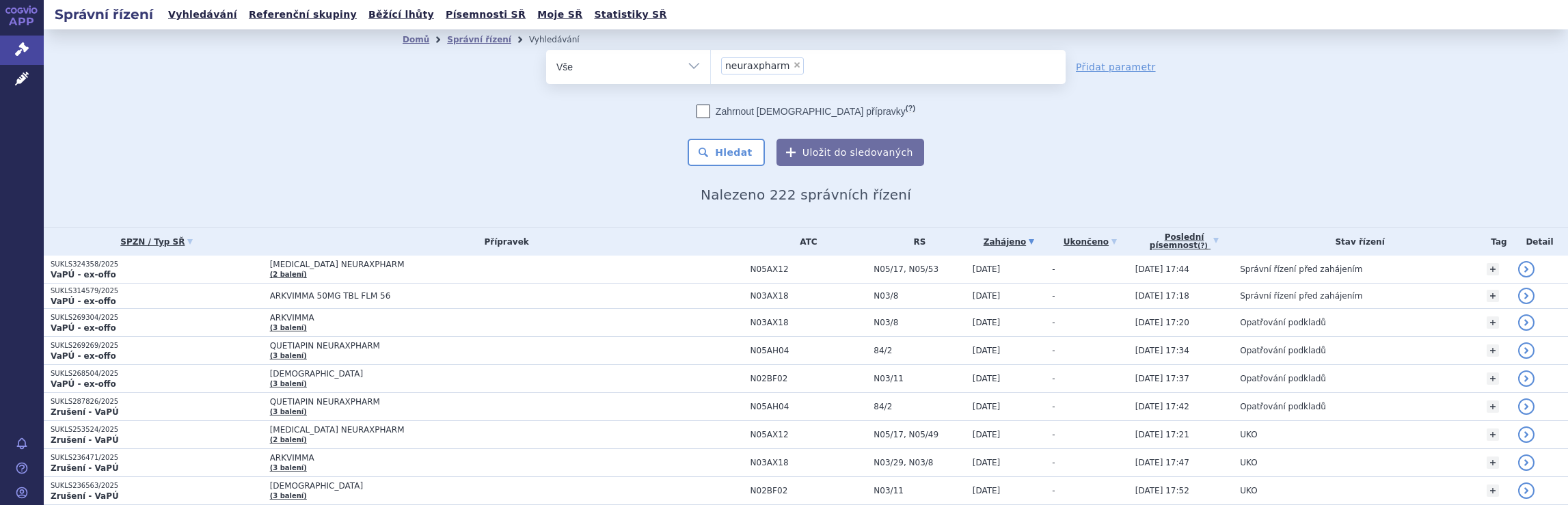
click at [820, 66] on ul "× neuraxpharm" at bounding box center [888, 65] width 355 height 30
click at [711, 66] on select "neuraxpharm" at bounding box center [710, 66] width 1 height 34
select select
type input "neuraxpharm"
type input "neu"
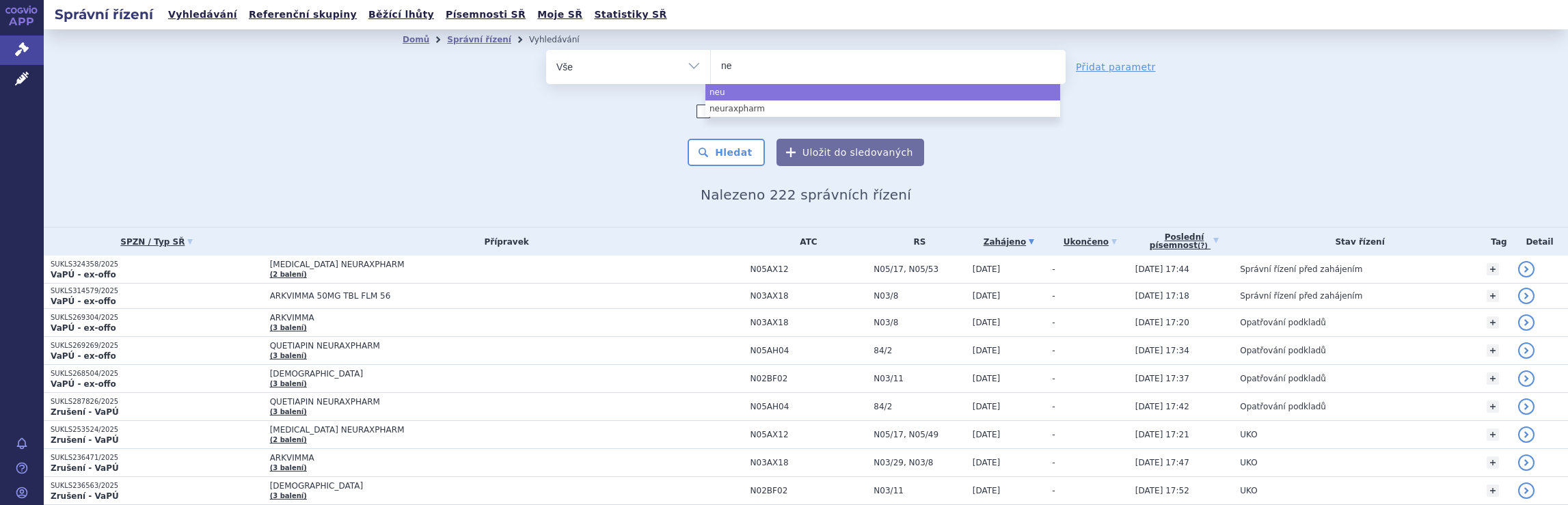
type input "n"
type input "gle"
type input "glen"
type input "glenm"
type input "glenma"
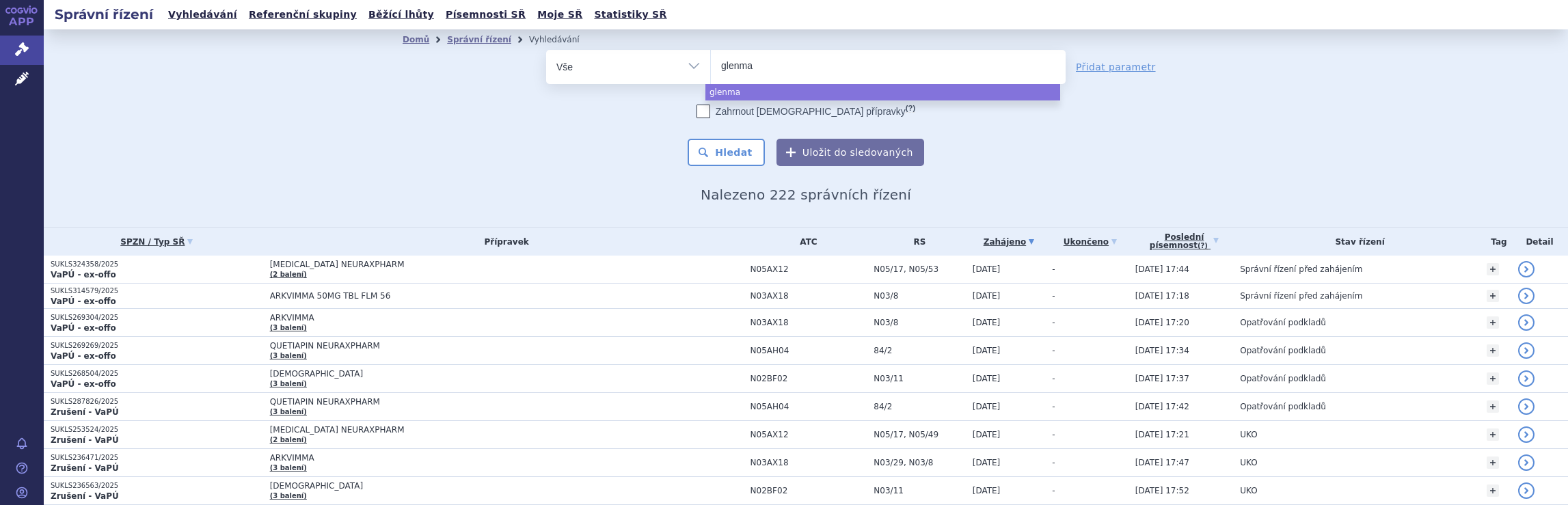
type input "glenmar"
type input "glenmark"
select select "glenmark"
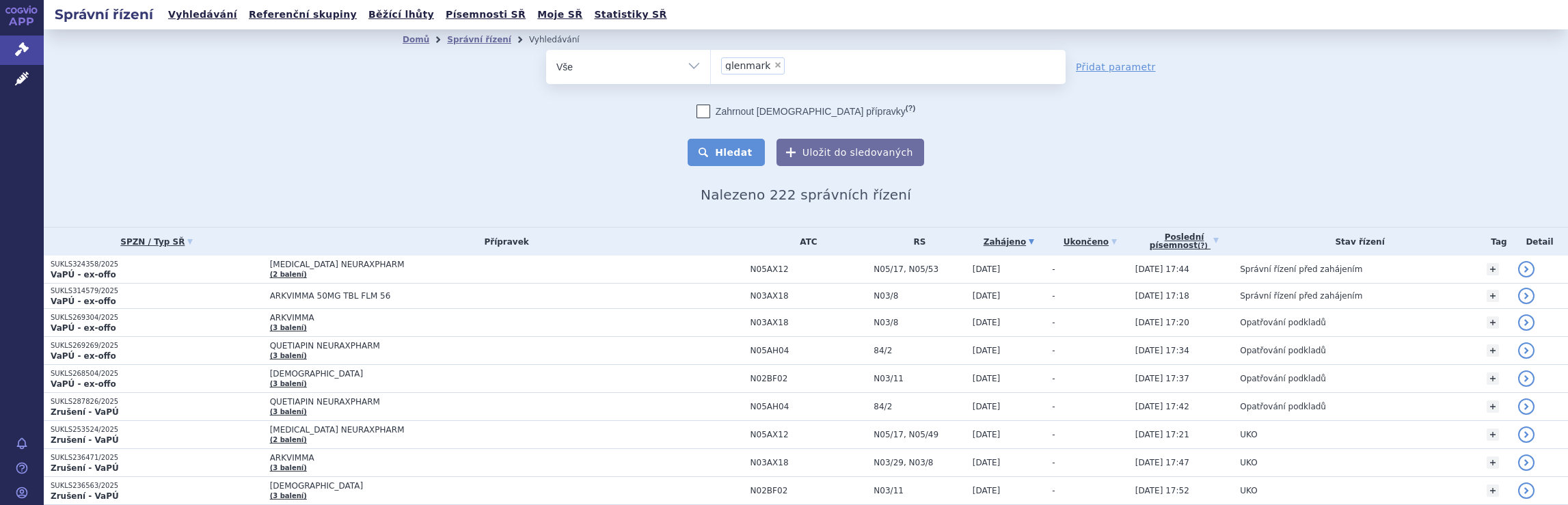
click at [739, 155] on button "Hledat" at bounding box center [726, 152] width 77 height 27
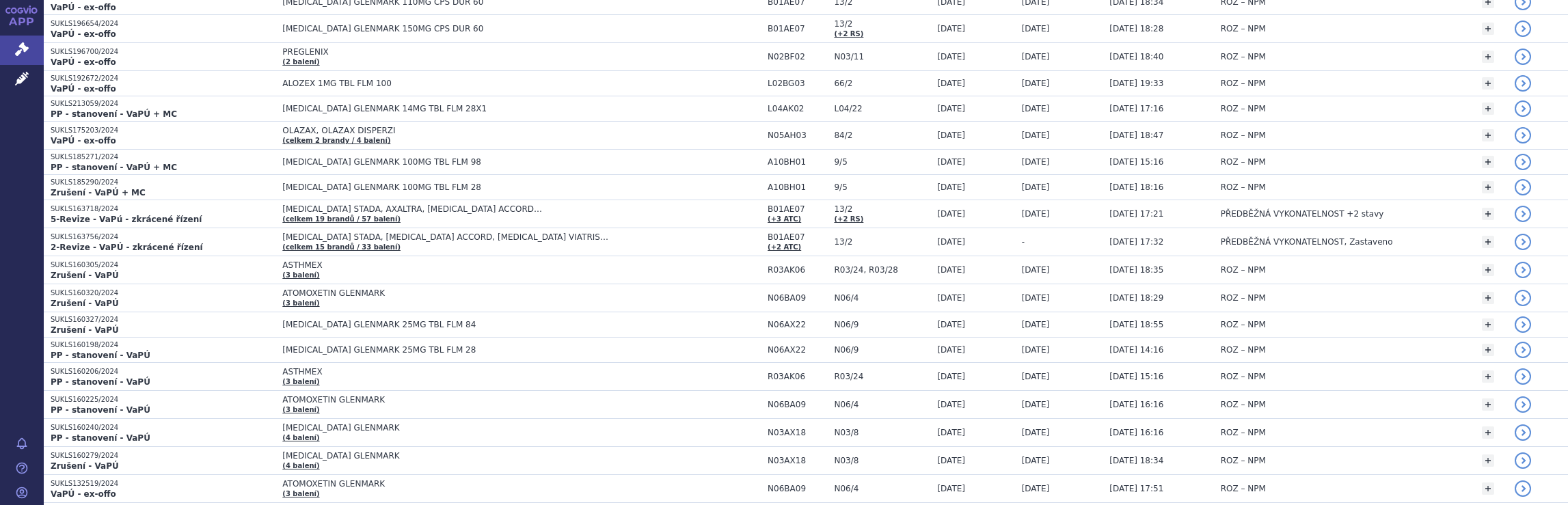
scroll to position [2528, 0]
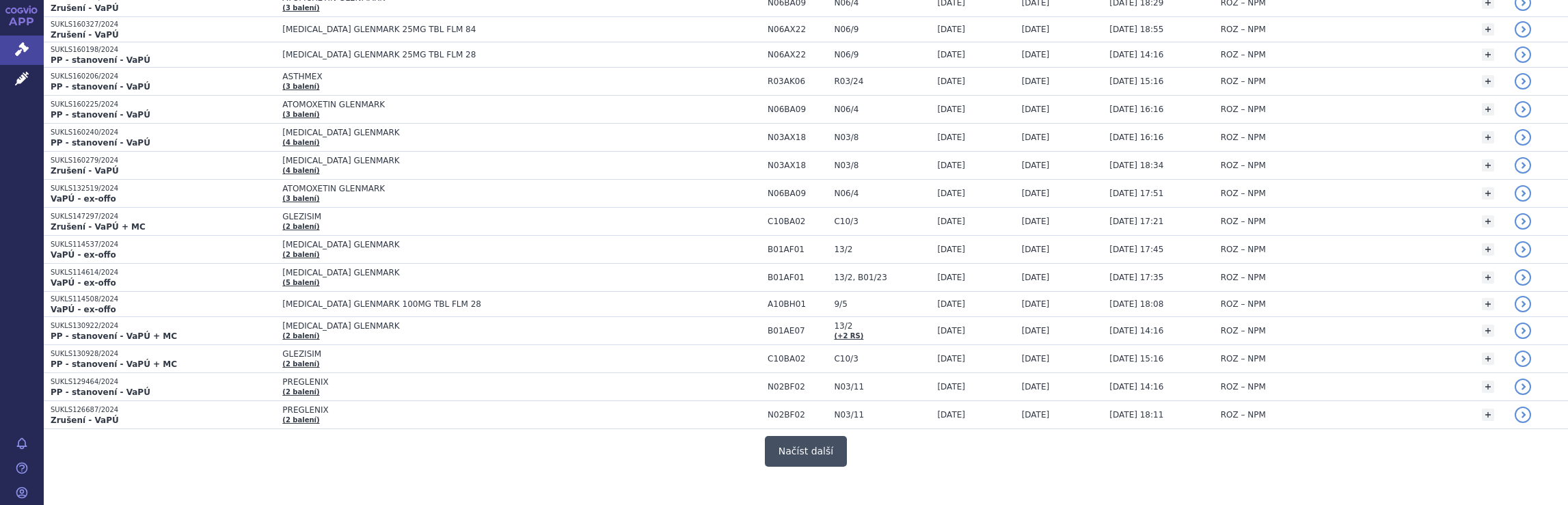
click at [816, 436] on button "Načíst další" at bounding box center [806, 451] width 82 height 31
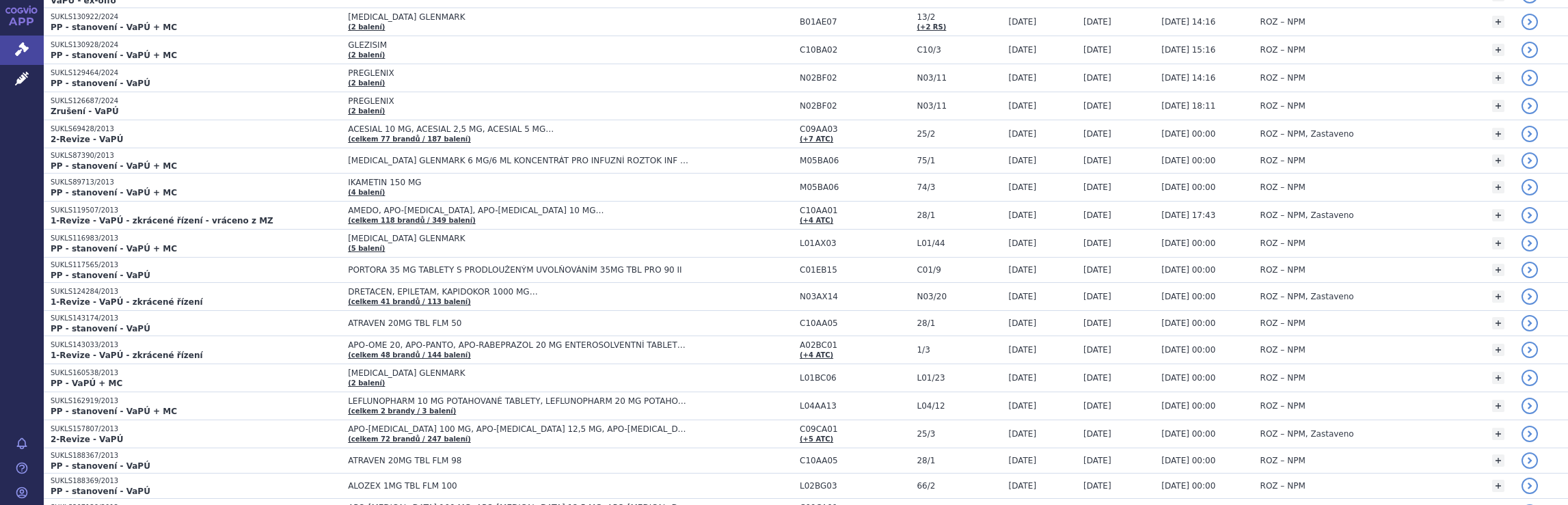
scroll to position [5269, 0]
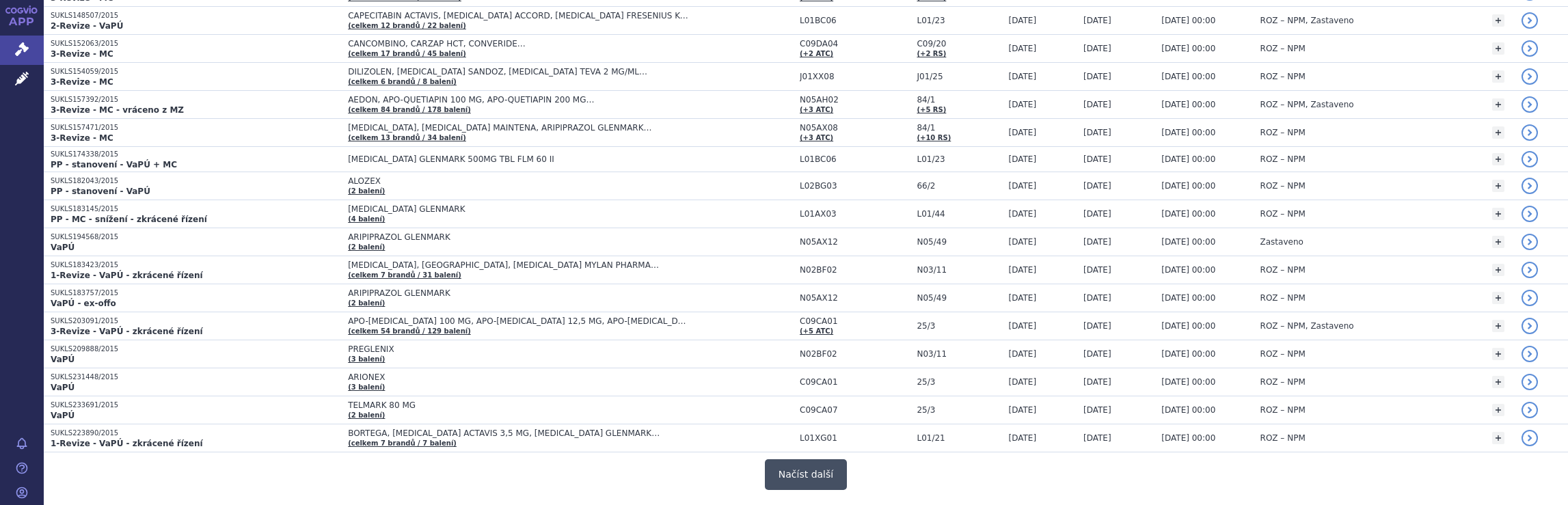
click at [804, 459] on button "Načíst další" at bounding box center [806, 474] width 82 height 31
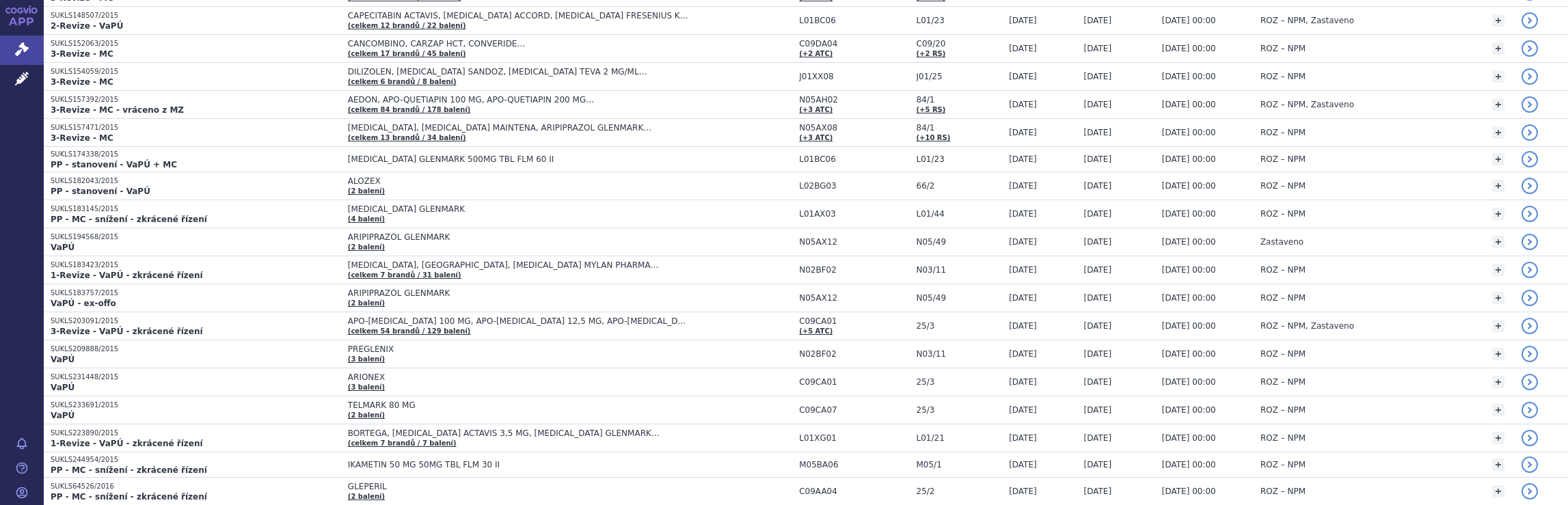
scroll to position [7981, 0]
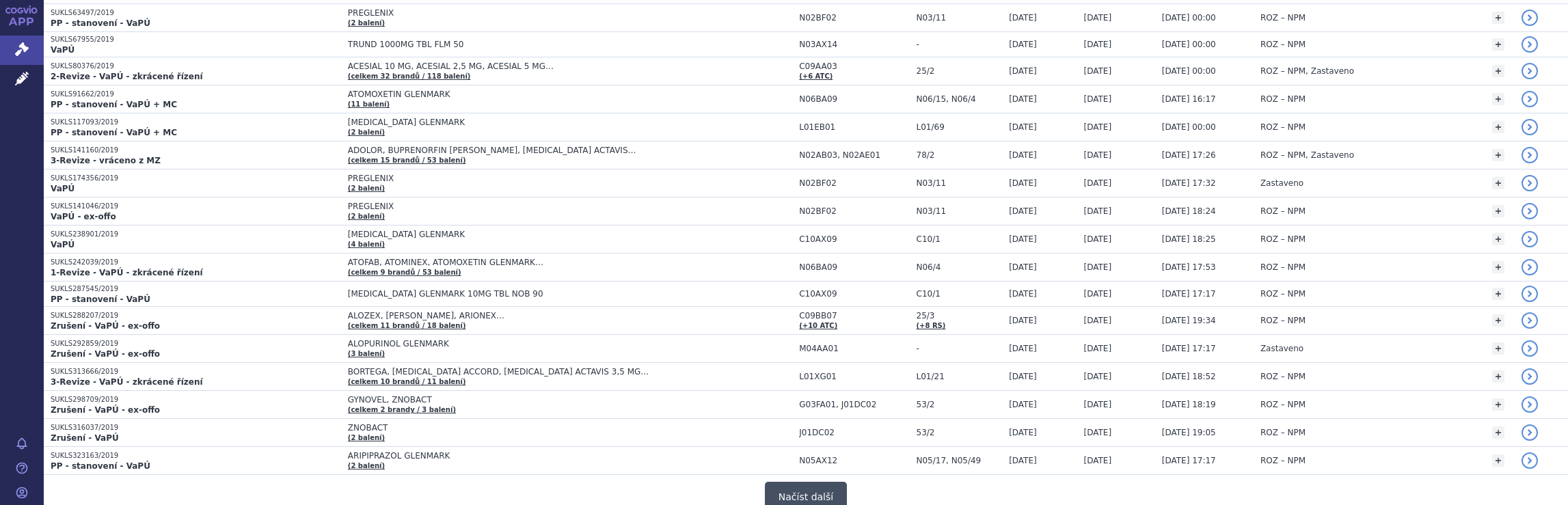
click at [790, 482] on button "Načíst další" at bounding box center [806, 497] width 82 height 31
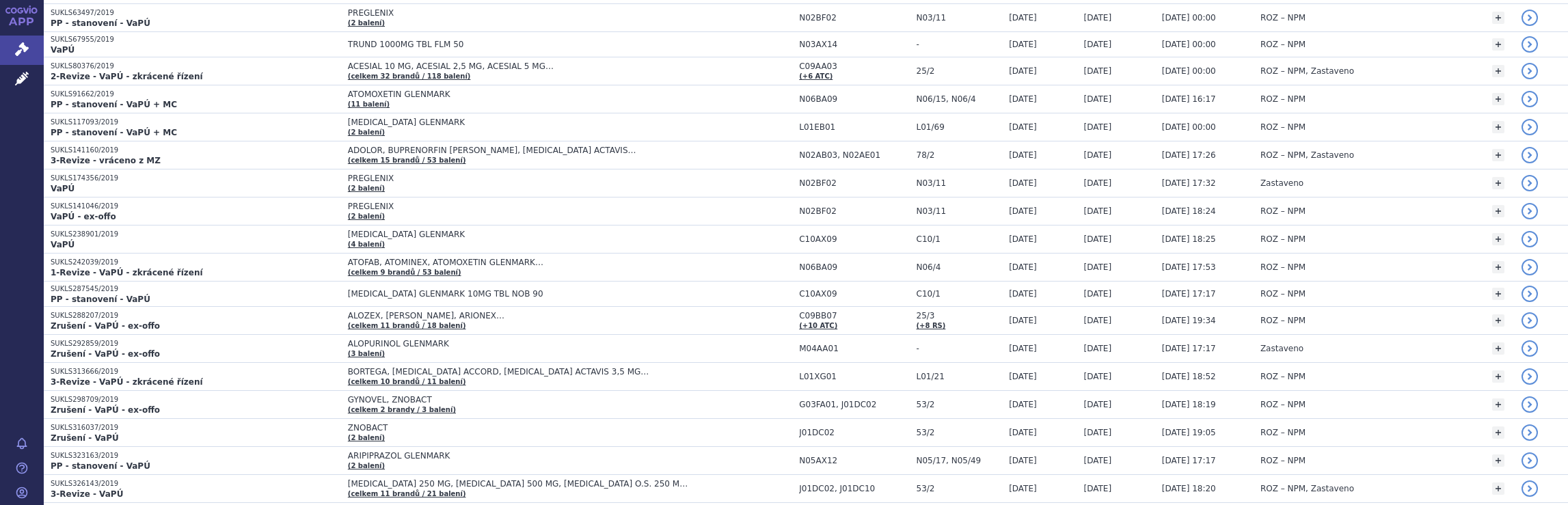
scroll to position [10687, 0]
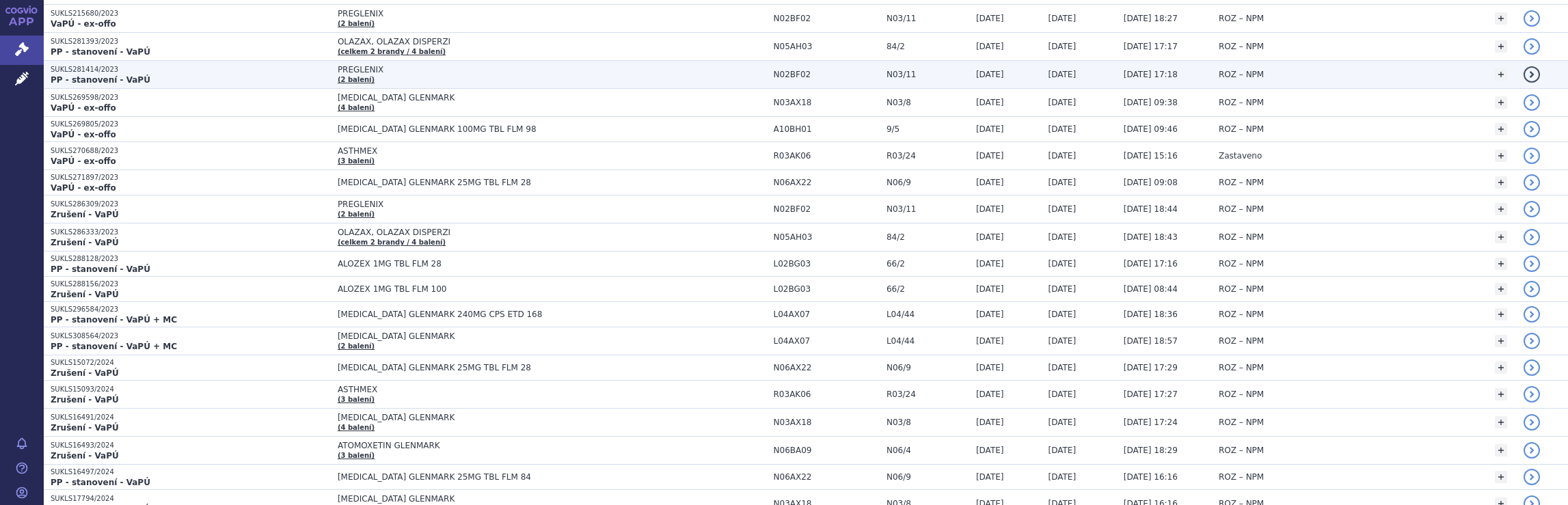
scroll to position [13376, 0]
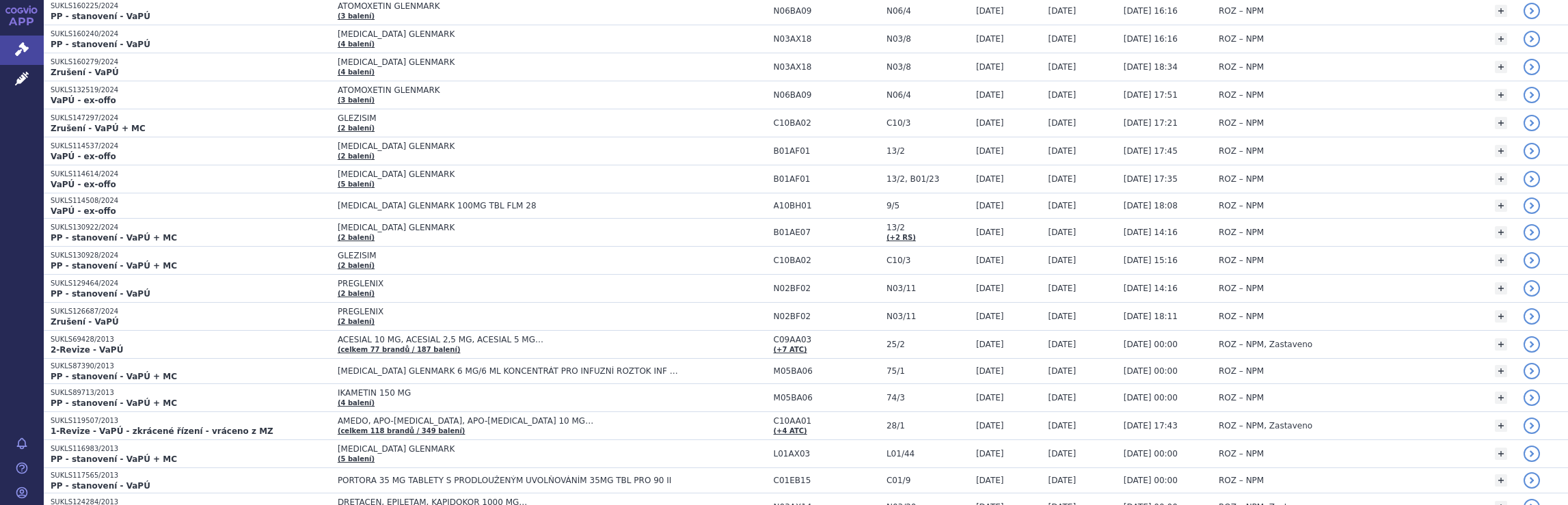
scroll to position [0, 0]
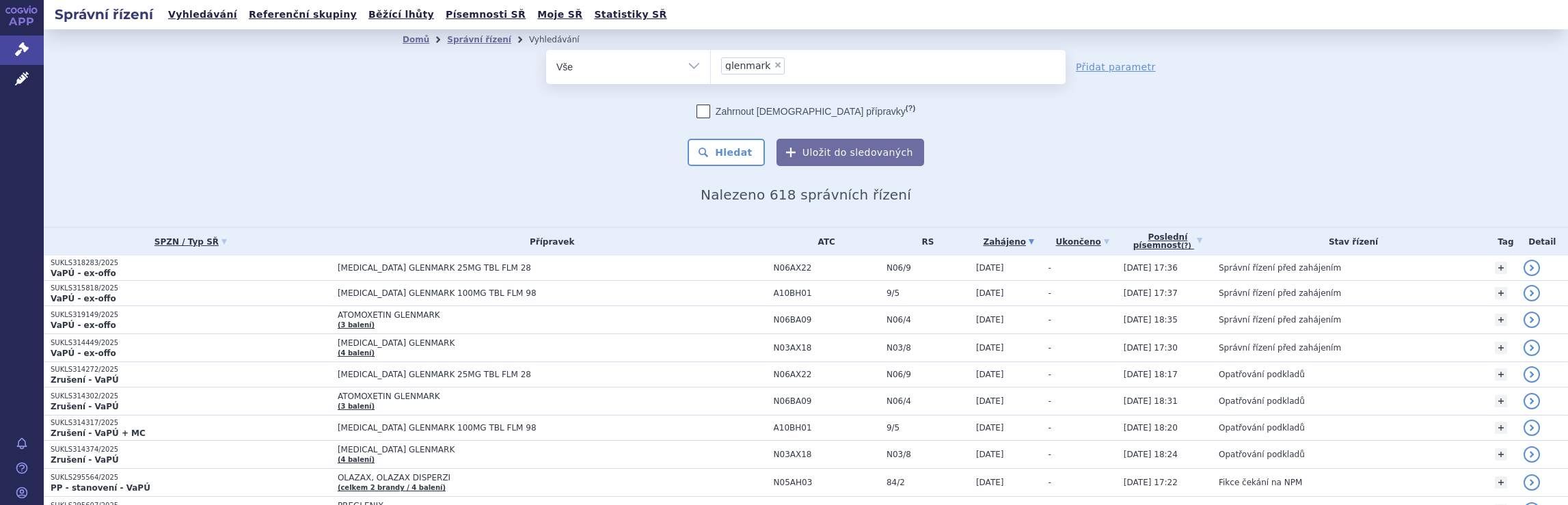
click at [830, 65] on ul "× glenmark" at bounding box center [888, 65] width 355 height 30
click at [711, 65] on select "glenmark" at bounding box center [710, 66] width 1 height 34
select select
type input "glenmark"
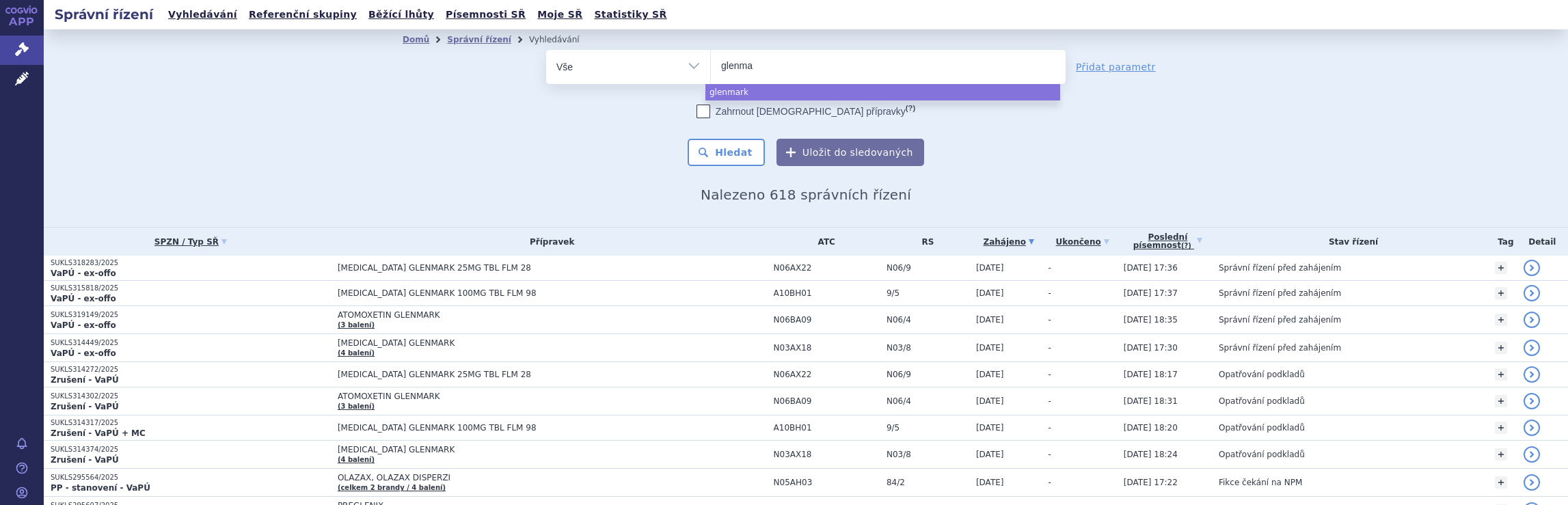
type input "glenm"
type input "gle"
type input "g"
type input "ged"
type input "gede"
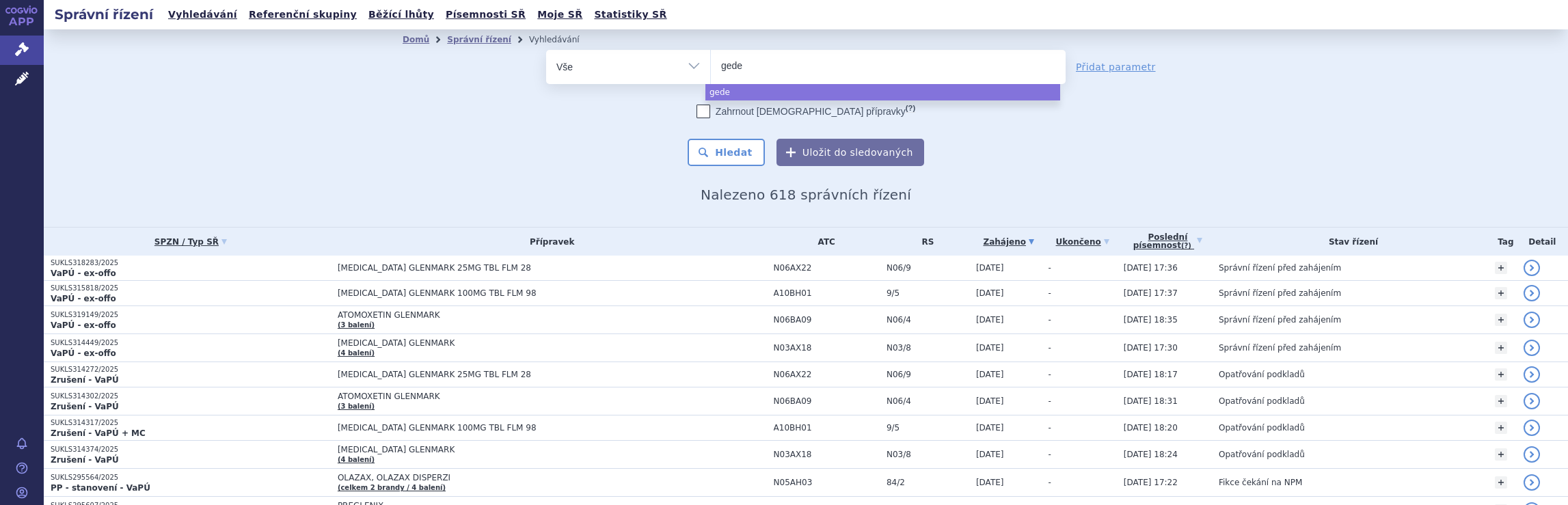
type input "gedeo"
type input "gedeon"
type input "gedeon r"
type input "gedeon ri"
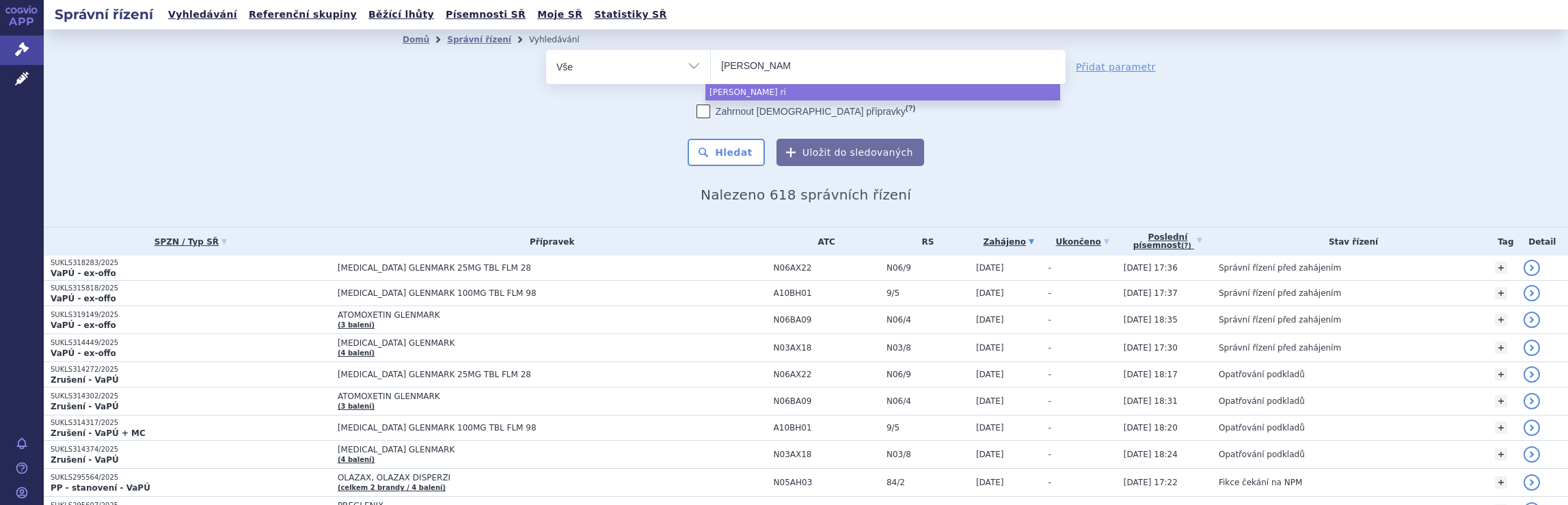
type input "gedeon ric"
type input "gedeon rich"
type input "gedeon richte"
type input "gedeon richter"
select select "gedeon richter"
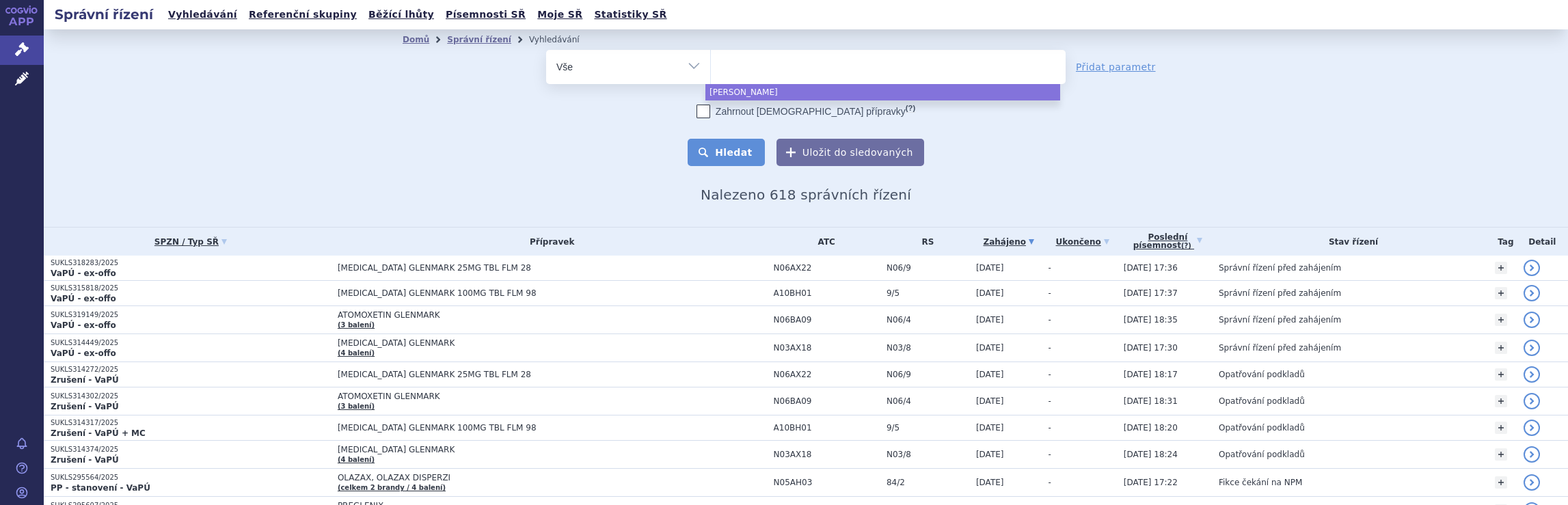
click at [737, 150] on button "Hledat" at bounding box center [726, 152] width 77 height 27
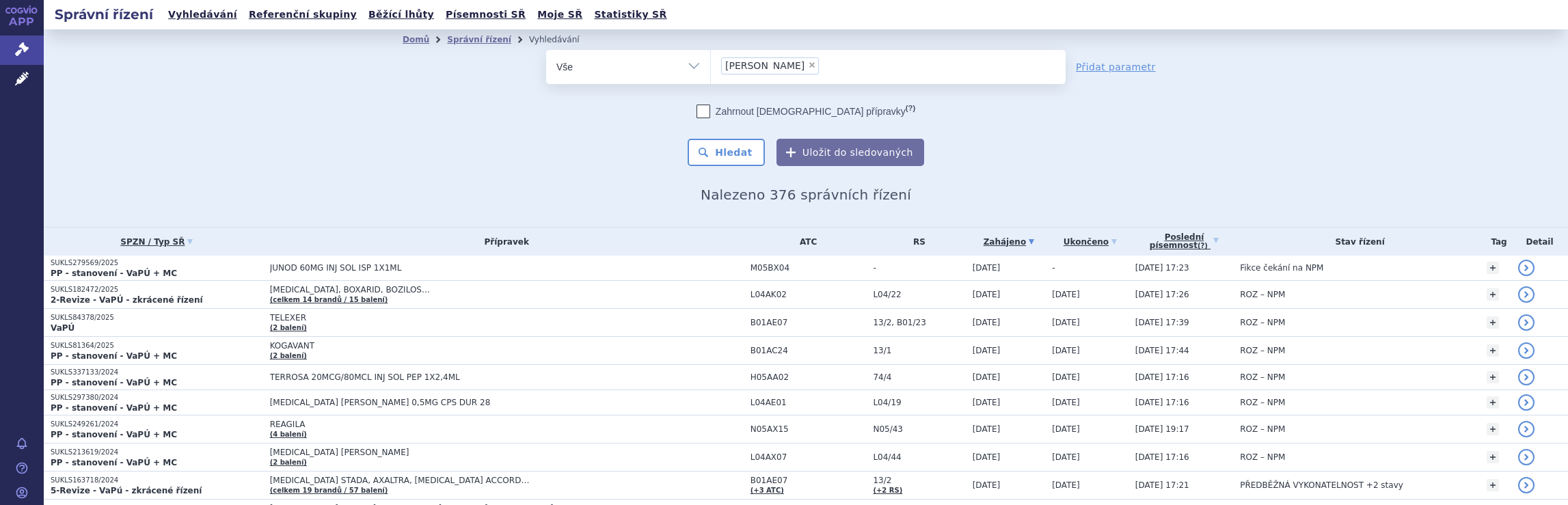
click at [837, 66] on ul "× [PERSON_NAME]" at bounding box center [888, 65] width 355 height 30
click at [711, 66] on select "[PERSON_NAME]" at bounding box center [710, 66] width 1 height 34
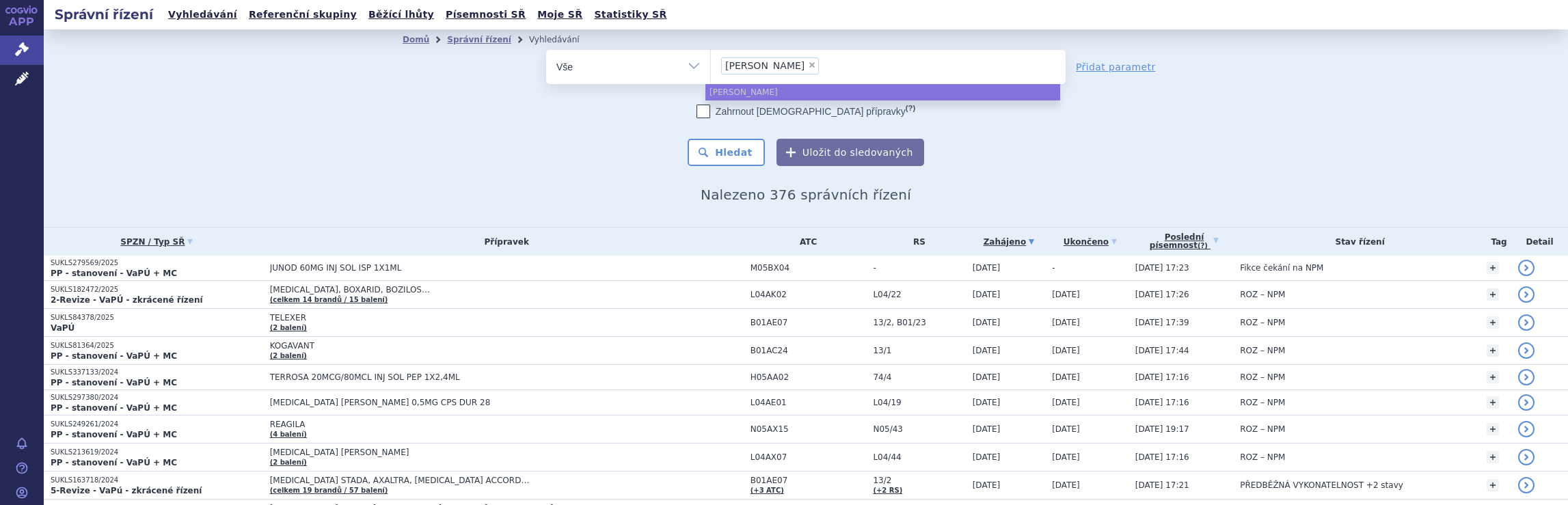
select select
type input "[PERSON_NAME]"
type input "[PERSON_NAME] ri"
type input "ge"
type input "g"
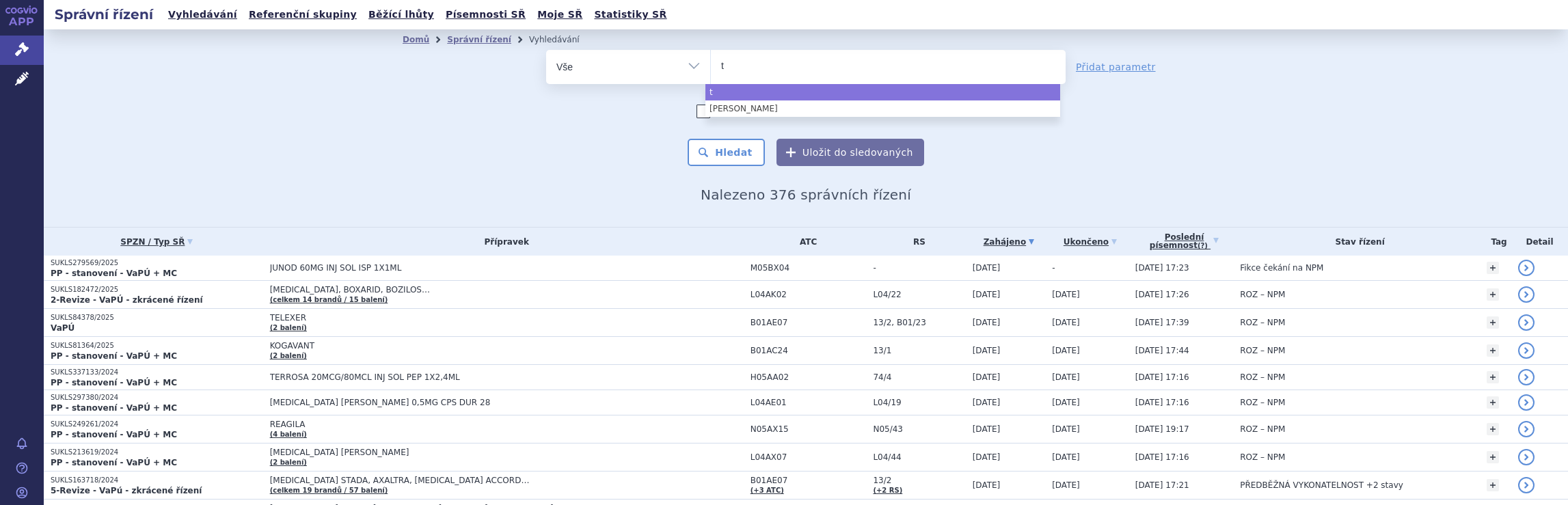
type input "te"
type input "tev"
type input "teva"
select select "teva"
click at [721, 148] on button "Hledat" at bounding box center [726, 152] width 77 height 27
